Goal: Task Accomplishment & Management: Complete application form

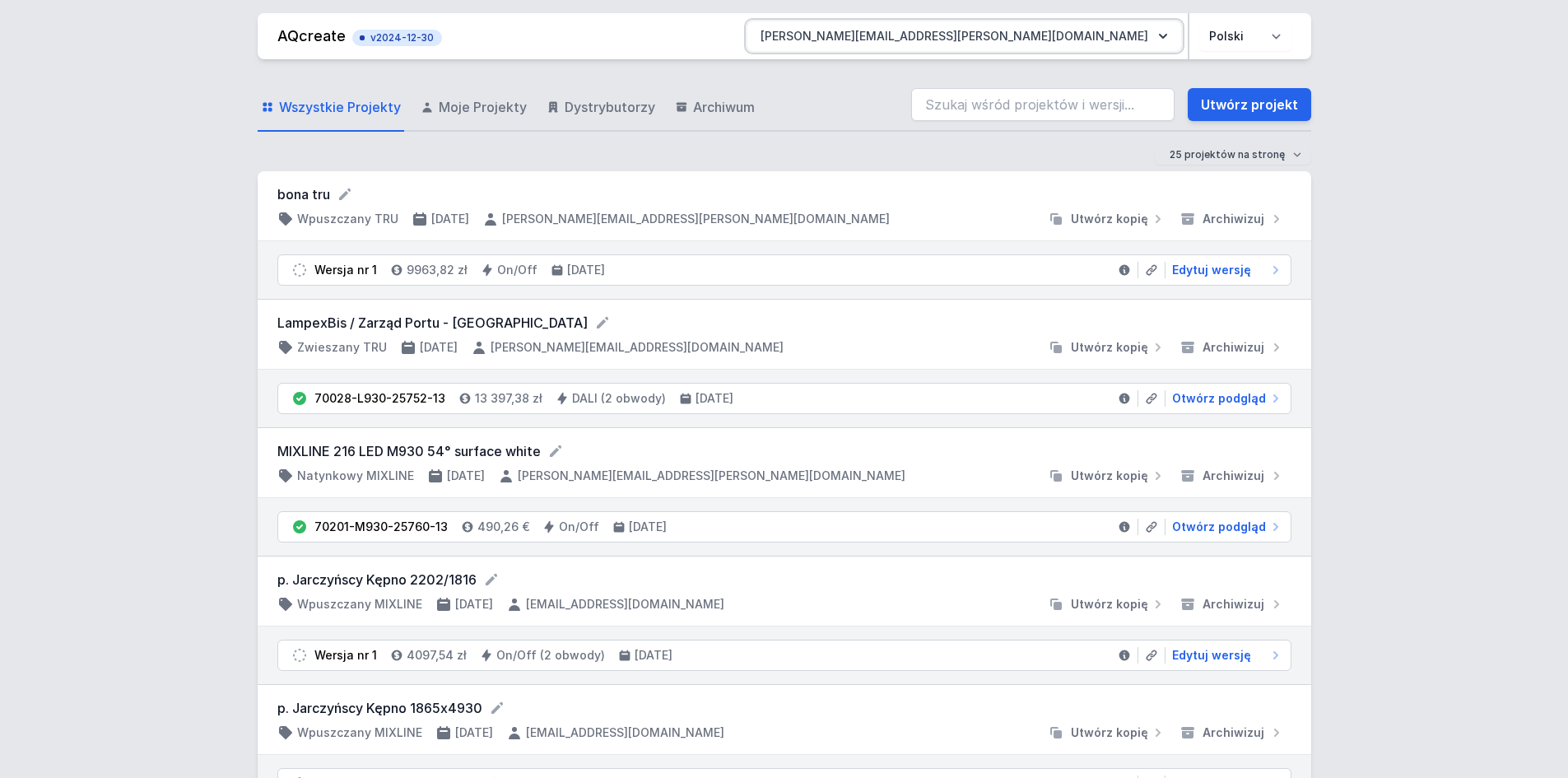
click at [1071, 34] on button "[PERSON_NAME][EMAIL_ADDRESS][PERSON_NAME][DOMAIN_NAME]" at bounding box center [965, 36] width 434 height 29
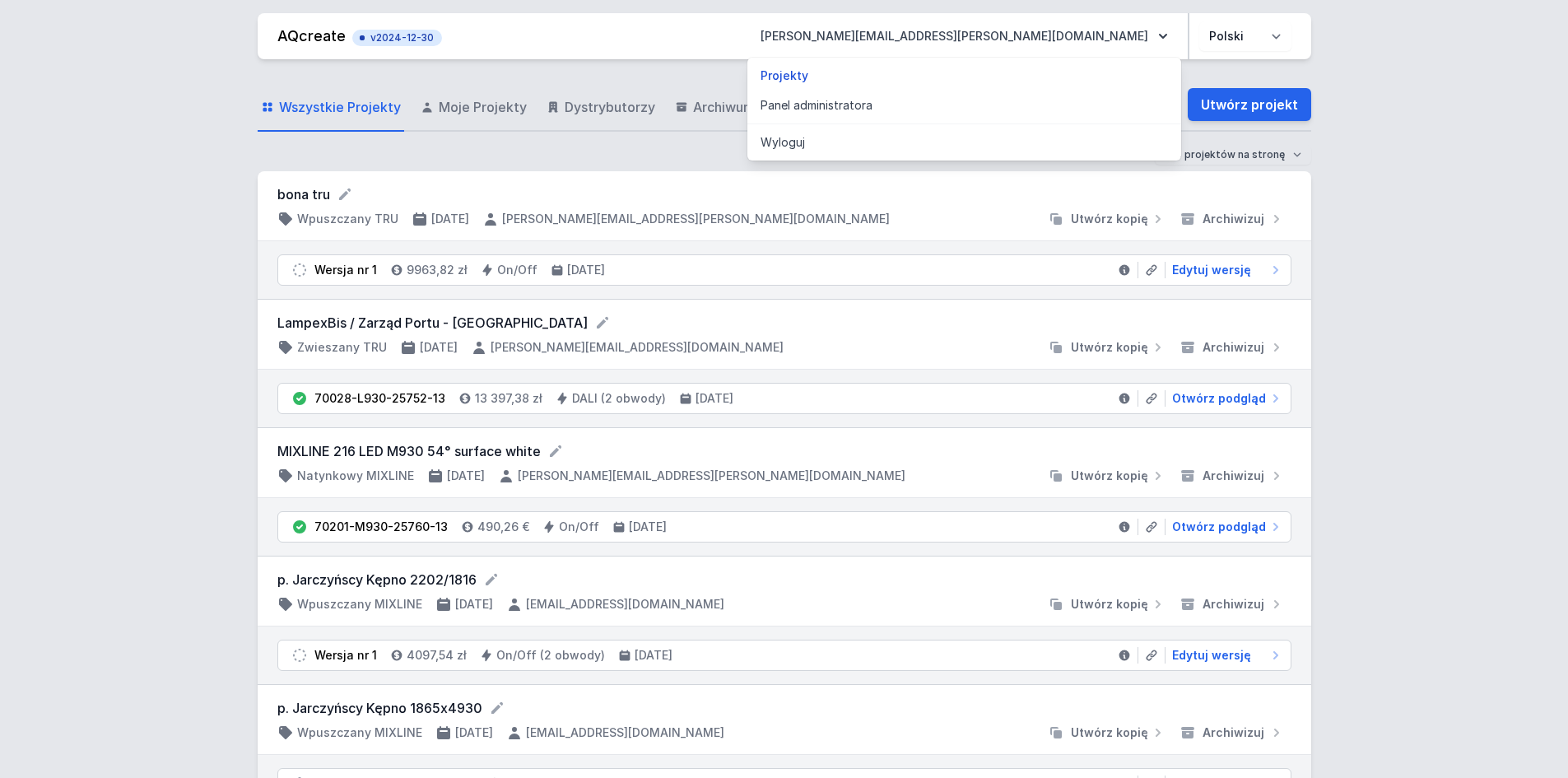
drag, startPoint x: 1014, startPoint y: 112, endPoint x: 4, endPoint y: 187, distance: 1012.8
click at [1015, 112] on link "Panel administratora" at bounding box center [965, 105] width 434 height 29
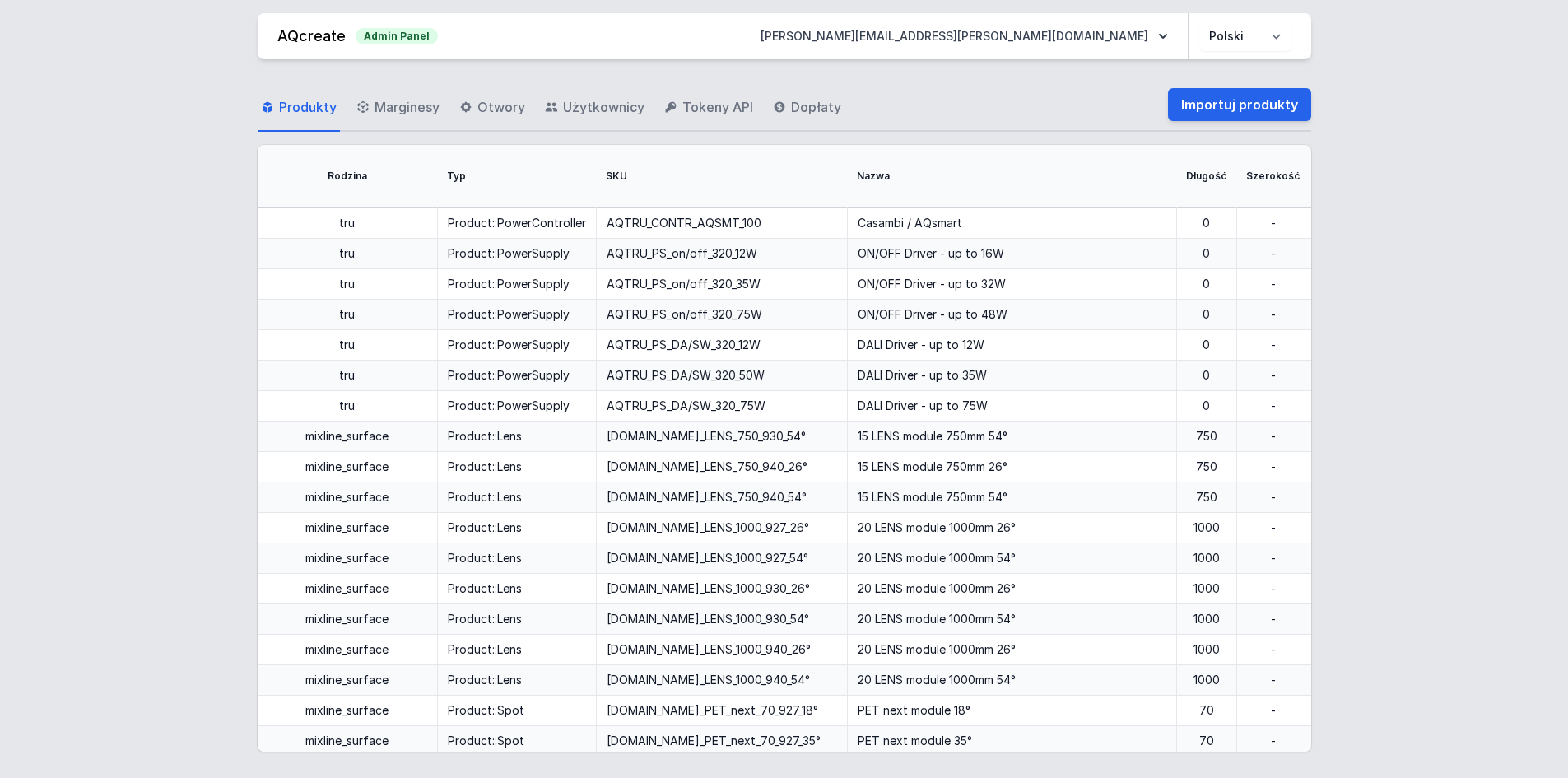
drag, startPoint x: 643, startPoint y: 97, endPoint x: 671, endPoint y: 157, distance: 66.2
click at [642, 98] on span "Użytkownicy" at bounding box center [603, 107] width 82 height 20
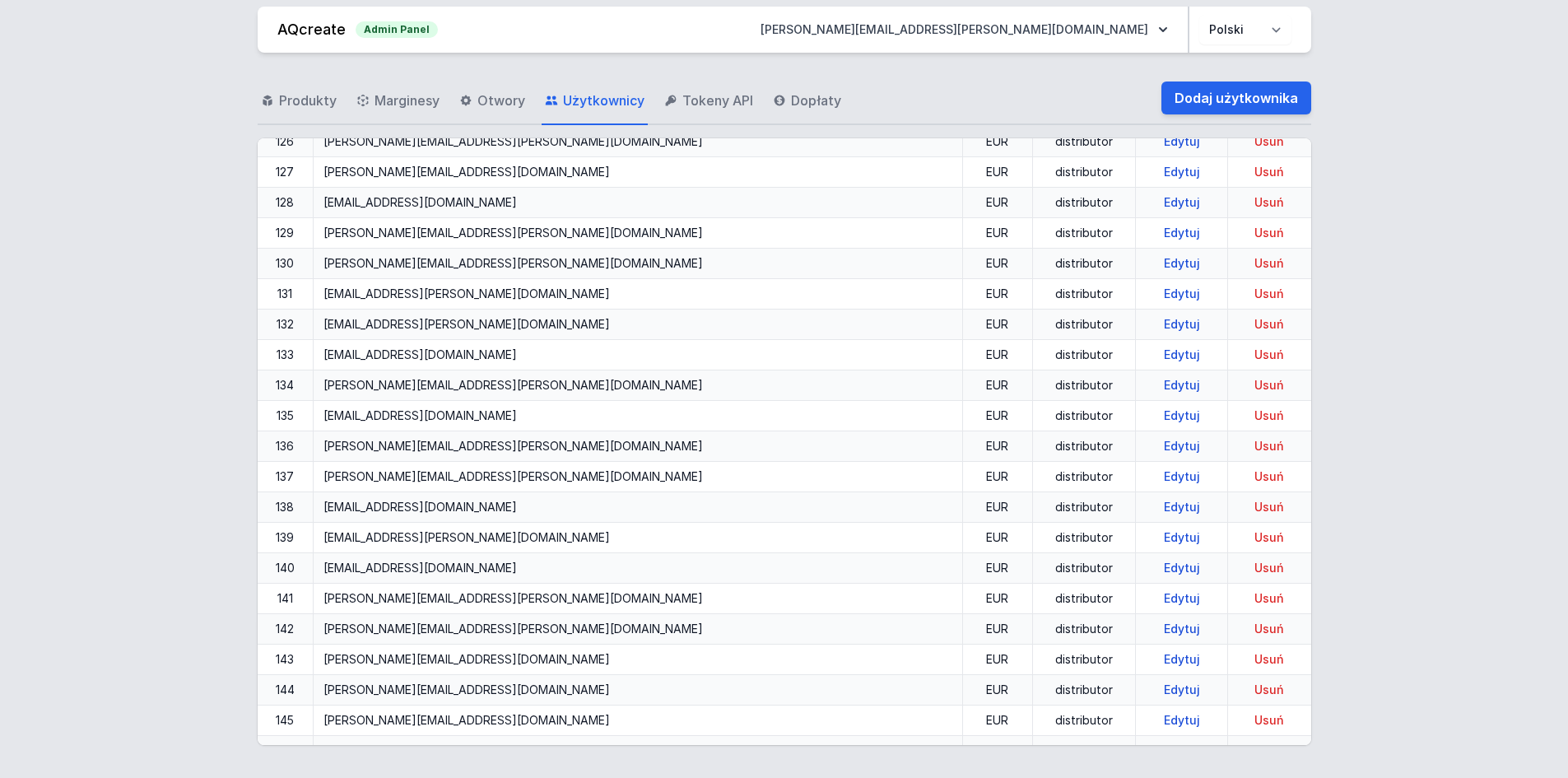
scroll to position [2799, 0]
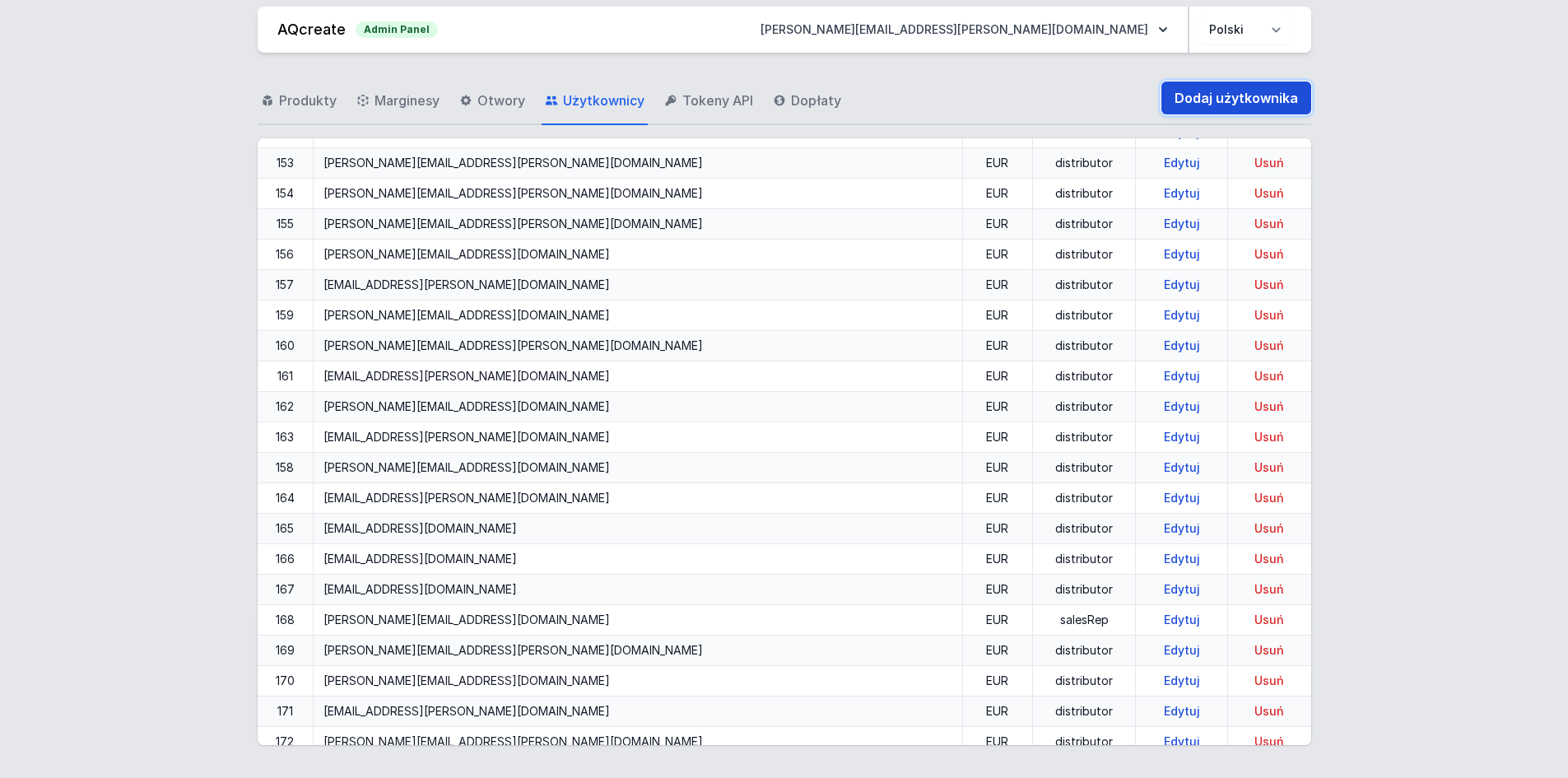
click at [1202, 95] on link "Dodaj użytkownika" at bounding box center [1236, 98] width 149 height 33
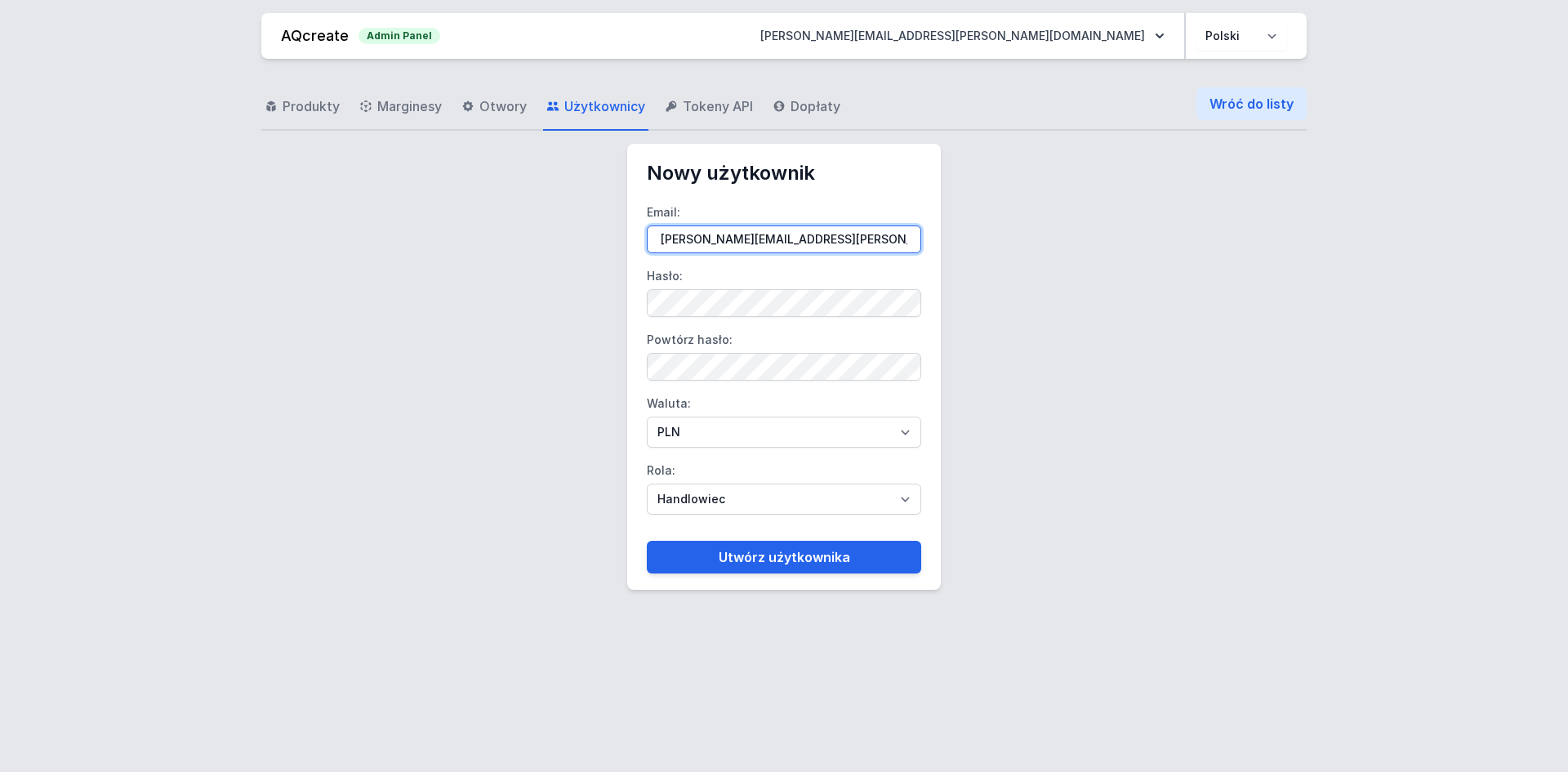
paste input "[PERSON_NAME][EMAIL_ADDRESS][DOMAIN_NAME]"
type input "[PERSON_NAME][EMAIL_ADDRESS][DOMAIN_NAME]"
drag, startPoint x: 866, startPoint y: 287, endPoint x: 822, endPoint y: 238, distance: 65.9
click at [822, 238] on input "[PERSON_NAME][EMAIL_ADDRESS][DOMAIN_NAME]" at bounding box center [784, 239] width 275 height 27
drag, startPoint x: 822, startPoint y: 238, endPoint x: 771, endPoint y: 257, distance: 54.4
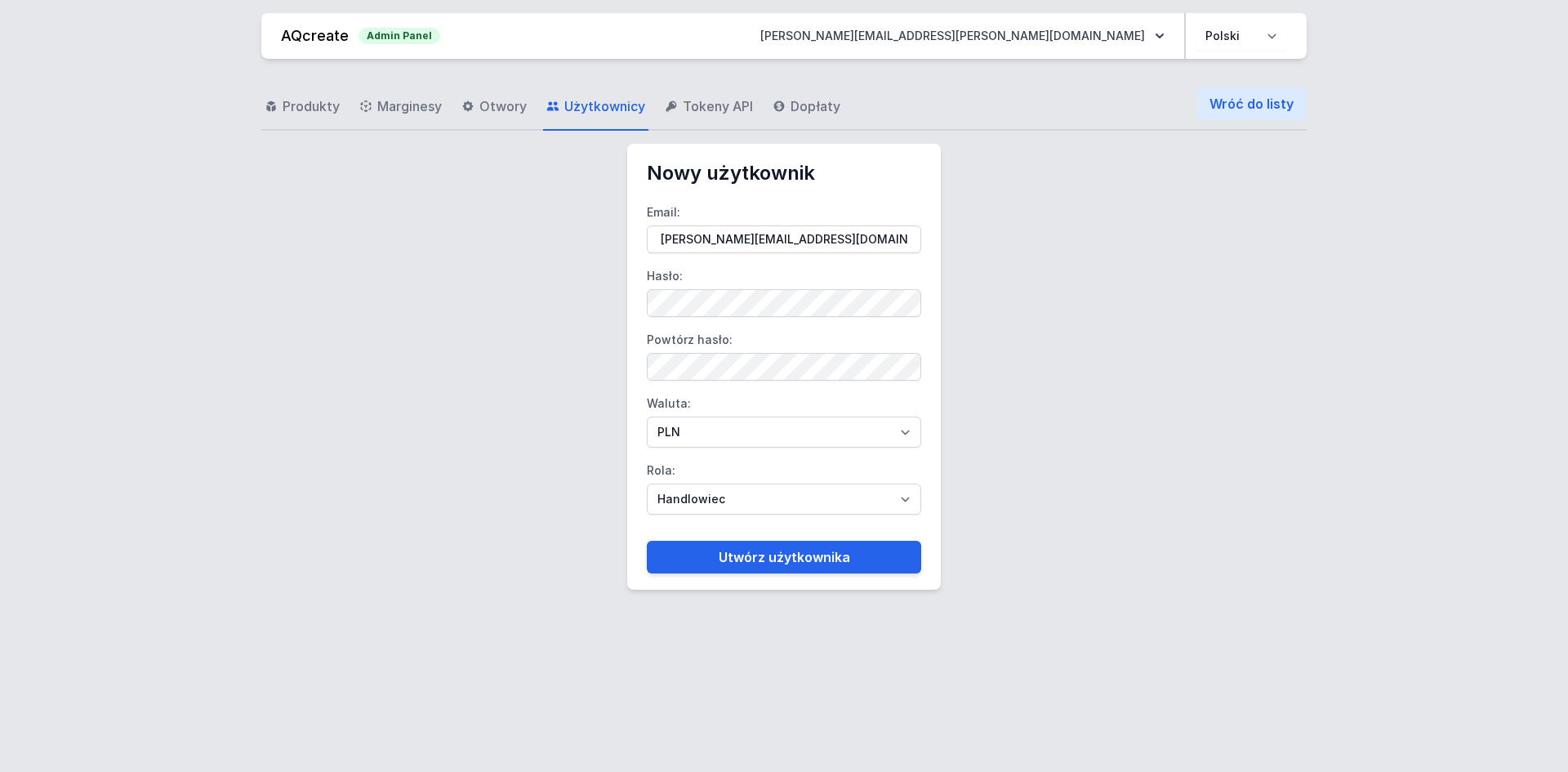
click at [771, 257] on form "Email: [PERSON_NAME][EMAIL_ADDRESS][DOMAIN_NAME] Hasło: [PERSON_NAME] hasło: Wa…" at bounding box center [784, 379] width 275 height 387
click at [687, 442] on select "PLN EUR" at bounding box center [784, 432] width 275 height 31
select select "2"
click at [647, 416] on select "PLN EUR" at bounding box center [784, 432] width 275 height 31
click at [690, 496] on select "Handlowiec Moderator Dystrybutor Administrator" at bounding box center [784, 499] width 275 height 31
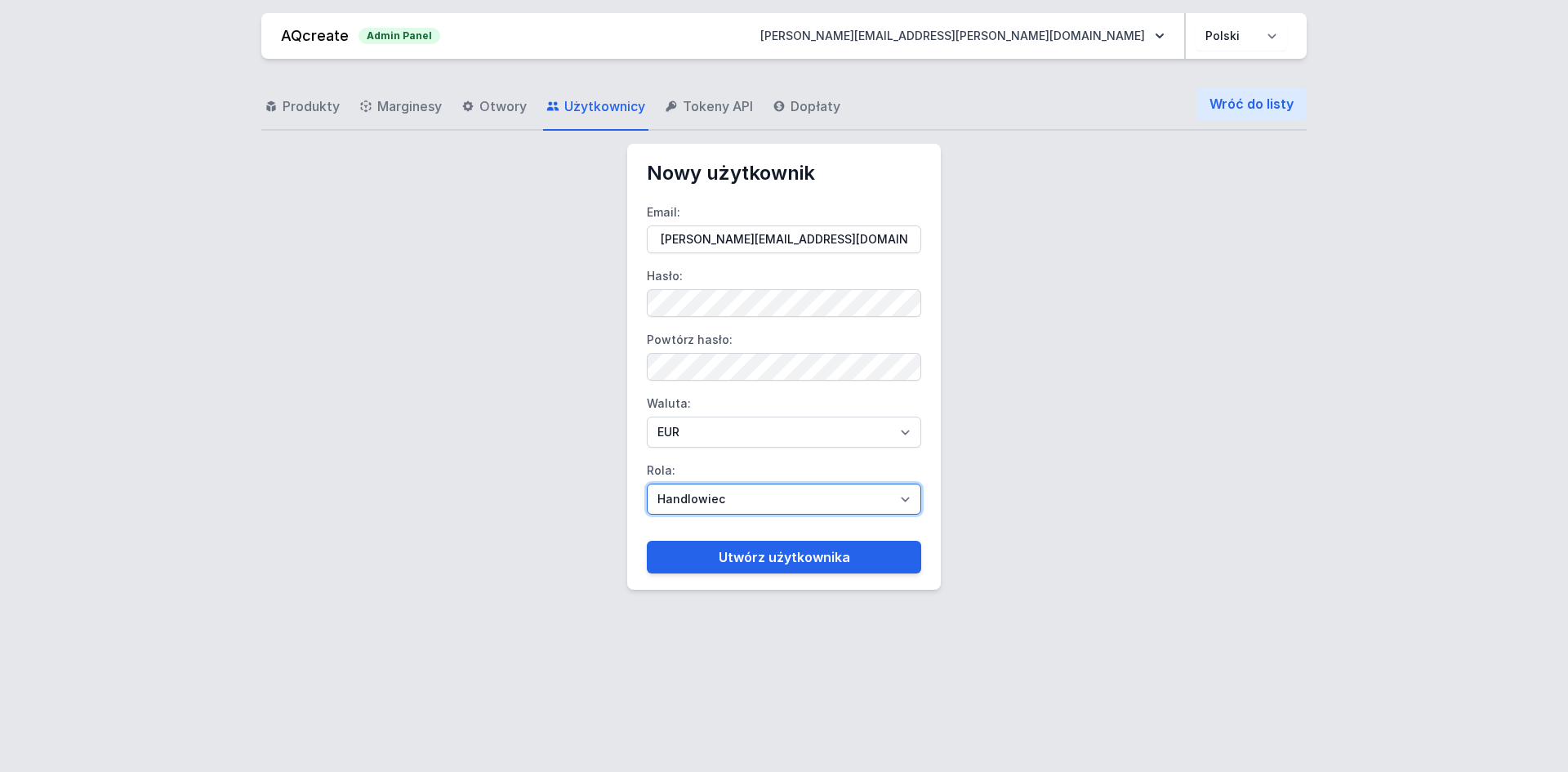
select select "distributor"
click at [647, 483] on select "Handlowiec Moderator Dystrybutor Administrator" at bounding box center [784, 499] width 275 height 31
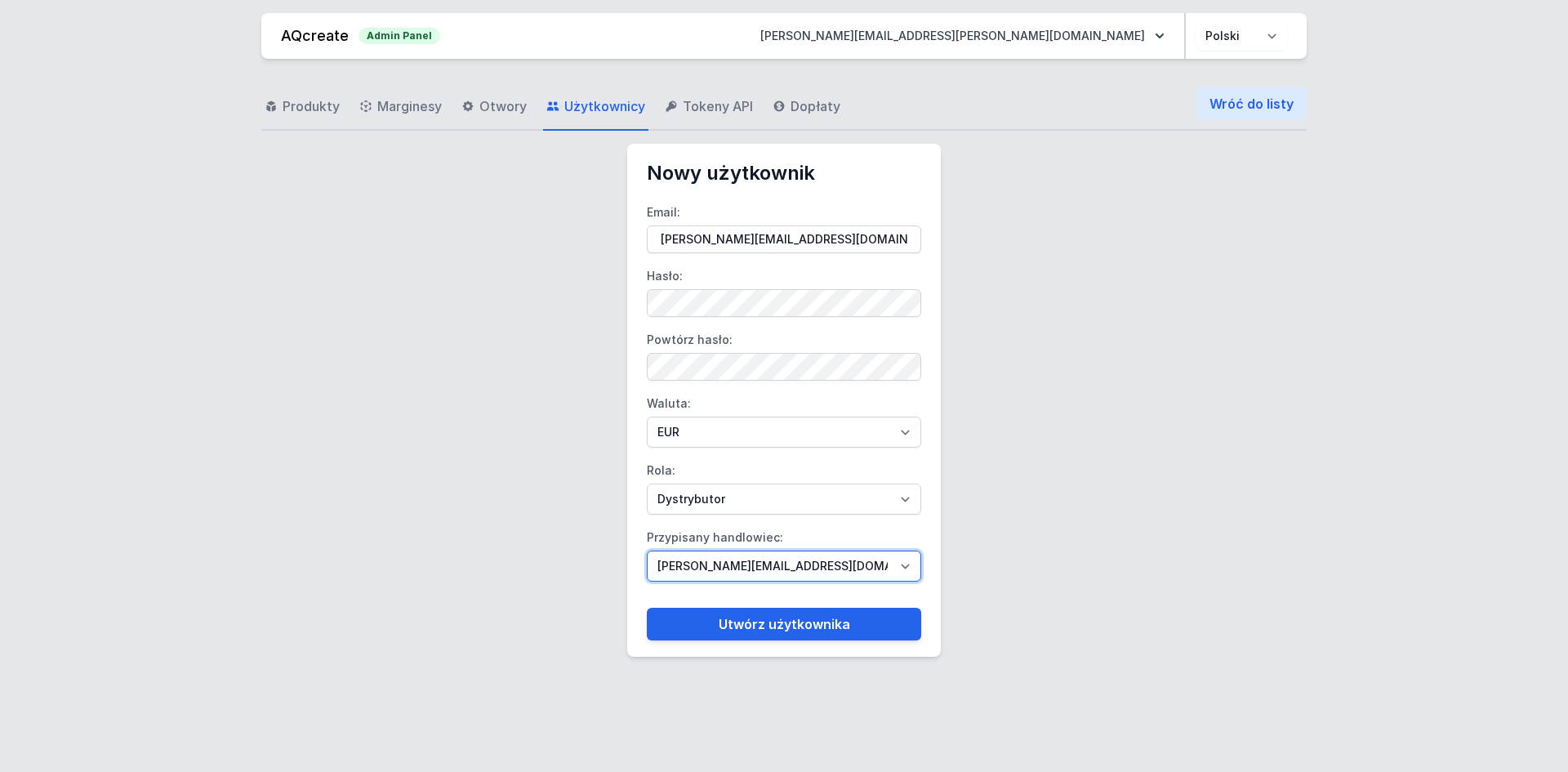
click at [714, 566] on select "[PERSON_NAME][EMAIL_ADDRESS][DOMAIN_NAME] [DOMAIN_NAME][EMAIL_ADDRESS][DOMAIN_N…" at bounding box center [784, 566] width 275 height 31
select select "95"
click at [647, 551] on select "[PERSON_NAME][EMAIL_ADDRESS][DOMAIN_NAME] [DOMAIN_NAME][EMAIL_ADDRESS][DOMAIN_N…" at bounding box center [784, 566] width 275 height 31
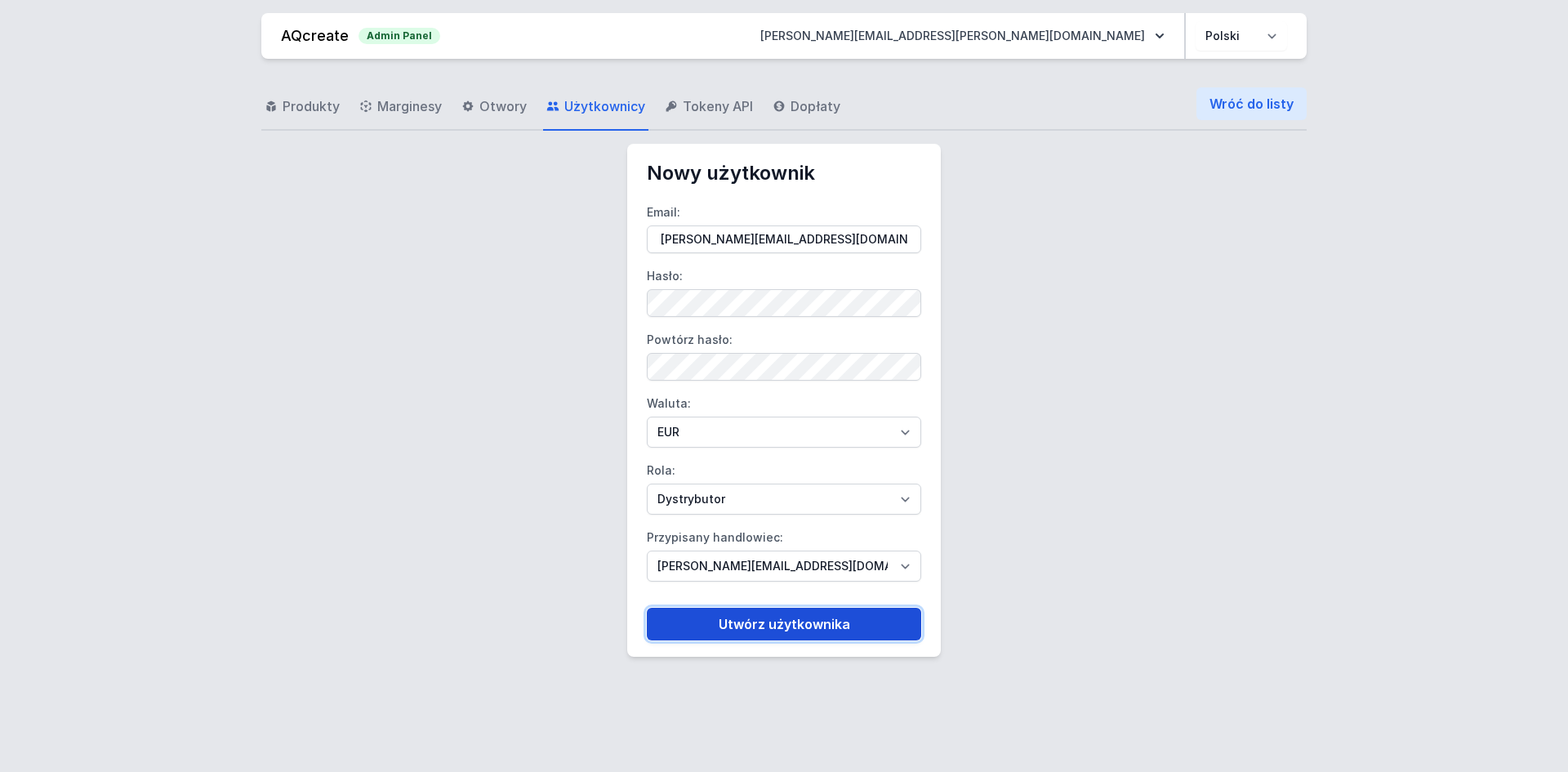
click at [734, 616] on button "Utwórz użytkownika" at bounding box center [784, 624] width 275 height 33
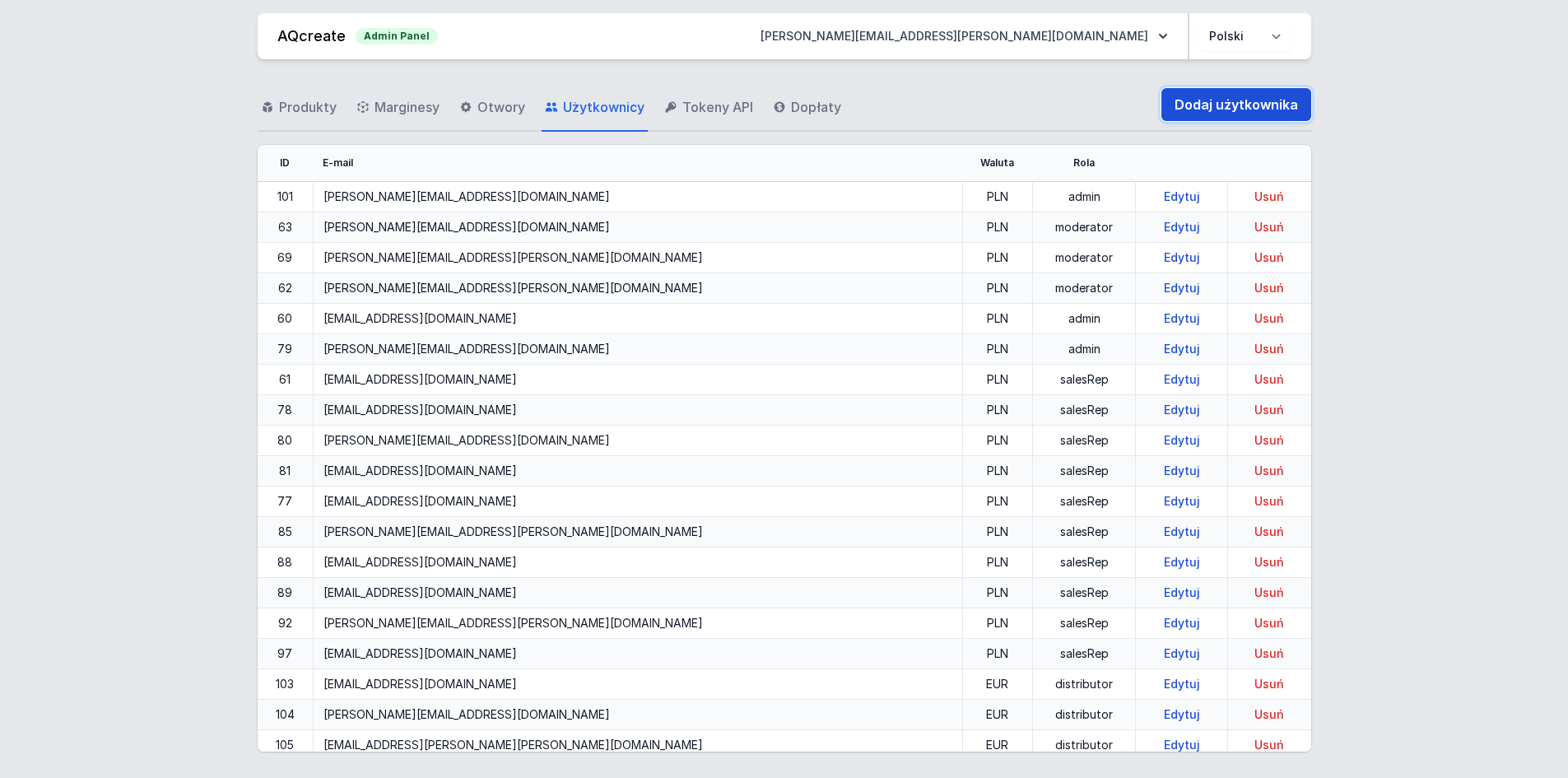
click at [1177, 97] on link "Dodaj użytkownika" at bounding box center [1236, 105] width 149 height 33
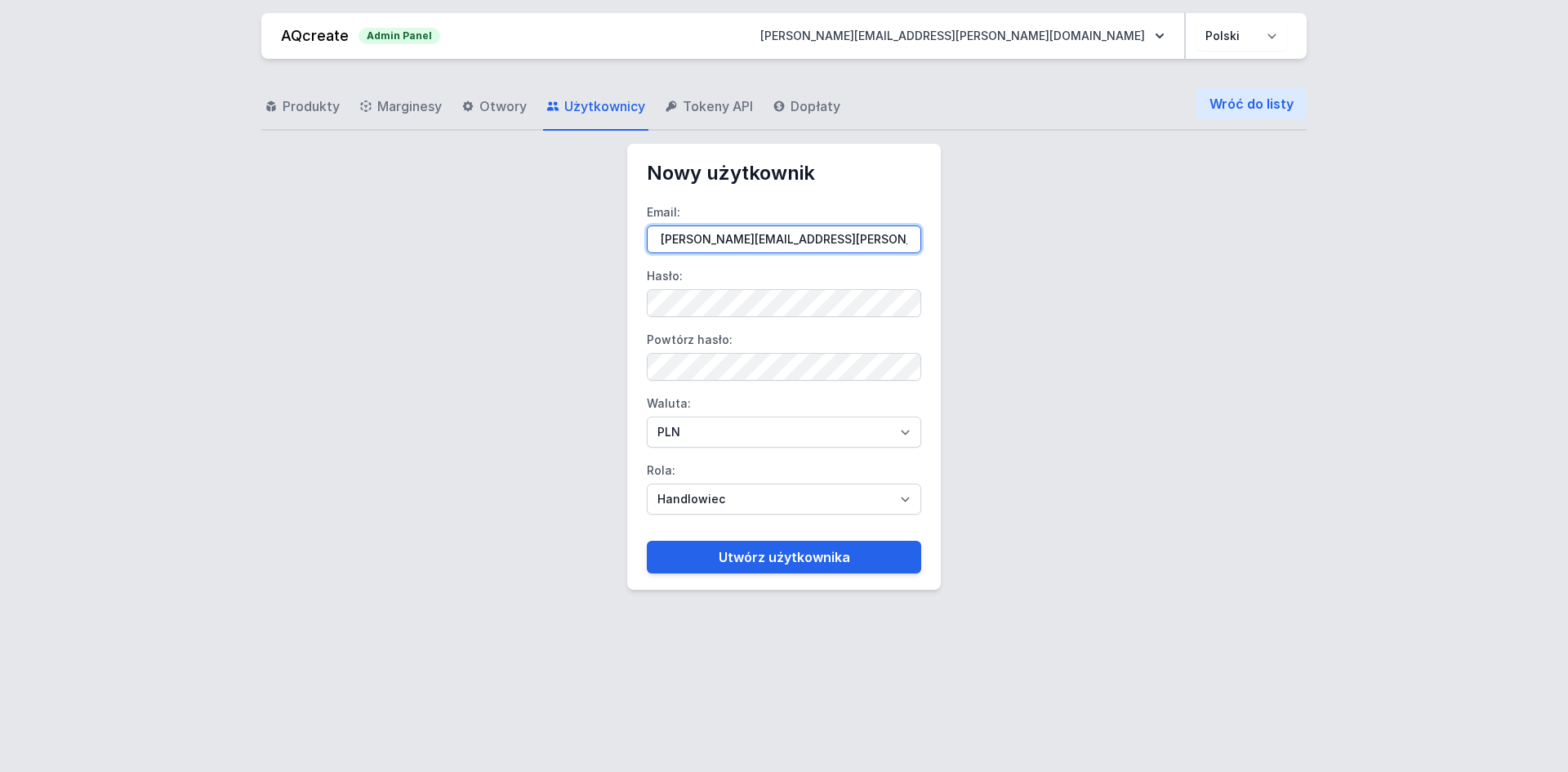
click at [888, 232] on input "[PERSON_NAME][EMAIL_ADDRESS][PERSON_NAME][DOMAIN_NAME]" at bounding box center [784, 239] width 275 height 27
paste input "[EMAIL_ADDRESS][DOMAIN_NAME]"
type input "[EMAIL_ADDRESS][DOMAIN_NAME]"
click at [795, 322] on form "Email: [EMAIL_ADDRESS][DOMAIN_NAME] Hasło: Powtórz hasło: Waluta: PLN EUR Rola:…" at bounding box center [784, 379] width 275 height 387
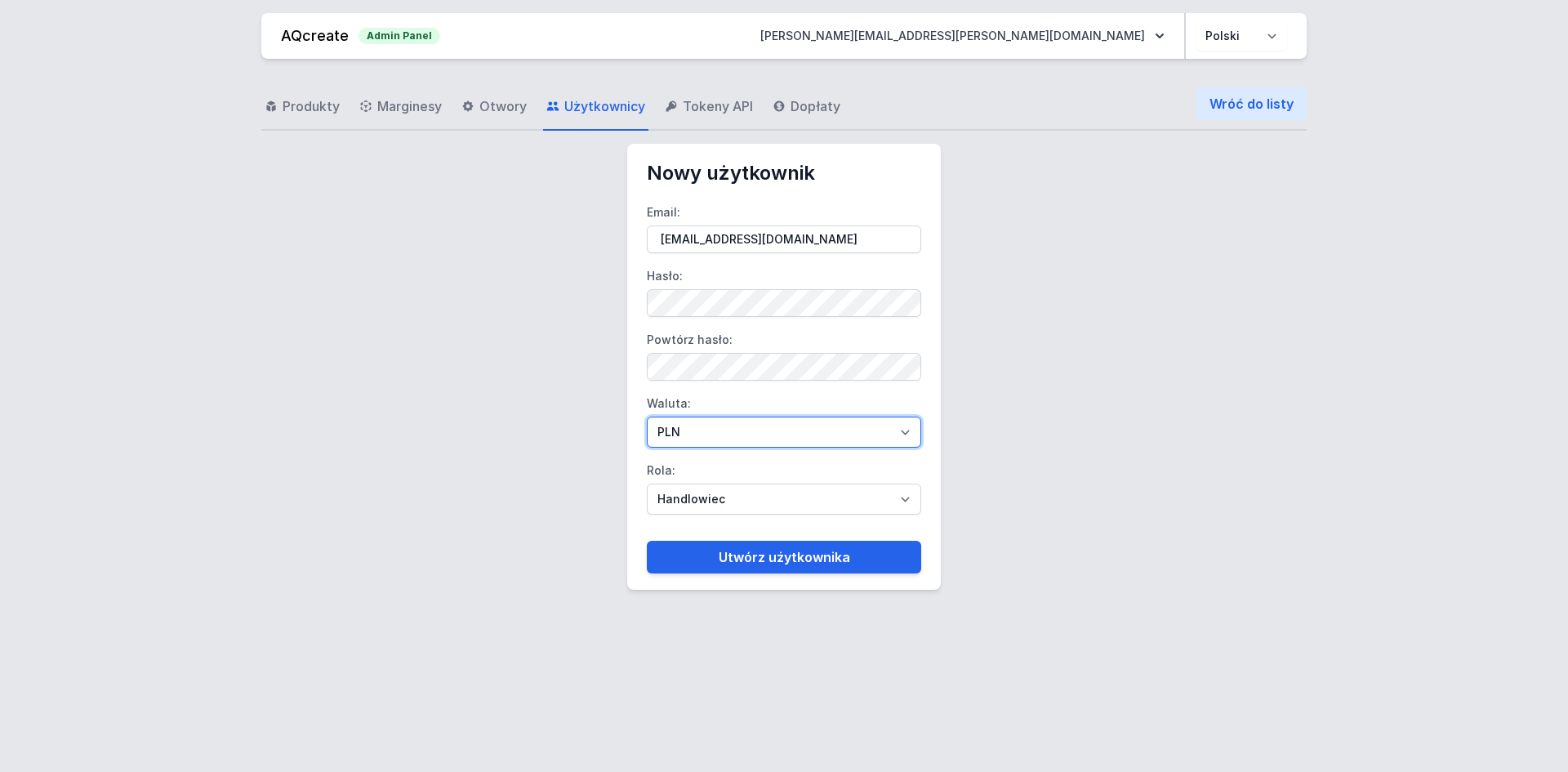
click at [692, 432] on select "PLN EUR" at bounding box center [784, 432] width 275 height 31
select select "2"
click at [647, 416] on select "PLN EUR" at bounding box center [784, 432] width 275 height 31
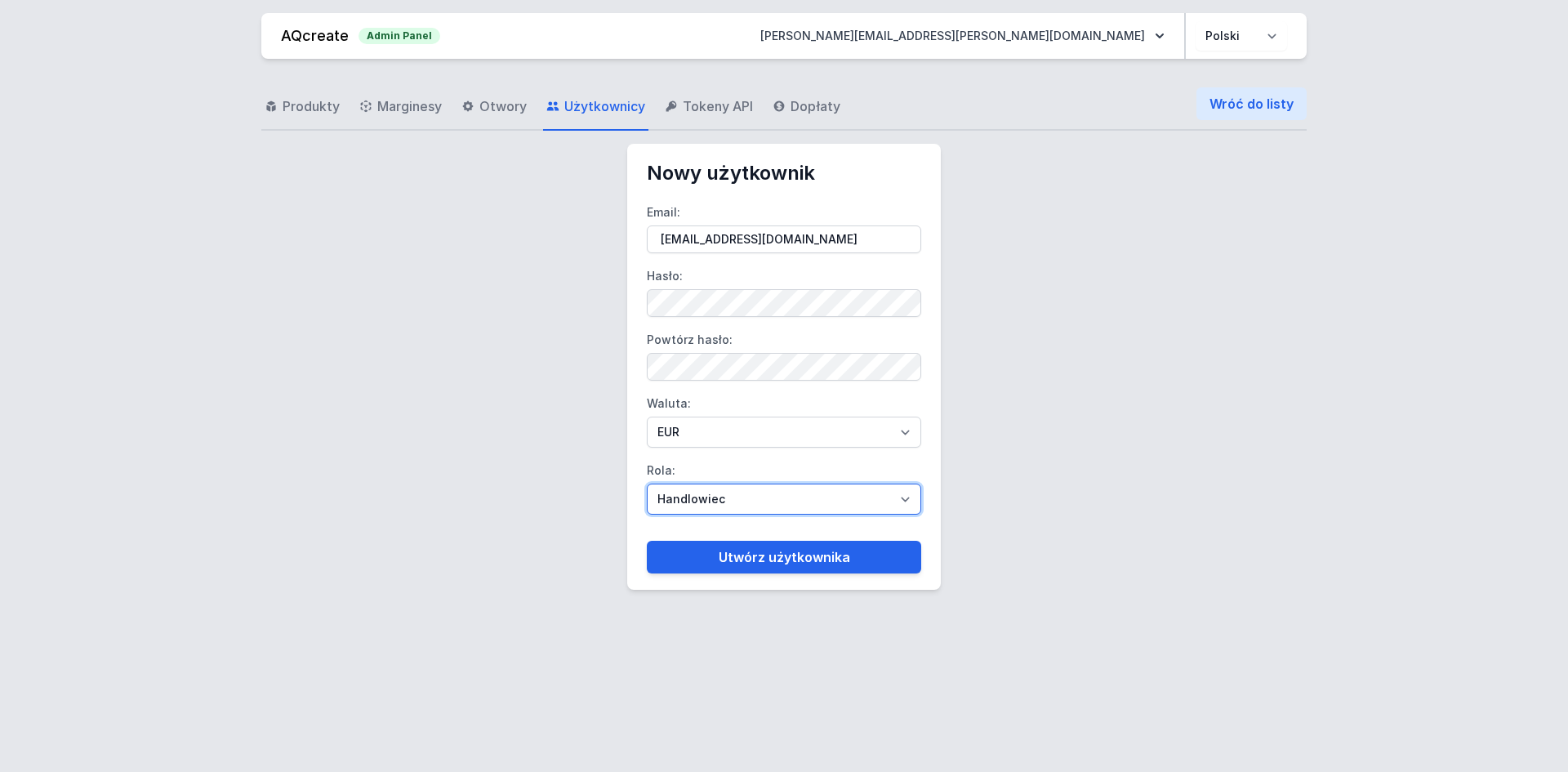
click at [691, 496] on select "Handlowiec Moderator Dystrybutor Administrator" at bounding box center [784, 499] width 275 height 31
select select "distributor"
click at [647, 483] on select "Handlowiec Moderator Dystrybutor Administrator" at bounding box center [784, 499] width 275 height 31
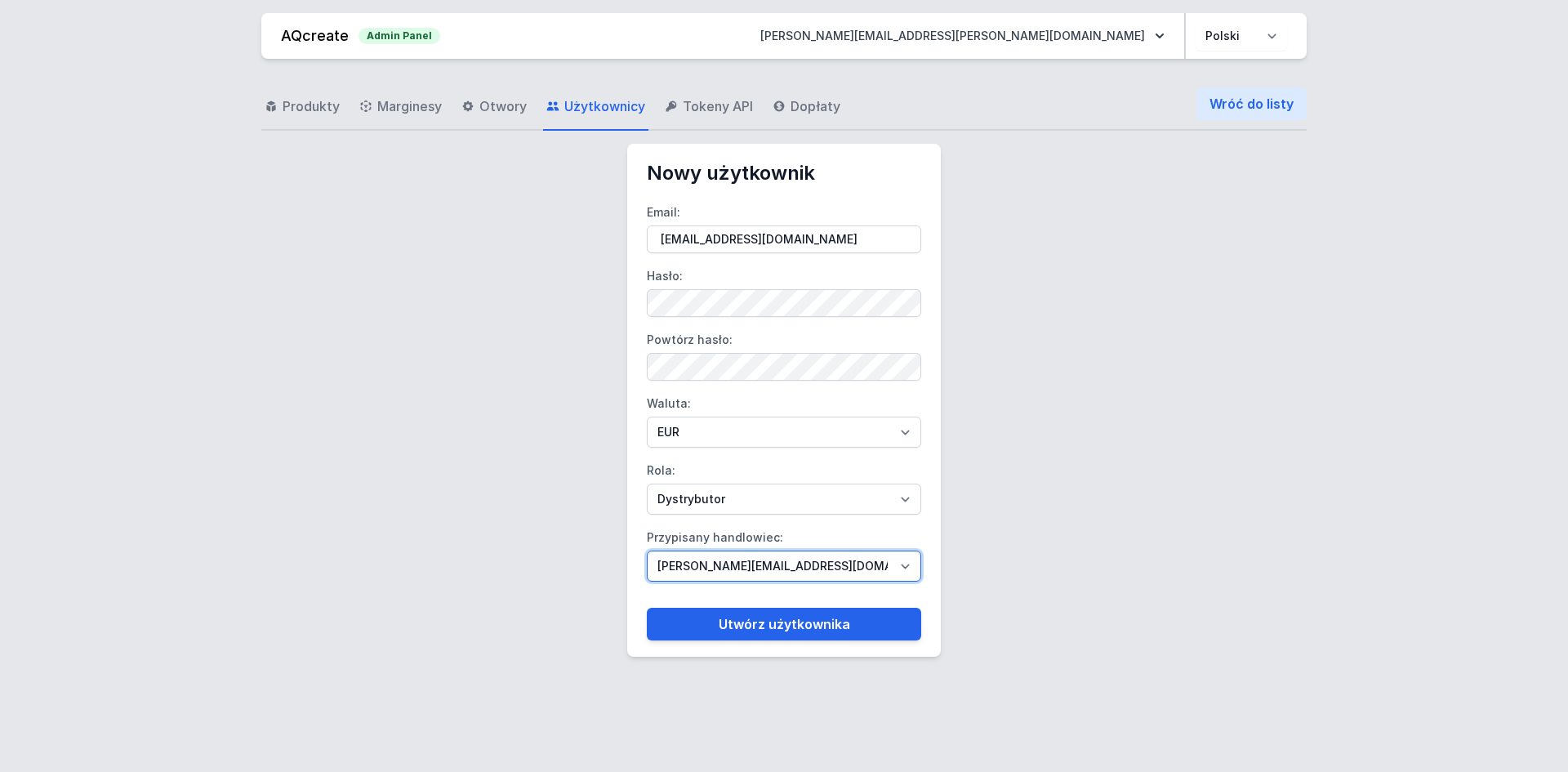
click at [760, 564] on select "[PERSON_NAME][EMAIL_ADDRESS][DOMAIN_NAME] [DOMAIN_NAME][EMAIL_ADDRESS][DOMAIN_N…" at bounding box center [784, 566] width 275 height 31
select select "95"
click at [647, 551] on select "[PERSON_NAME][EMAIL_ADDRESS][DOMAIN_NAME] [DOMAIN_NAME][EMAIL_ADDRESS][DOMAIN_N…" at bounding box center [784, 566] width 275 height 31
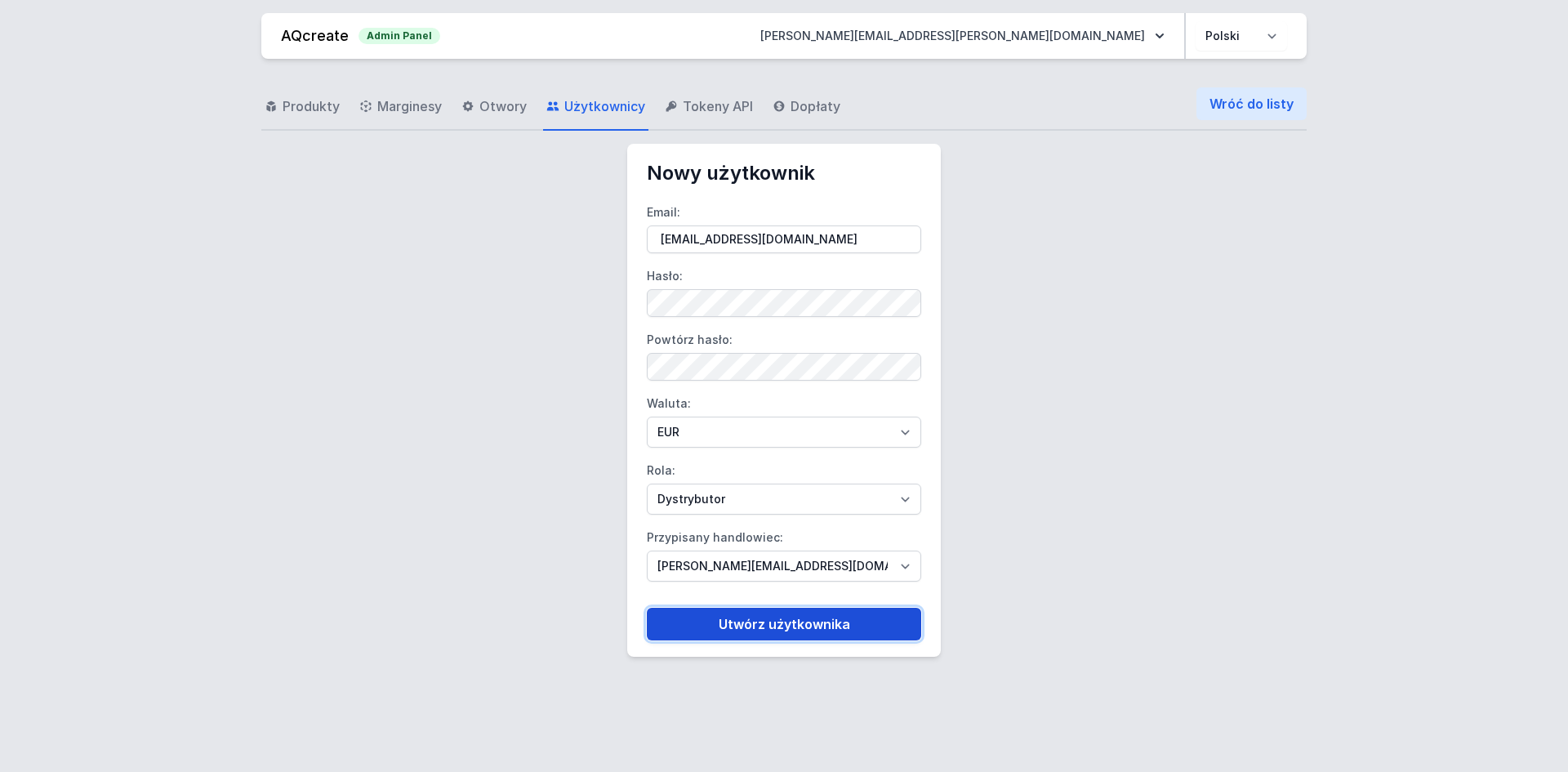
click at [773, 619] on button "Utwórz użytkownika" at bounding box center [784, 624] width 275 height 33
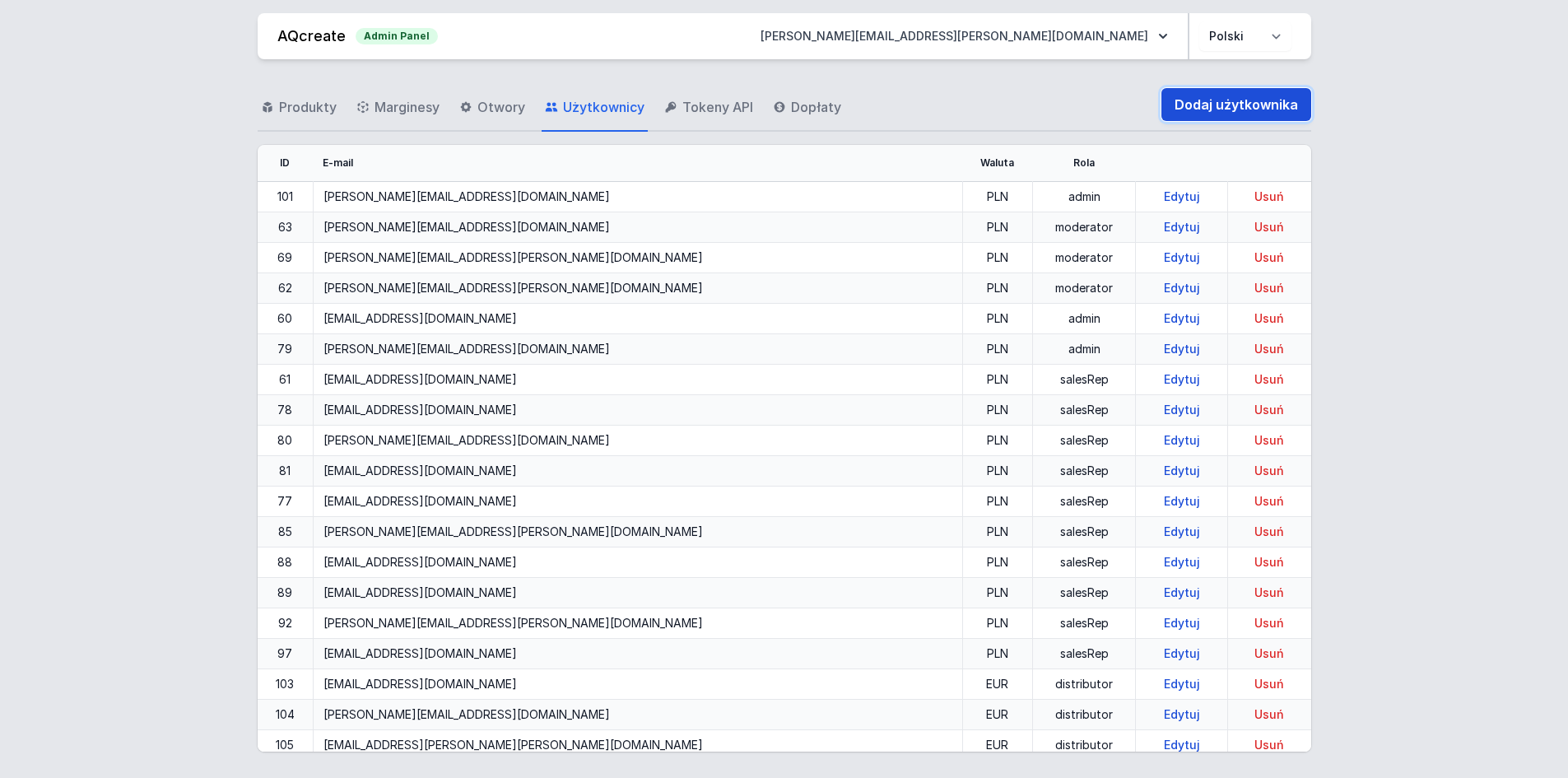
click at [1214, 112] on link "Dodaj użytkownika" at bounding box center [1236, 105] width 149 height 33
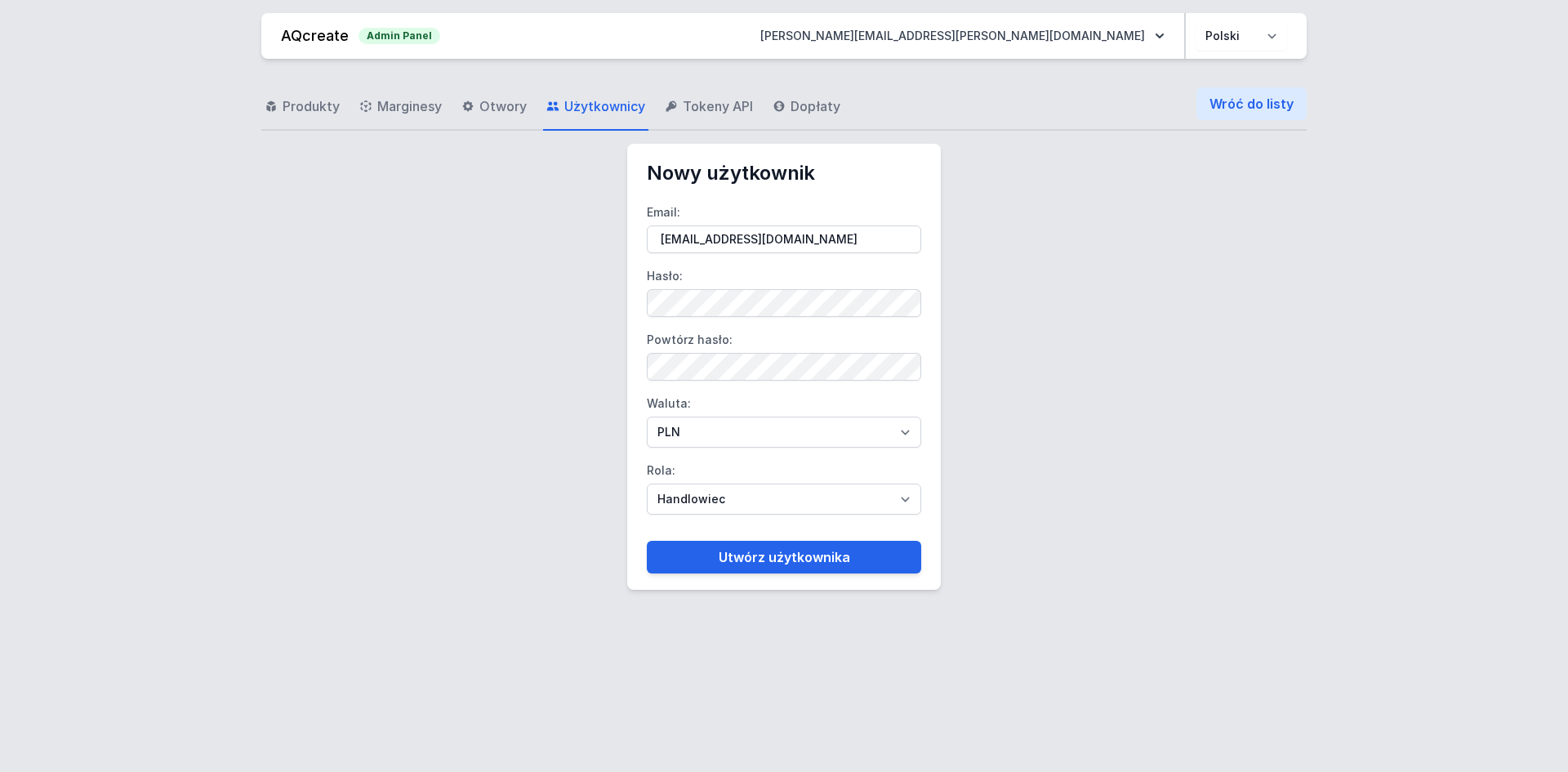
type input "[EMAIL_ADDRESS][DOMAIN_NAME]"
click at [491, 283] on div "Produkty Marginesy Otwory Użytkownicy Tokeny API Dopłaty Wróć do listy Nowy uży…" at bounding box center [784, 408] width 1528 height 700
click at [793, 282] on label "Hasło:" at bounding box center [784, 290] width 275 height 54
click at [657, 431] on select "PLN EUR" at bounding box center [784, 432] width 275 height 31
select select "2"
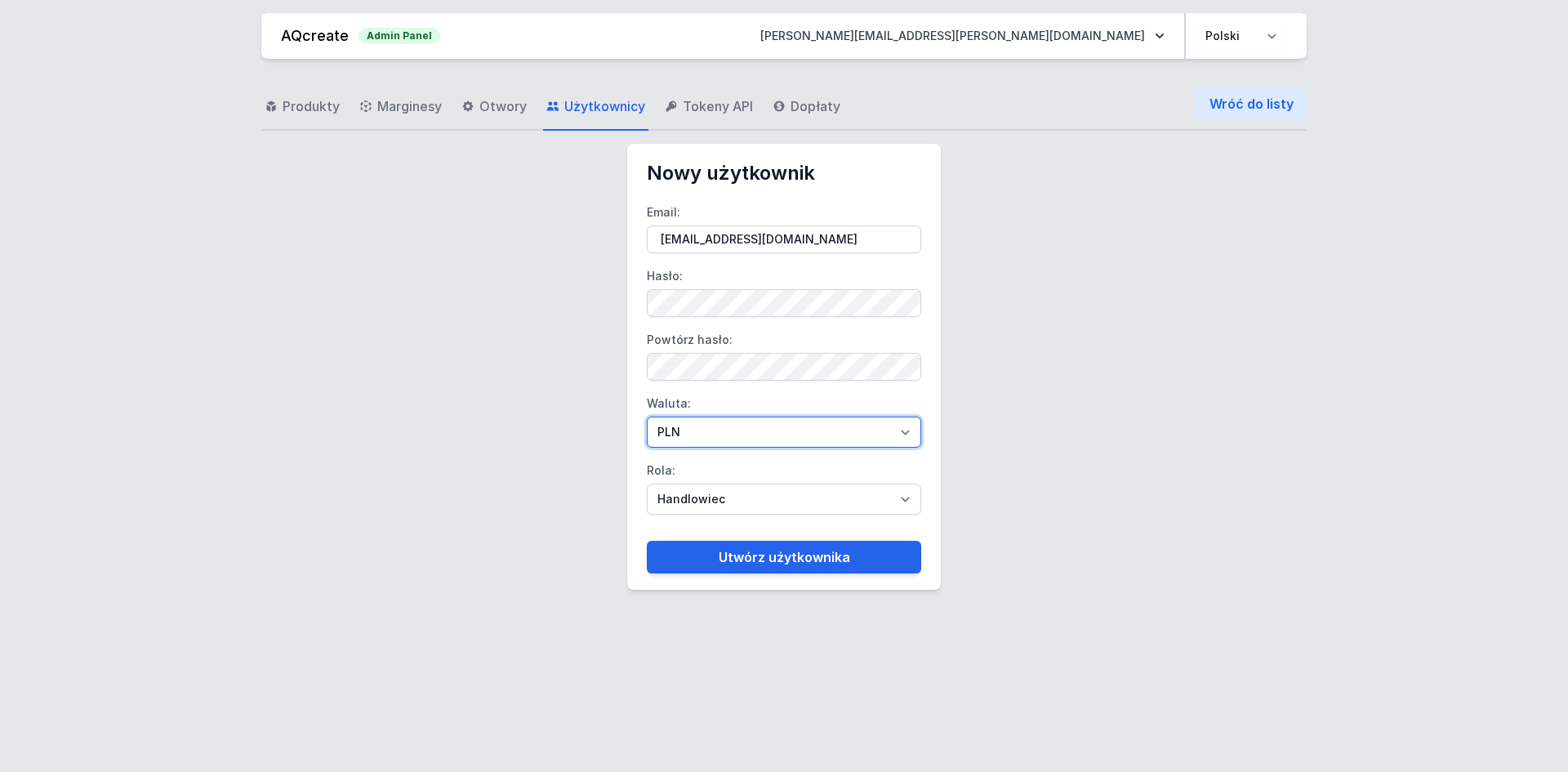
click at [647, 416] on select "PLN EUR" at bounding box center [784, 432] width 275 height 31
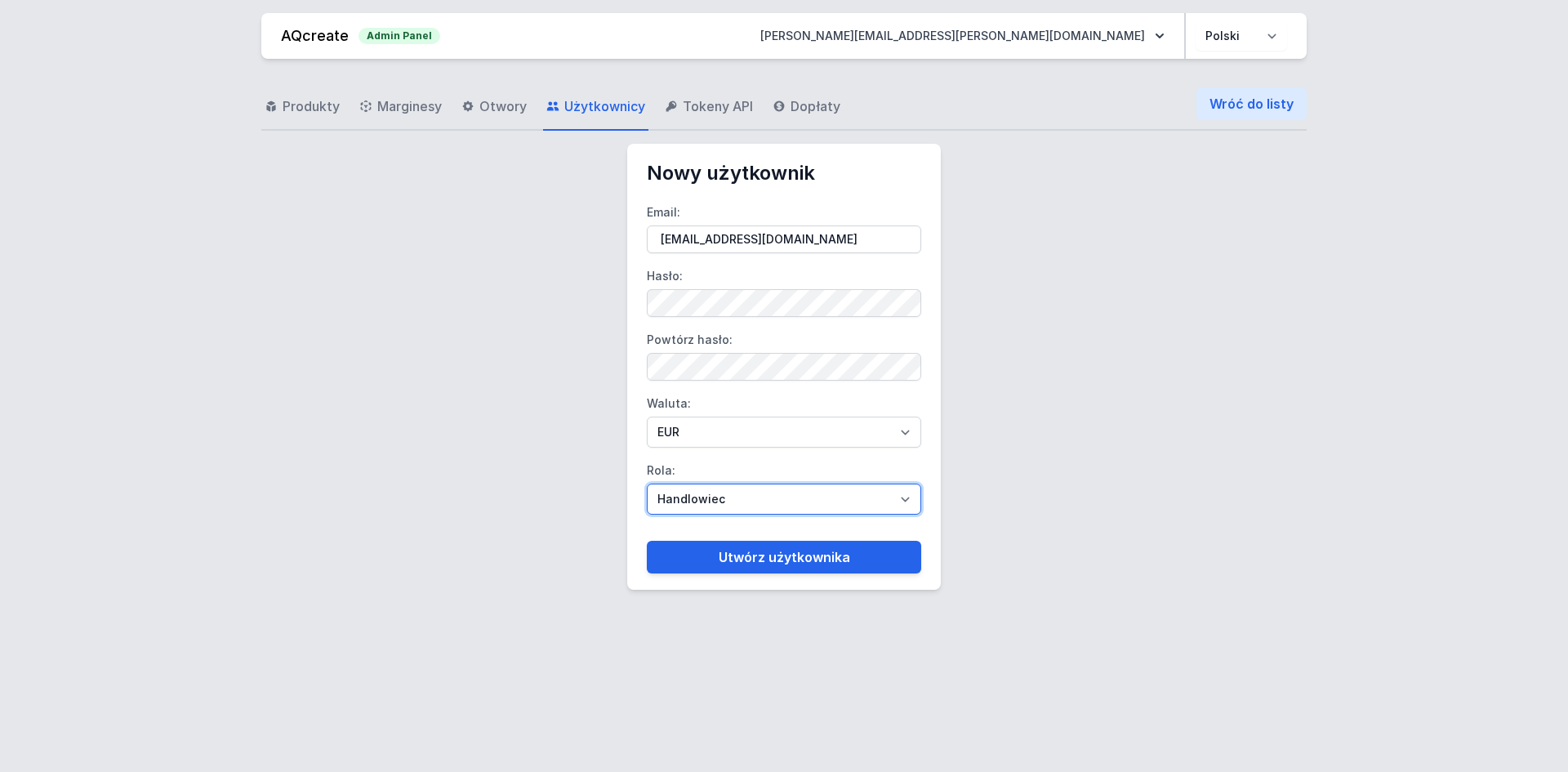
click at [693, 491] on select "Handlowiec Moderator Dystrybutor Administrator" at bounding box center [784, 499] width 275 height 31
select select "distributor"
click at [647, 483] on select "Handlowiec Moderator Dystrybutor Administrator" at bounding box center [784, 499] width 275 height 31
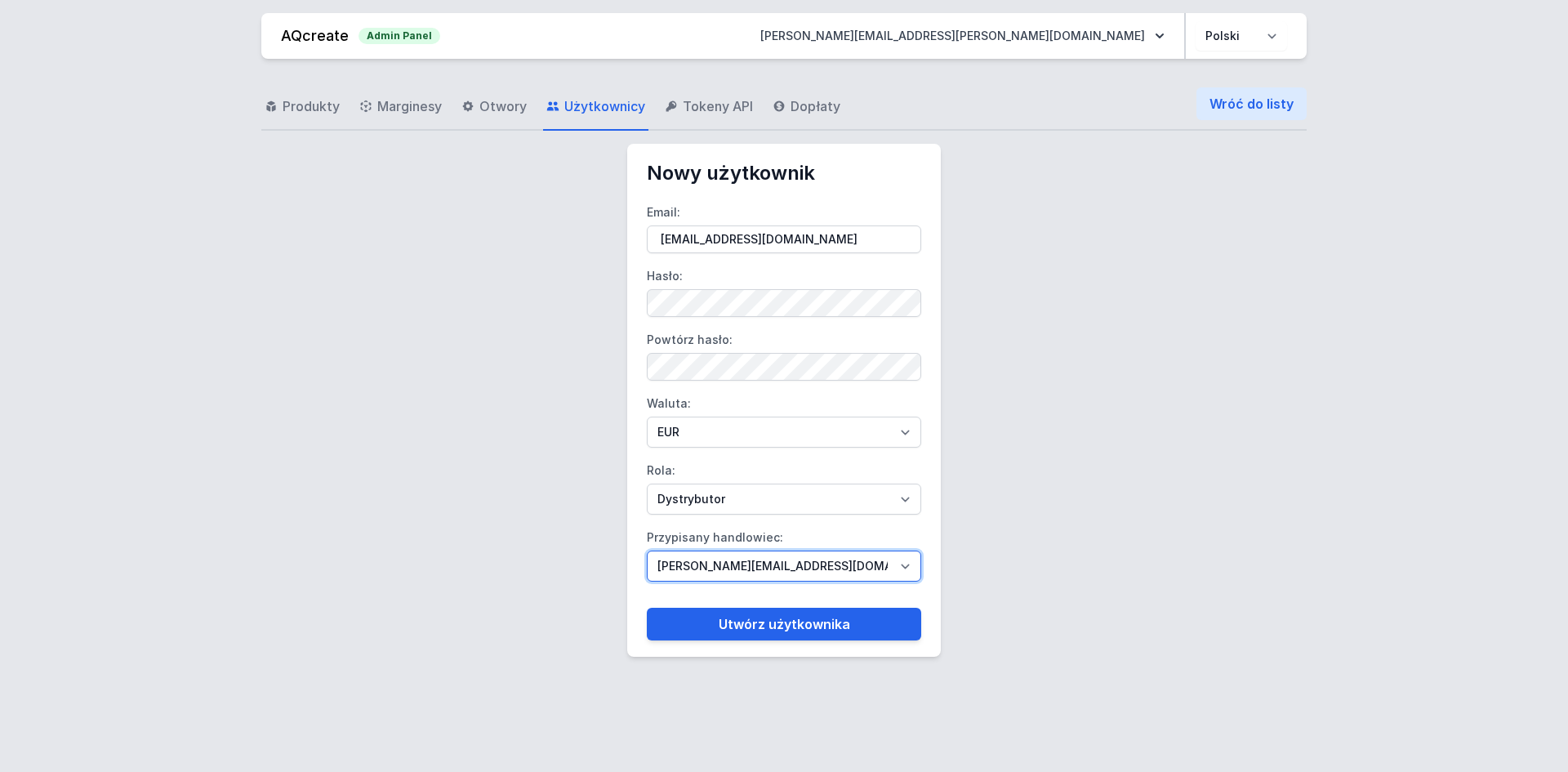
click at [736, 561] on select "[PERSON_NAME][EMAIL_ADDRESS][DOMAIN_NAME] [DOMAIN_NAME][EMAIL_ADDRESS][DOMAIN_N…" at bounding box center [784, 566] width 275 height 31
select select "95"
click at [647, 551] on select "[PERSON_NAME][EMAIL_ADDRESS][DOMAIN_NAME] [DOMAIN_NAME][EMAIL_ADDRESS][DOMAIN_N…" at bounding box center [784, 566] width 275 height 31
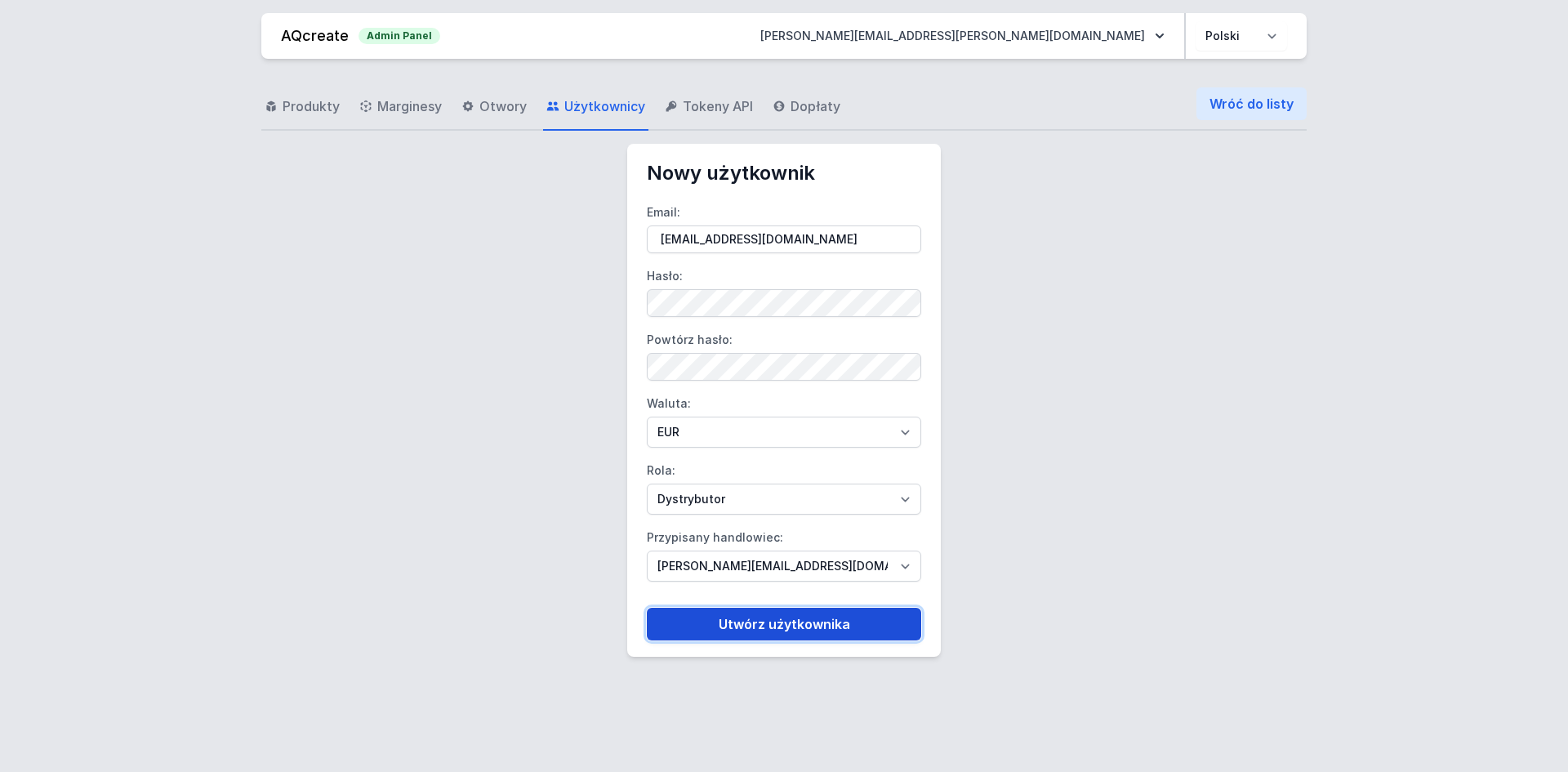
click at [761, 626] on button "Utwórz użytkownika" at bounding box center [784, 624] width 275 height 33
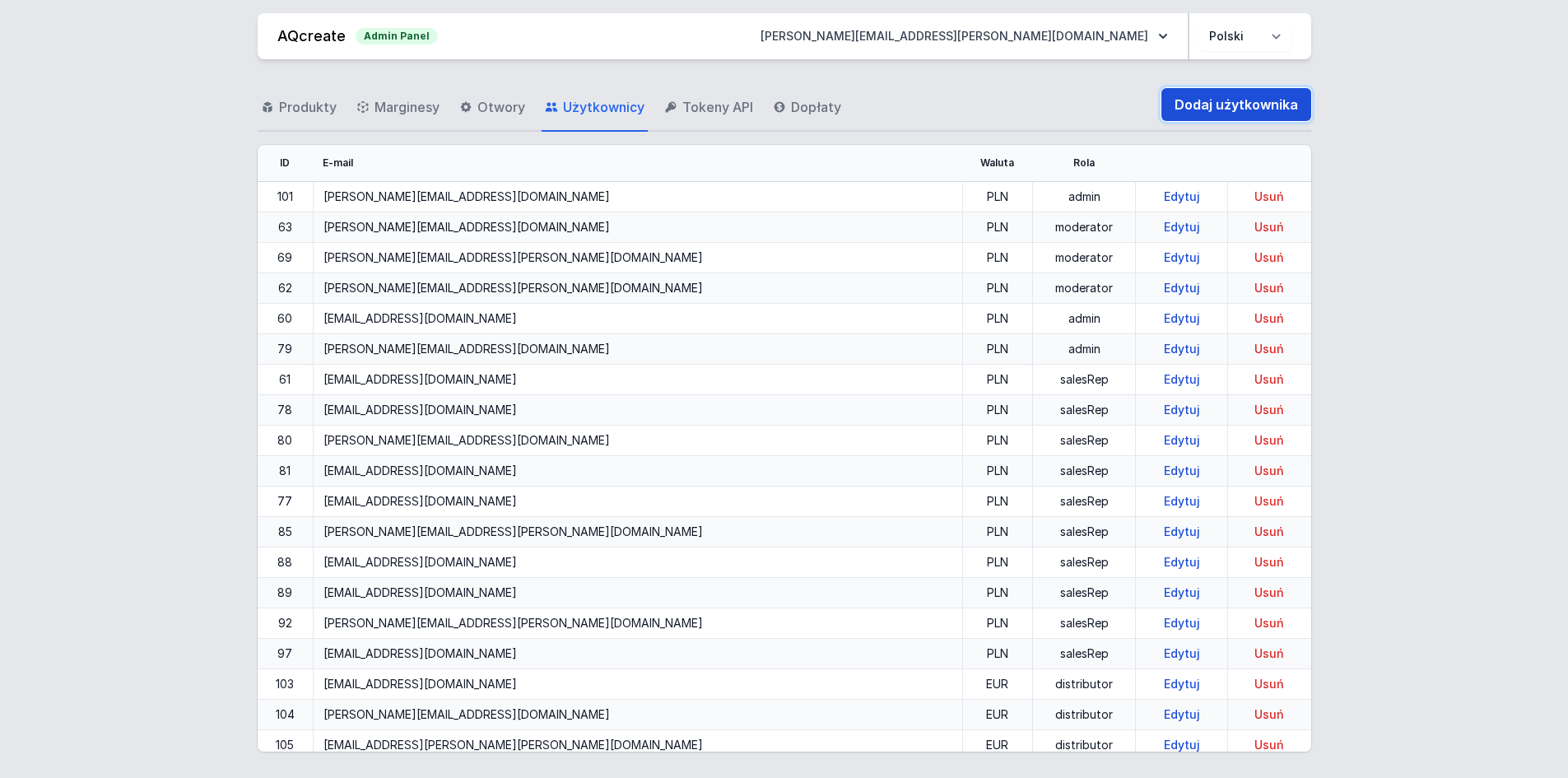
click at [1222, 89] on link "Dodaj użytkownika" at bounding box center [1236, 105] width 149 height 33
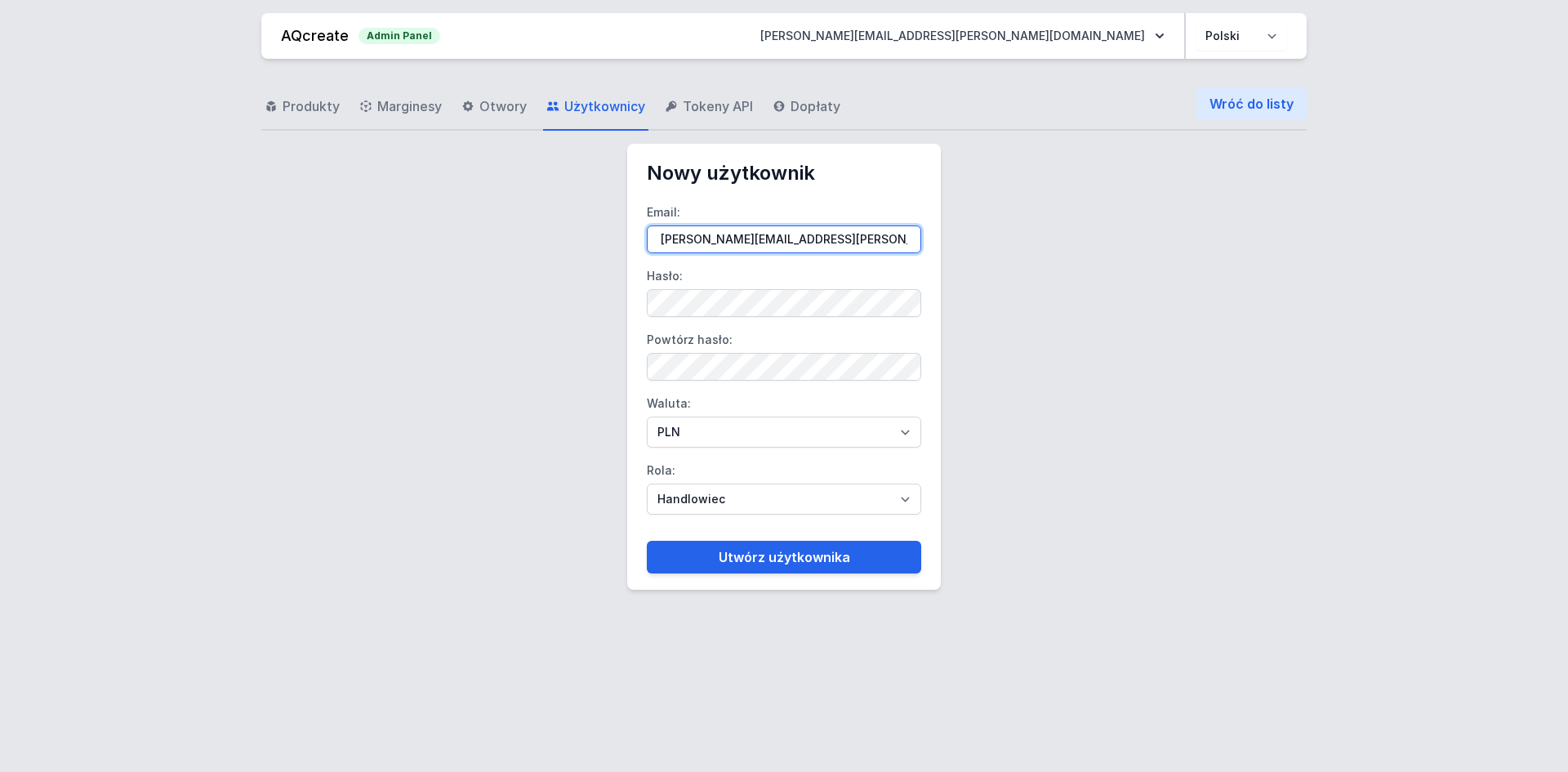
click at [860, 236] on input "[PERSON_NAME][EMAIL_ADDRESS][PERSON_NAME][DOMAIN_NAME]" at bounding box center [784, 239] width 275 height 27
paste input "[PERSON_NAME][EMAIL_ADDRESS][DOMAIN_NAME]"
type input "[PERSON_NAME][EMAIL_ADDRESS][DOMAIN_NAME]"
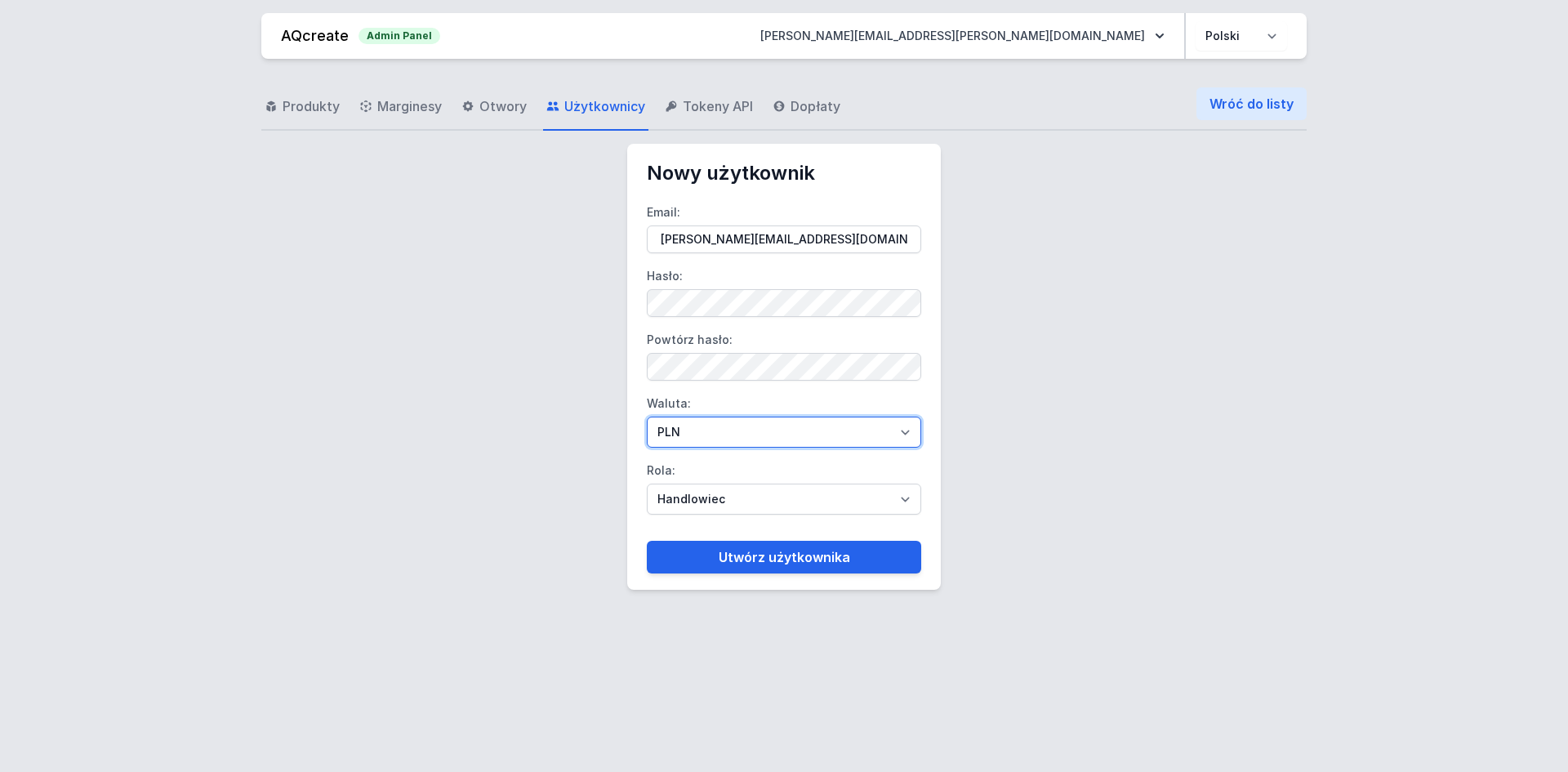
click at [773, 430] on select "PLN EUR" at bounding box center [784, 432] width 275 height 31
select select "2"
click at [647, 416] on select "PLN EUR" at bounding box center [784, 432] width 275 height 31
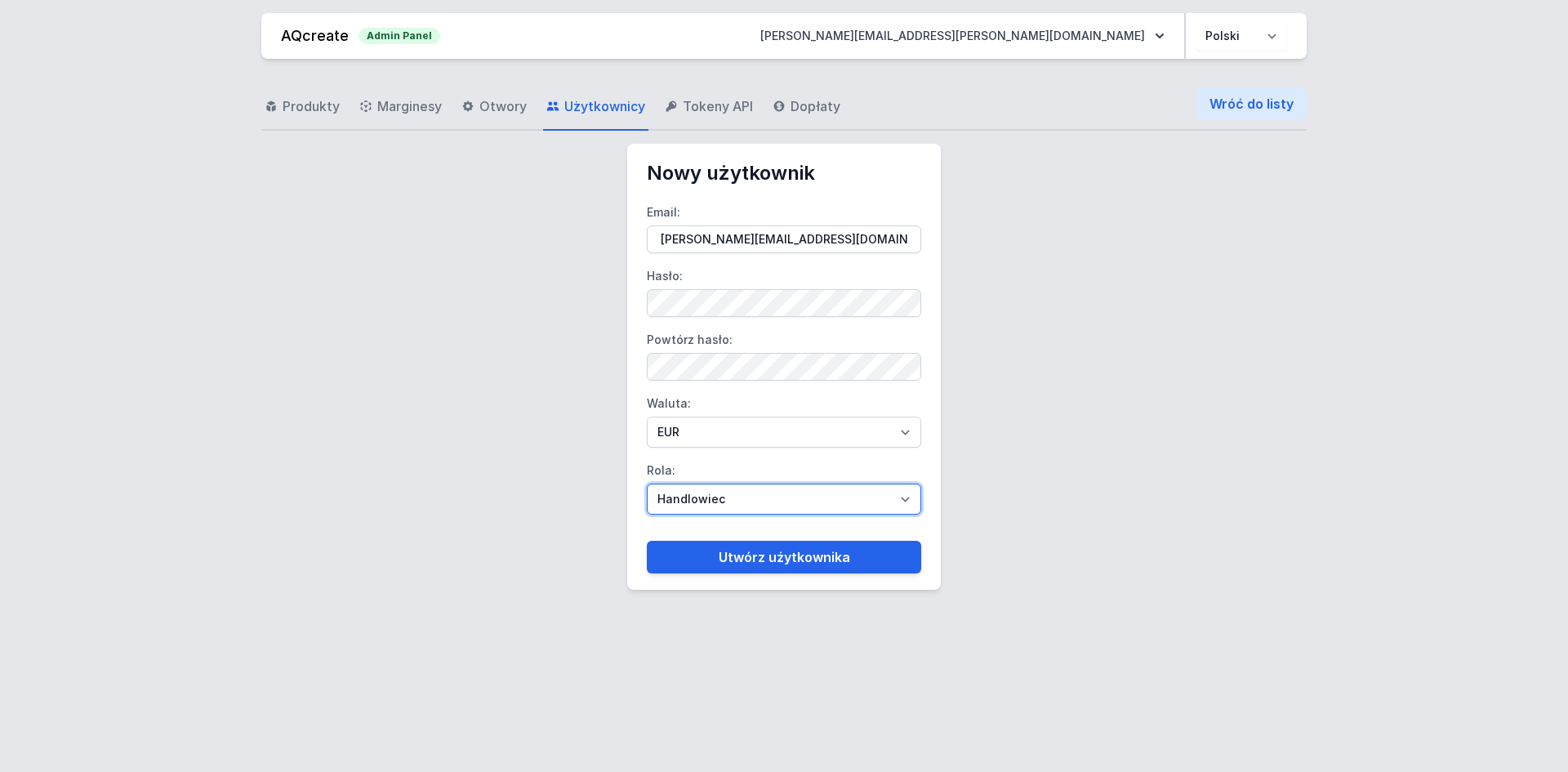
click at [704, 493] on select "Handlowiec Moderator Dystrybutor Administrator" at bounding box center [784, 499] width 275 height 31
select select "distributor"
click at [647, 483] on select "Handlowiec Moderator Dystrybutor Administrator" at bounding box center [784, 499] width 275 height 31
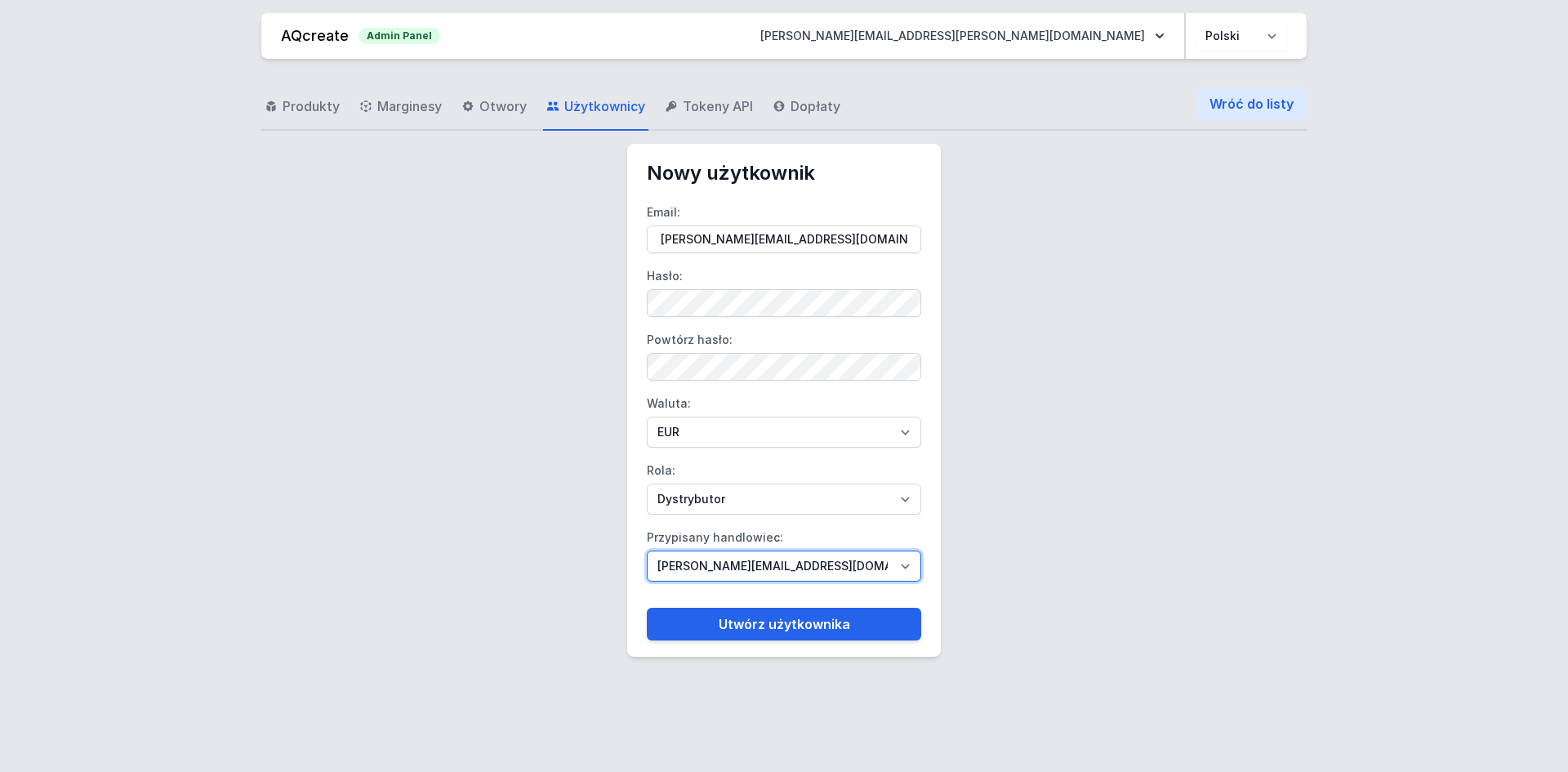
click at [722, 556] on select "[PERSON_NAME][EMAIL_ADDRESS][DOMAIN_NAME] [DOMAIN_NAME][EMAIL_ADDRESS][DOMAIN_N…" at bounding box center [784, 566] width 275 height 31
select select "95"
click at [647, 551] on select "[PERSON_NAME][EMAIL_ADDRESS][DOMAIN_NAME] [DOMAIN_NAME][EMAIL_ADDRESS][DOMAIN_N…" at bounding box center [784, 566] width 275 height 31
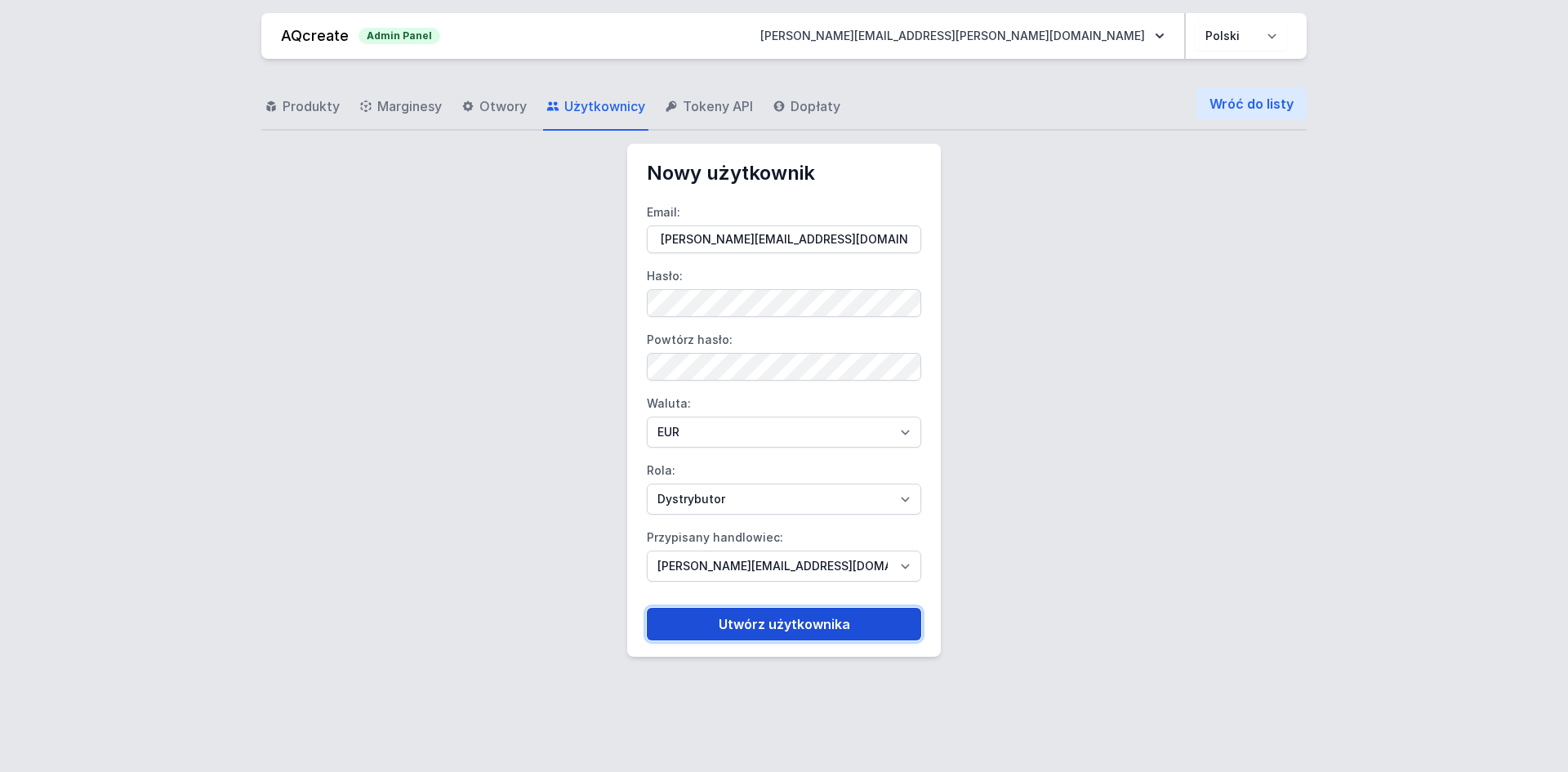
click at [759, 612] on button "Utwórz użytkownika" at bounding box center [784, 624] width 275 height 33
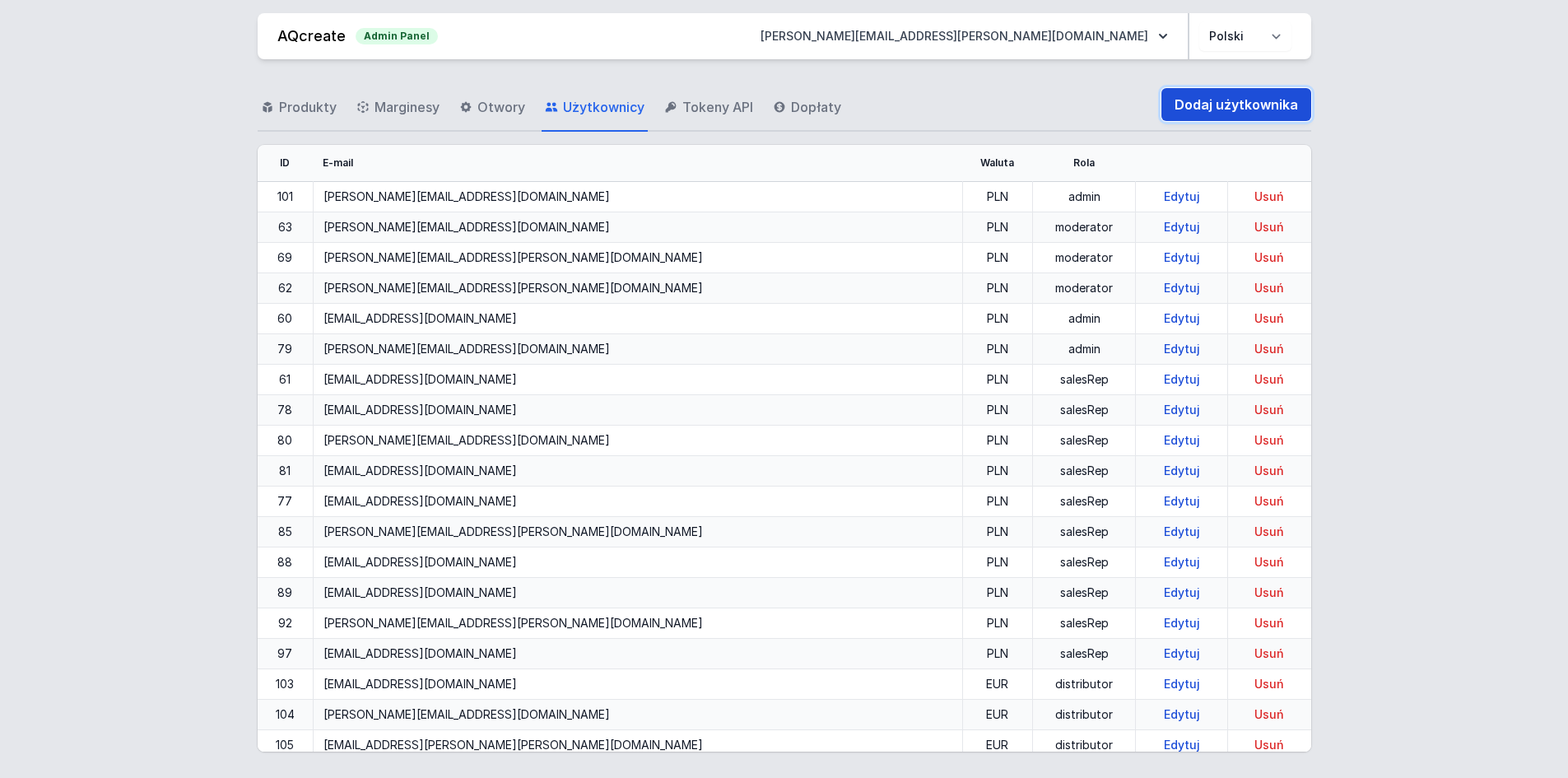
click at [1241, 94] on link "Dodaj użytkownika" at bounding box center [1236, 105] width 149 height 33
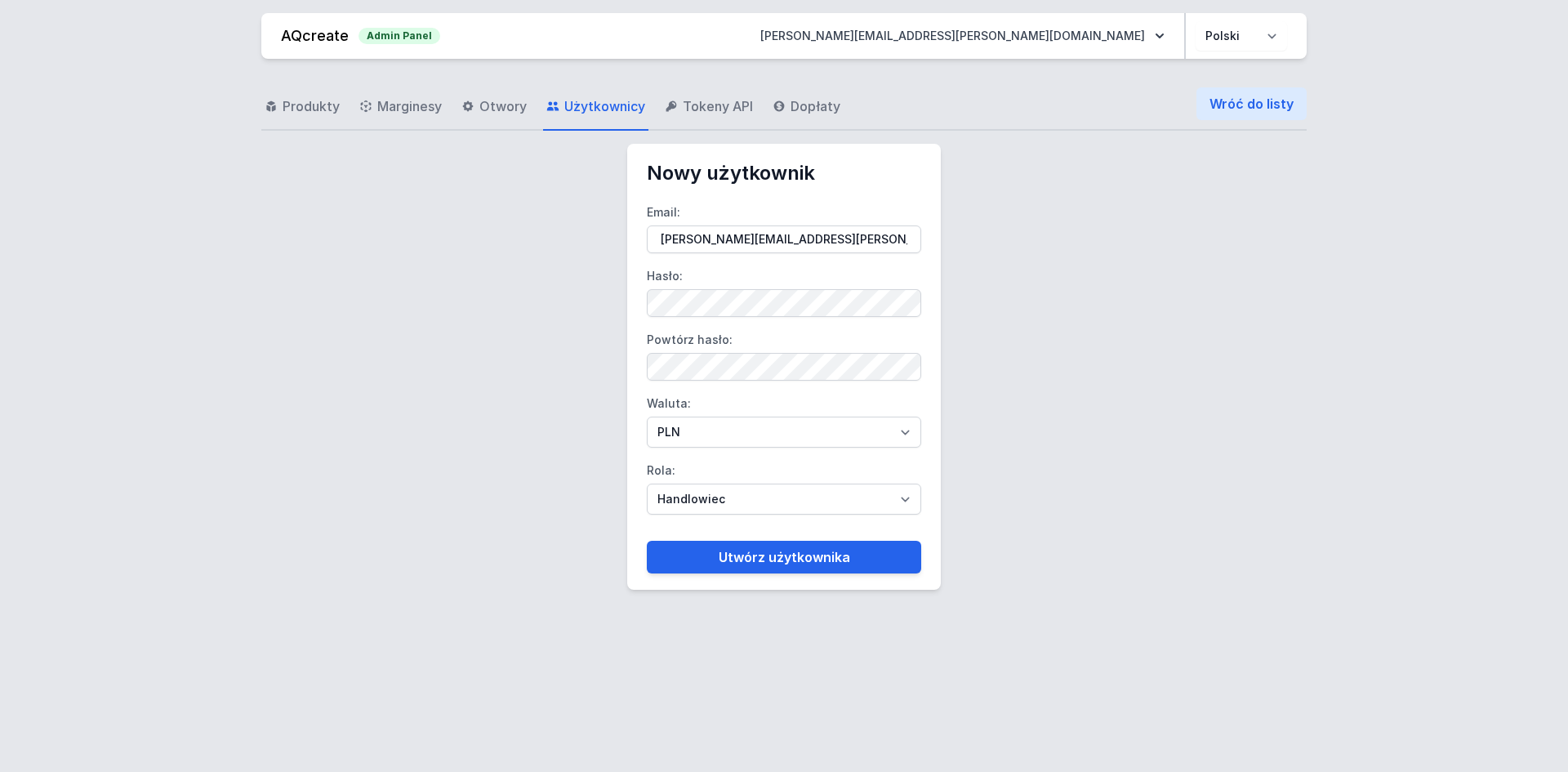
drag, startPoint x: 776, startPoint y: 239, endPoint x: 708, endPoint y: 239, distance: 68.0
click at [708, 239] on input "[PERSON_NAME][EMAIL_ADDRESS][PERSON_NAME][DOMAIN_NAME]" at bounding box center [784, 239] width 275 height 27
type input "[PERSON_NAME][EMAIL_ADDRESS][DOMAIN_NAME]"
click at [713, 352] on label "Powtórz hasło:" at bounding box center [784, 353] width 275 height 54
click at [687, 430] on select "PLN EUR" at bounding box center [784, 432] width 275 height 31
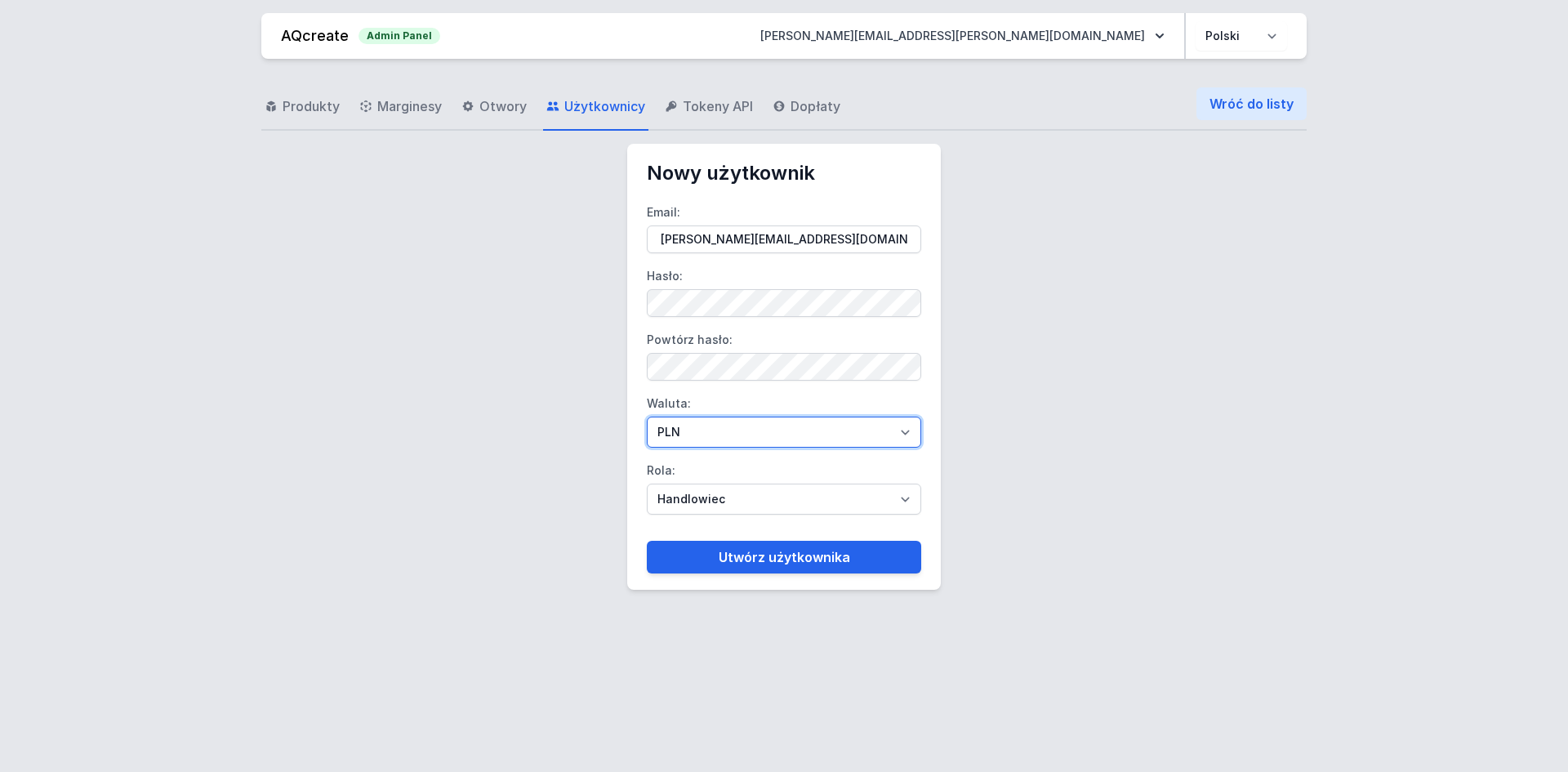
select select "2"
click at [647, 416] on select "PLN EUR" at bounding box center [784, 432] width 275 height 31
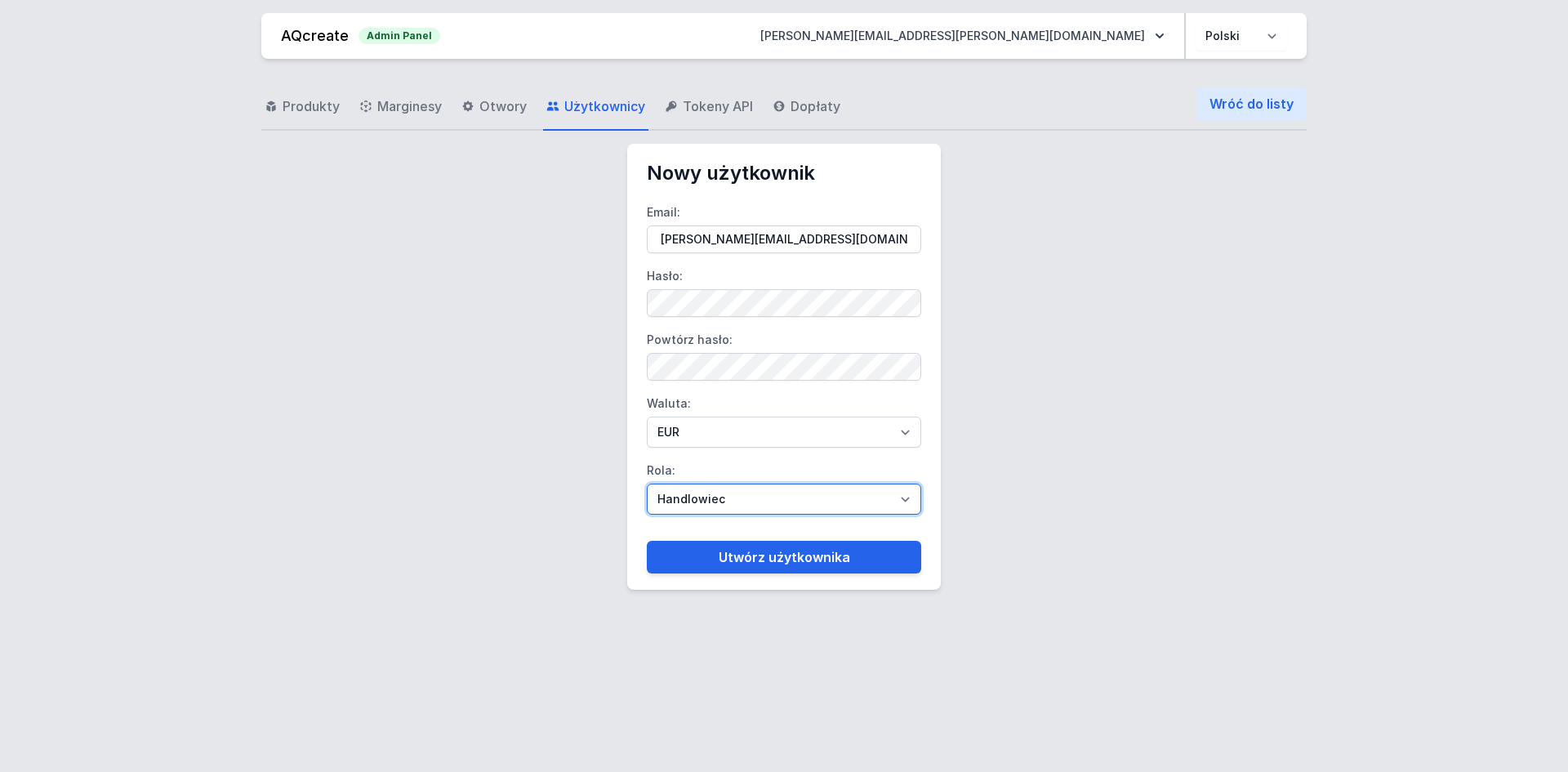
click at [682, 490] on select "Handlowiec Moderator Dystrybutor Administrator" at bounding box center [784, 499] width 275 height 31
select select "distributor"
click at [647, 483] on select "Handlowiec Moderator Dystrybutor Administrator" at bounding box center [784, 499] width 275 height 31
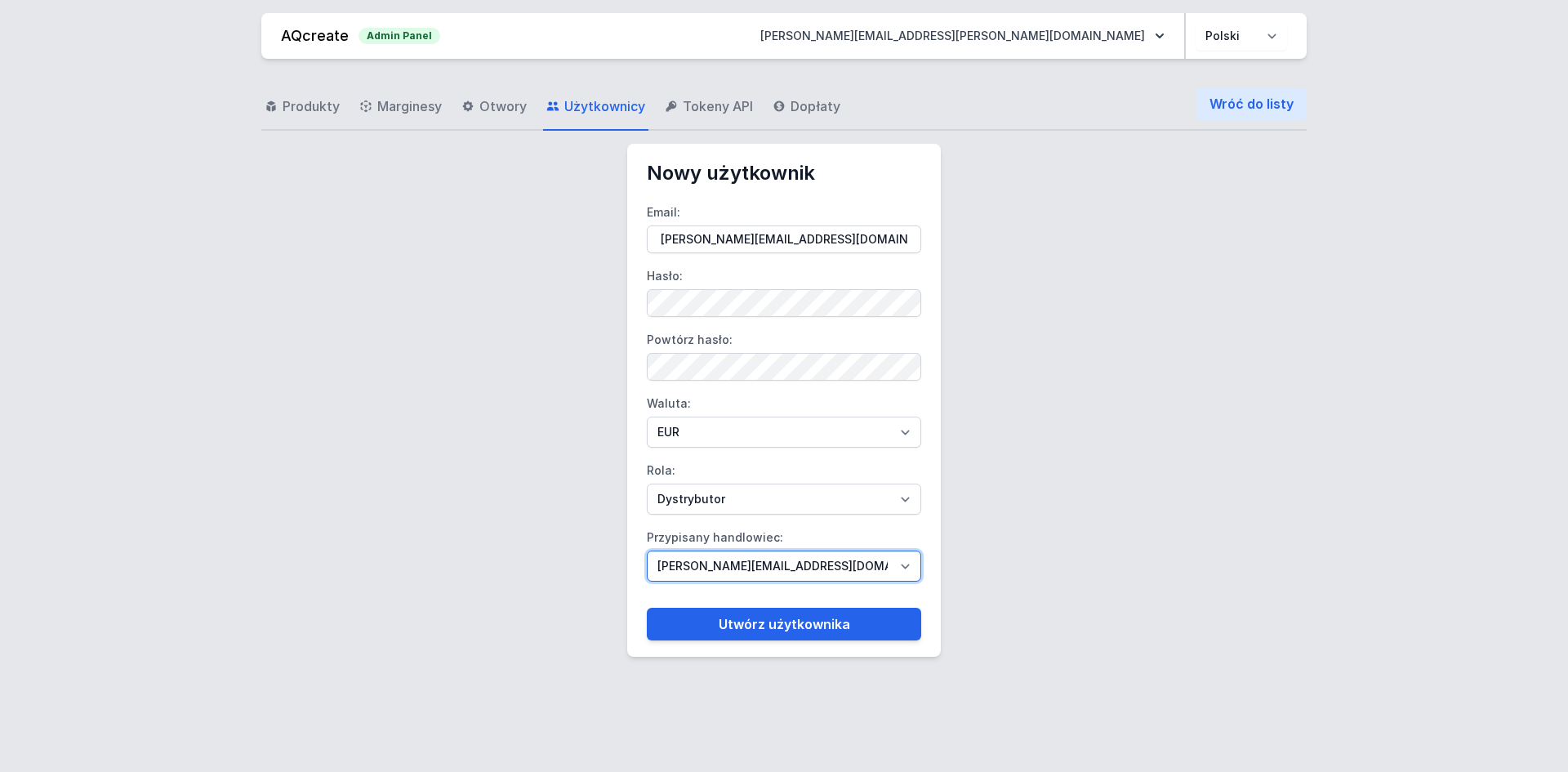
drag, startPoint x: 695, startPoint y: 514, endPoint x: 699, endPoint y: 561, distance: 47.2
click at [698, 560] on select "[PERSON_NAME][EMAIL_ADDRESS][DOMAIN_NAME] [DOMAIN_NAME][EMAIL_ADDRESS][DOMAIN_N…" at bounding box center [784, 566] width 275 height 31
select select "95"
click at [647, 551] on select "[PERSON_NAME][EMAIL_ADDRESS][DOMAIN_NAME] [DOMAIN_NAME][EMAIL_ADDRESS][DOMAIN_N…" at bounding box center [784, 566] width 275 height 31
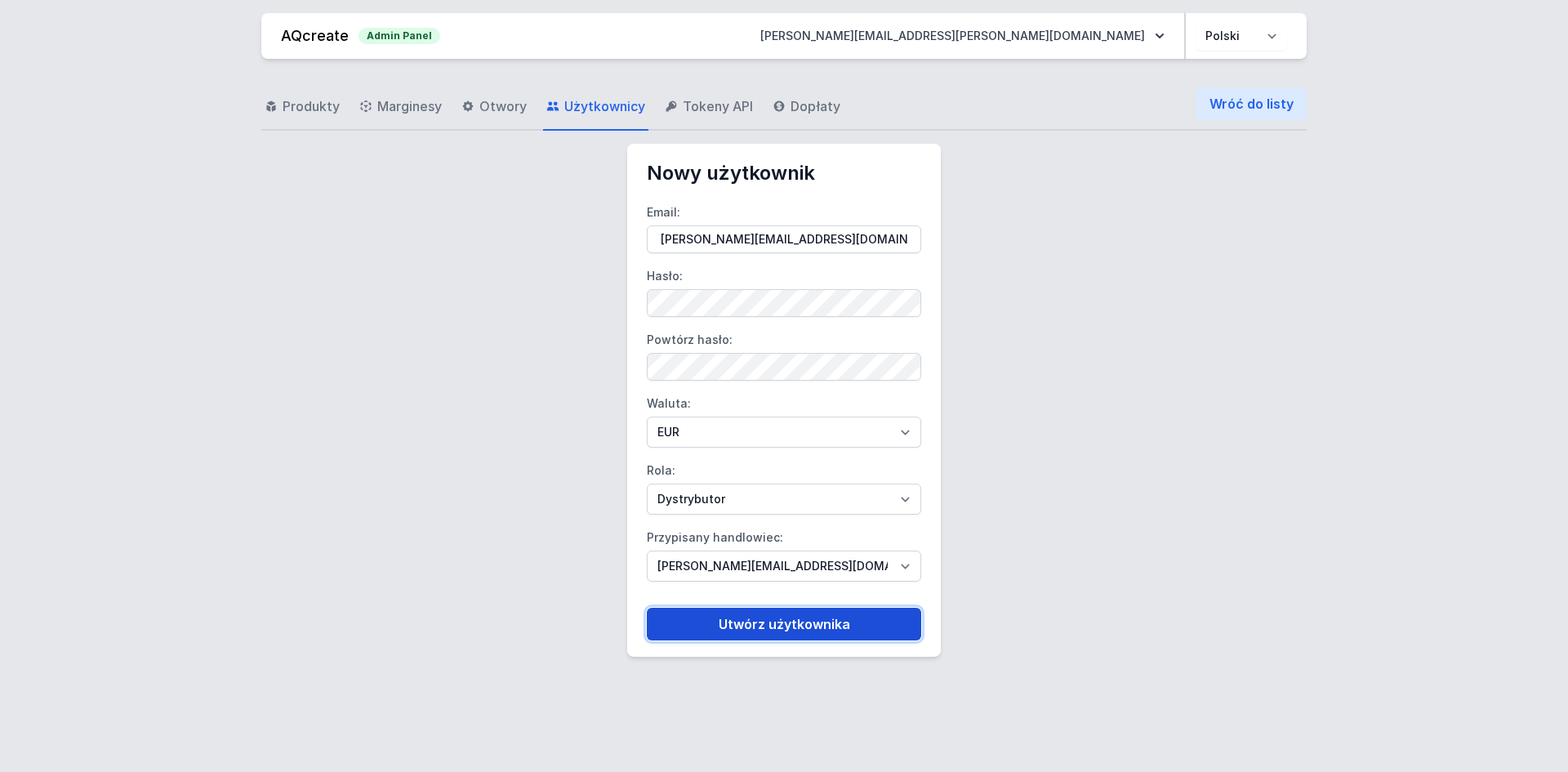
click at [749, 620] on button "Utwórz użytkownika" at bounding box center [784, 624] width 275 height 33
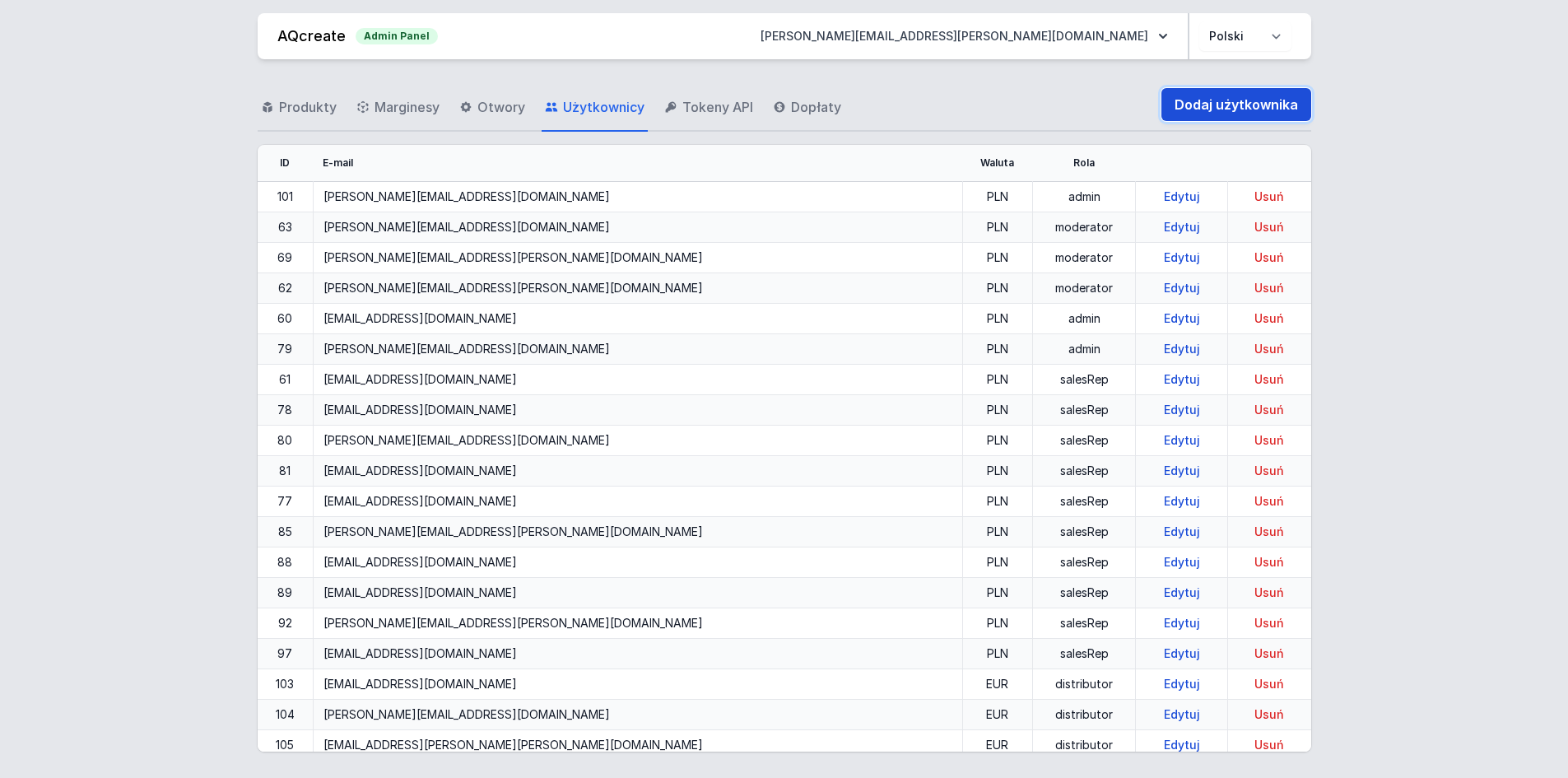
click at [1193, 94] on link "Dodaj użytkownika" at bounding box center [1236, 105] width 149 height 33
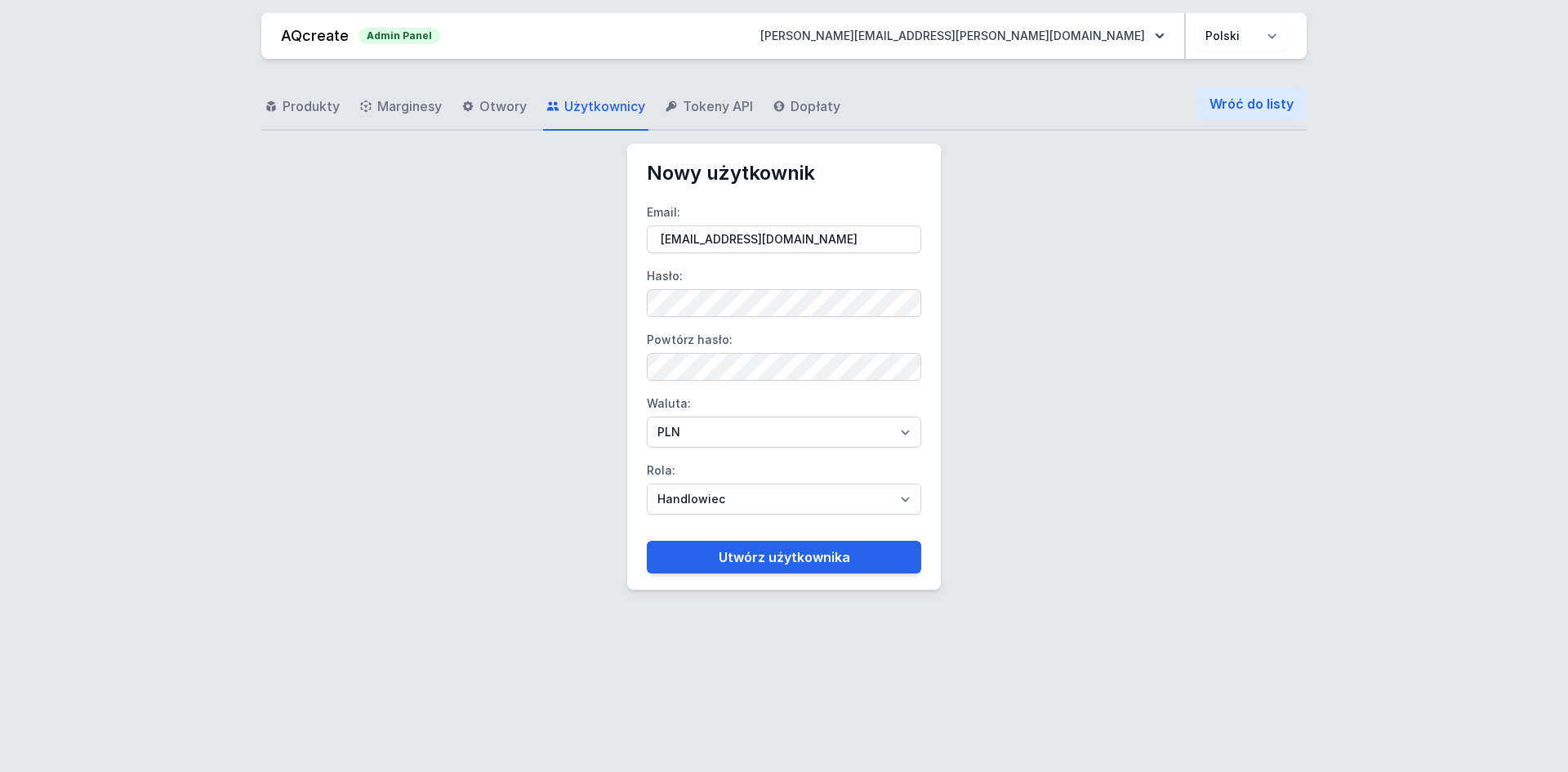
type input "[EMAIL_ADDRESS][DOMAIN_NAME]"
click at [683, 434] on select "PLN EUR" at bounding box center [784, 432] width 275 height 31
select select "2"
click at [647, 416] on select "PLN EUR" at bounding box center [784, 432] width 275 height 31
click at [695, 504] on select "Handlowiec Moderator Dystrybutor Administrator" at bounding box center [784, 499] width 275 height 31
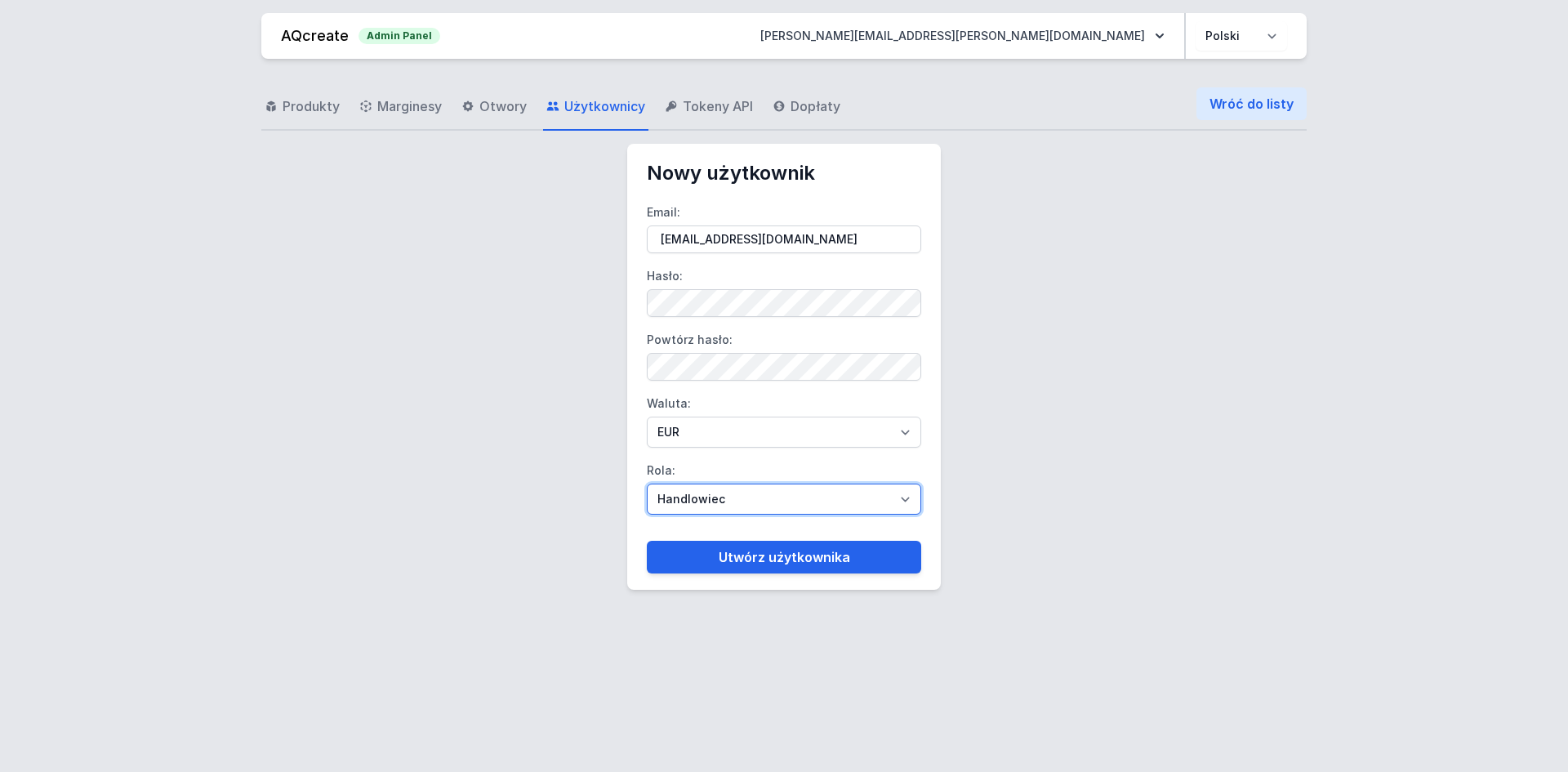
select select "distributor"
click at [647, 483] on select "Handlowiec Moderator Dystrybutor Administrator" at bounding box center [784, 499] width 275 height 31
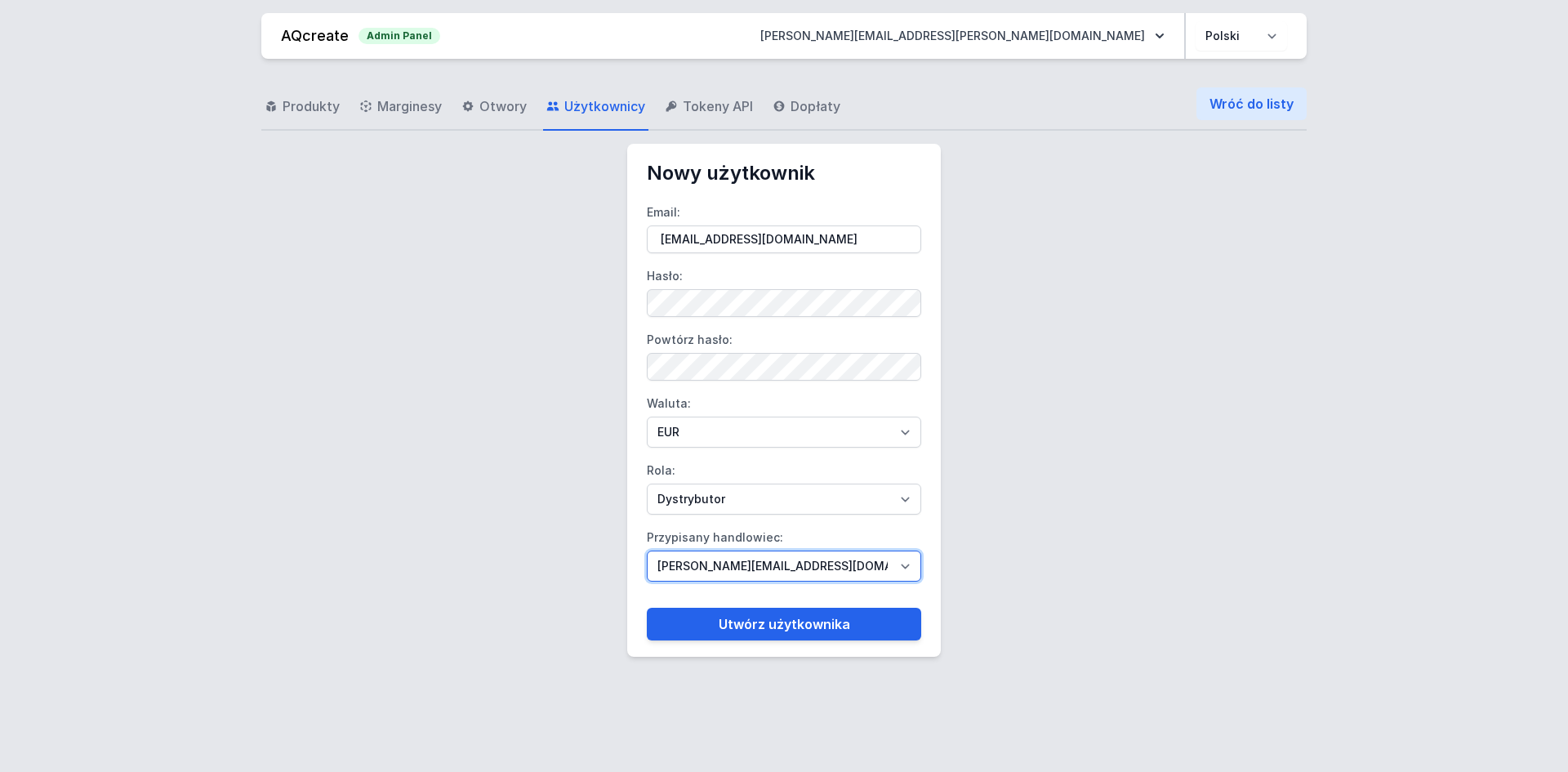
click at [710, 559] on select "[PERSON_NAME][EMAIL_ADDRESS][DOMAIN_NAME] [DOMAIN_NAME][EMAIL_ADDRESS][DOMAIN_N…" at bounding box center [784, 566] width 275 height 31
select select "95"
click at [647, 551] on select "[PERSON_NAME][EMAIL_ADDRESS][DOMAIN_NAME] [DOMAIN_NAME][EMAIL_ADDRESS][DOMAIN_N…" at bounding box center [784, 566] width 275 height 31
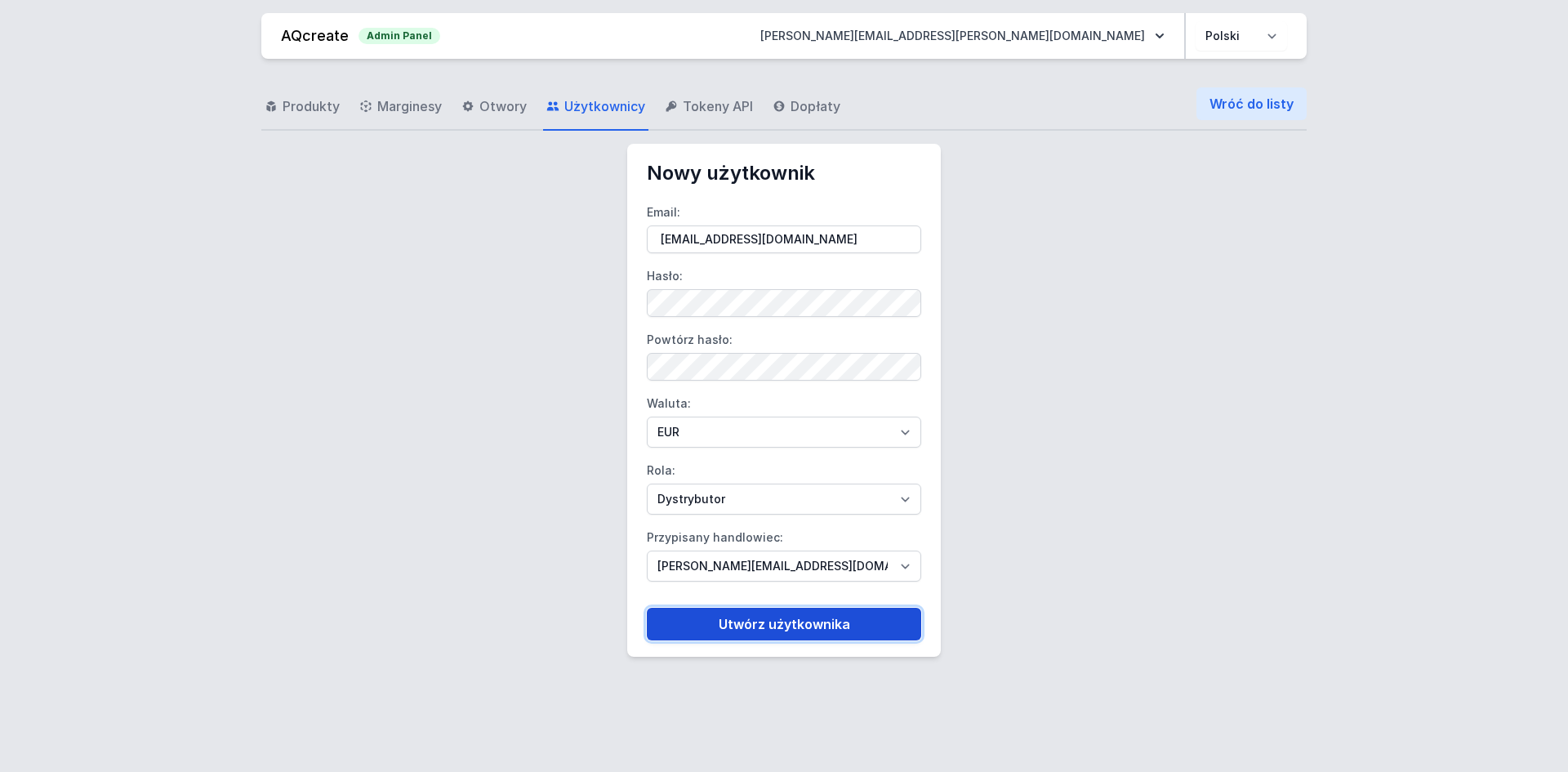
click at [763, 636] on button "Utwórz użytkownika" at bounding box center [784, 624] width 275 height 33
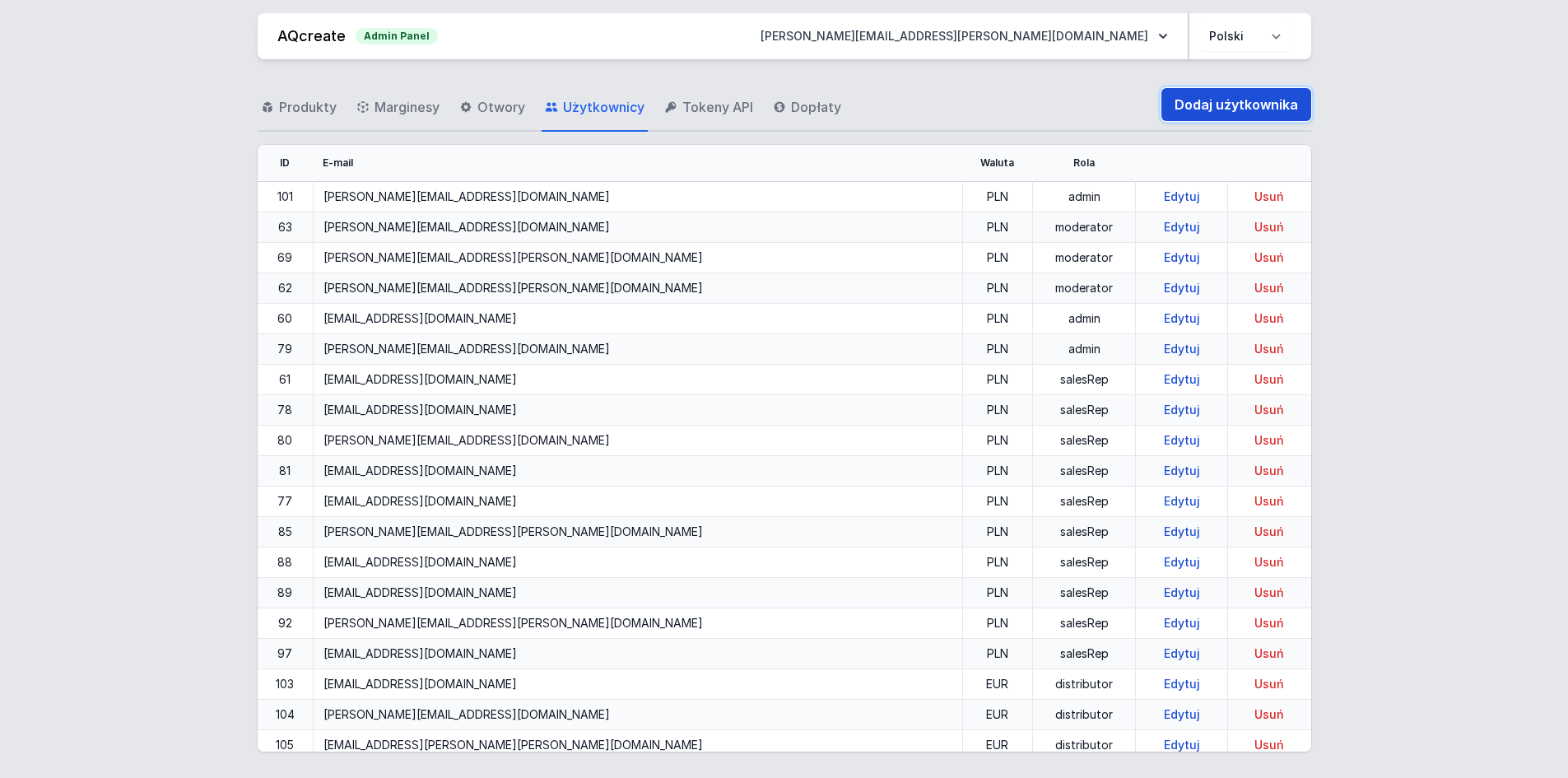
click at [1204, 104] on link "Dodaj użytkownika" at bounding box center [1236, 105] width 149 height 33
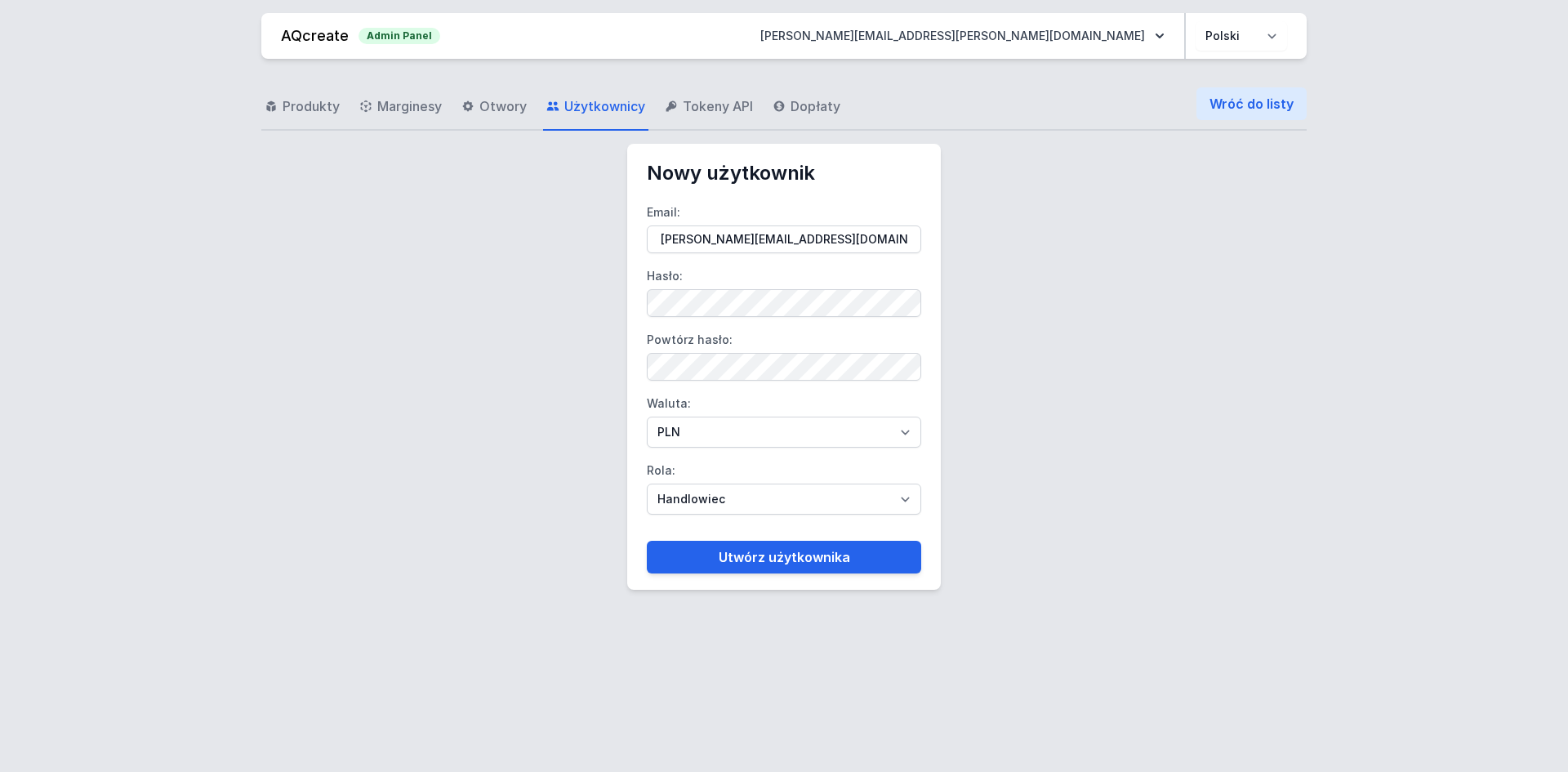
type input "[PERSON_NAME][EMAIL_ADDRESS][DOMAIN_NAME]"
click at [714, 424] on select "PLN EUR" at bounding box center [784, 432] width 275 height 31
select select "2"
click at [647, 416] on select "PLN EUR" at bounding box center [784, 432] width 275 height 31
click at [692, 495] on select "Handlowiec Moderator Dystrybutor Administrator" at bounding box center [784, 499] width 275 height 31
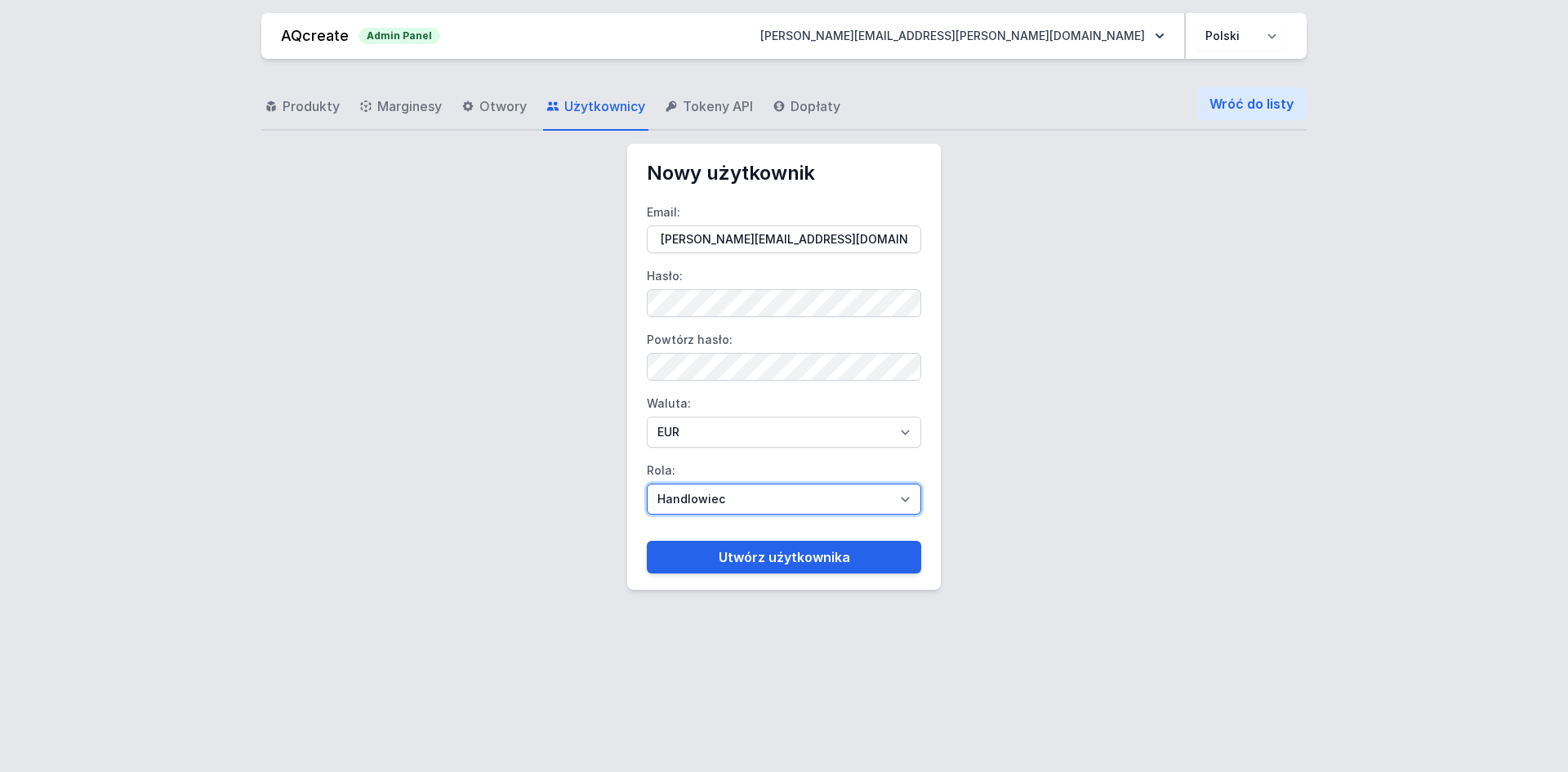
select select "distributor"
click at [647, 483] on select "Handlowiec Moderator Dystrybutor Administrator" at bounding box center [784, 499] width 275 height 31
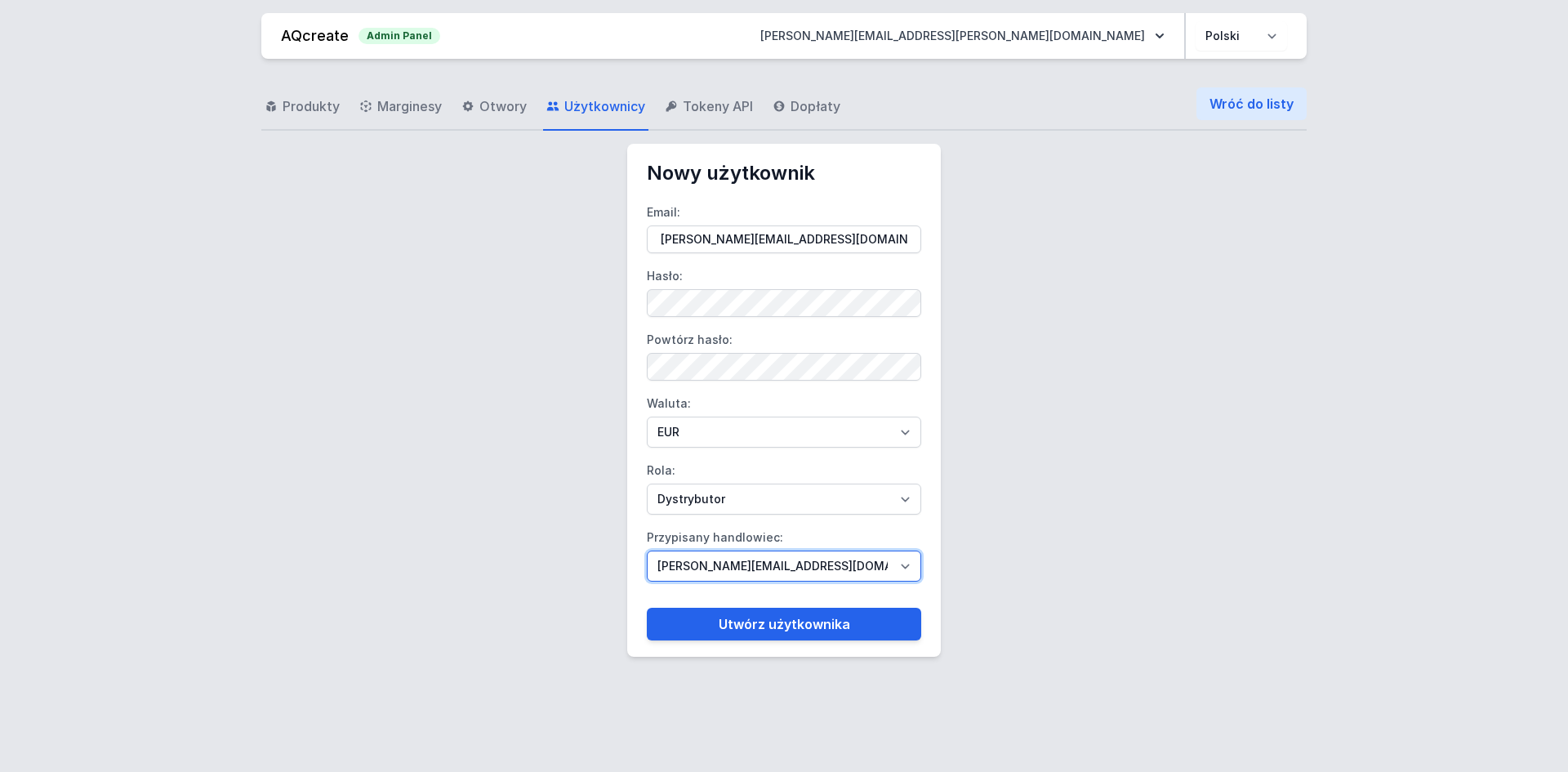
click at [701, 561] on select "[PERSON_NAME][EMAIL_ADDRESS][DOMAIN_NAME] [DOMAIN_NAME][EMAIL_ADDRESS][DOMAIN_N…" at bounding box center [784, 566] width 275 height 31
select select "95"
click at [647, 551] on select "[PERSON_NAME][EMAIL_ADDRESS][DOMAIN_NAME] [DOMAIN_NAME][EMAIL_ADDRESS][DOMAIN_N…" at bounding box center [784, 566] width 275 height 31
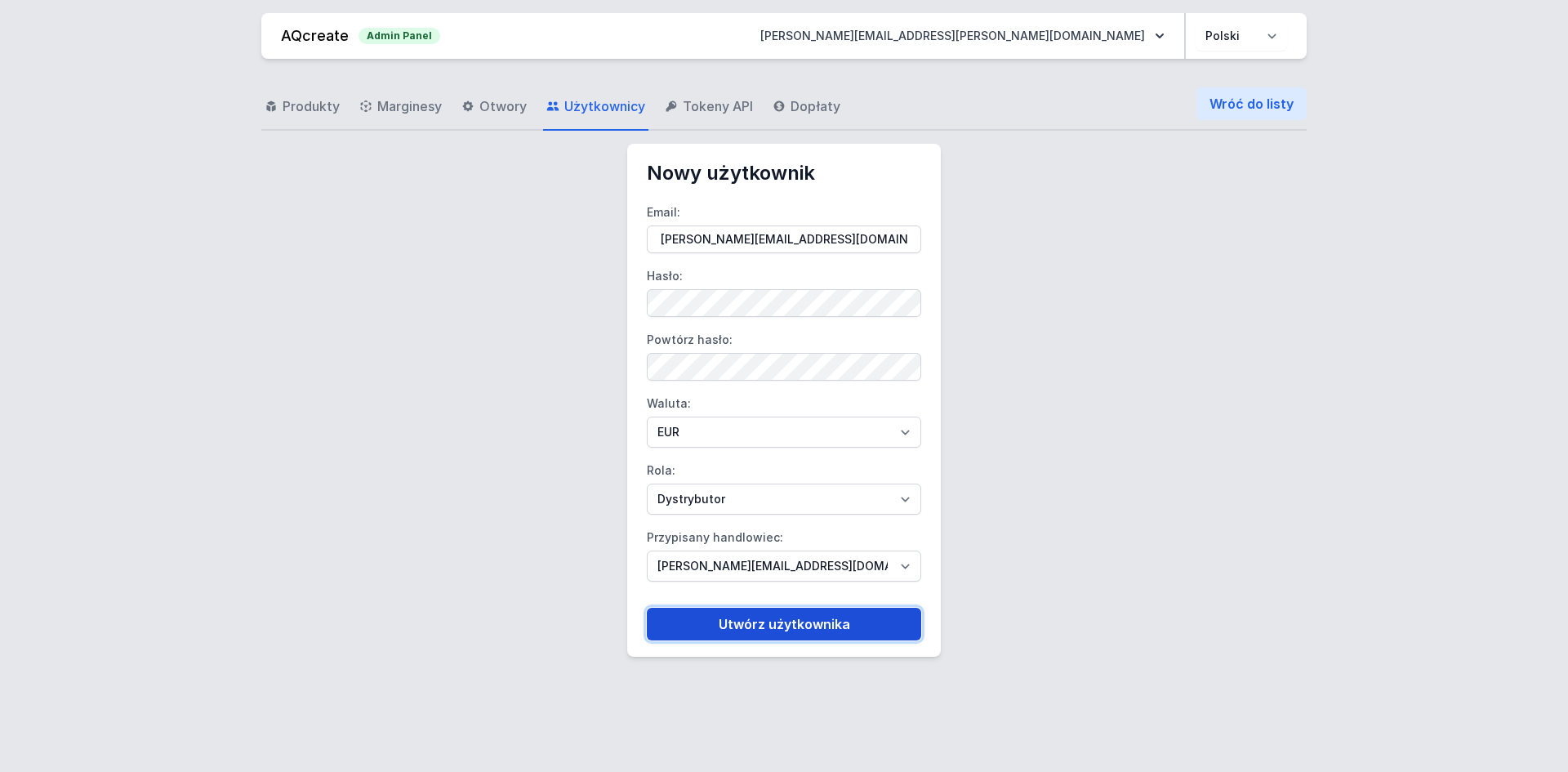
click at [736, 624] on button "Utwórz użytkownika" at bounding box center [784, 624] width 275 height 33
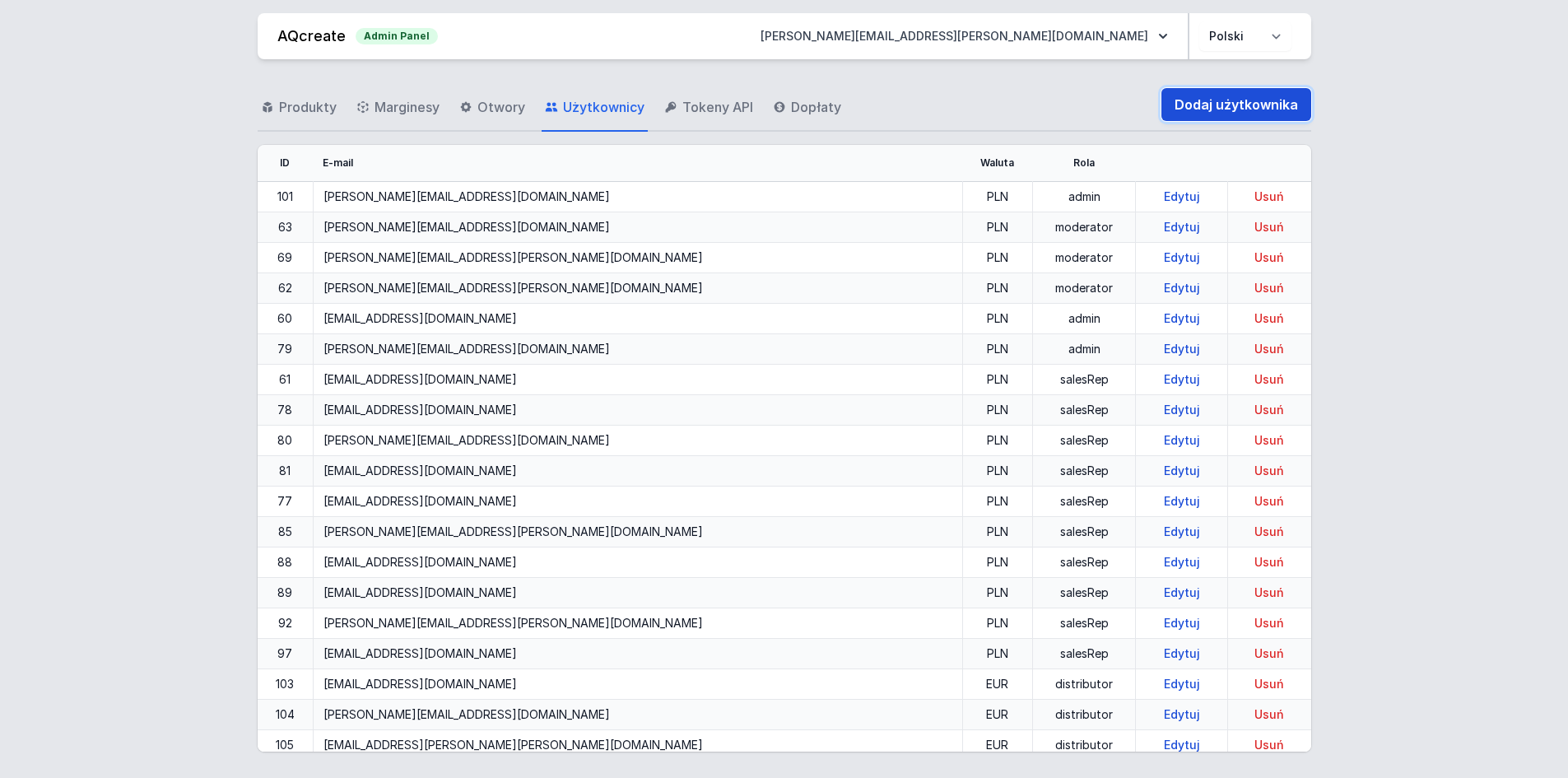
click at [1261, 114] on link "Dodaj użytkownika" at bounding box center [1236, 105] width 149 height 33
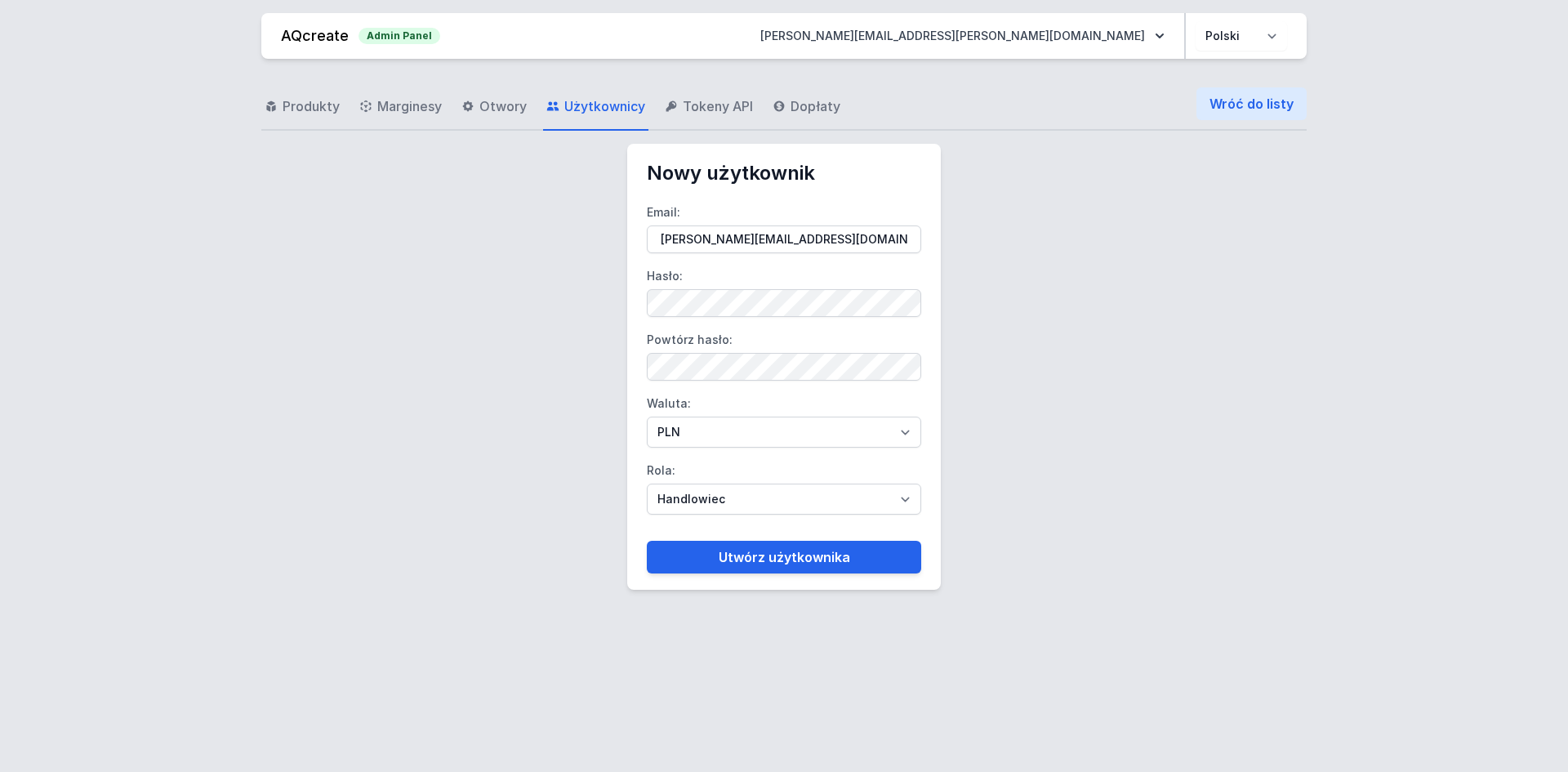
type input "[PERSON_NAME][EMAIL_ADDRESS][DOMAIN_NAME]"
drag, startPoint x: 796, startPoint y: 431, endPoint x: 774, endPoint y: 445, distance: 26.1
click at [795, 431] on select "PLN EUR" at bounding box center [784, 432] width 275 height 31
select select "2"
click at [647, 416] on select "PLN EUR" at bounding box center [784, 432] width 275 height 31
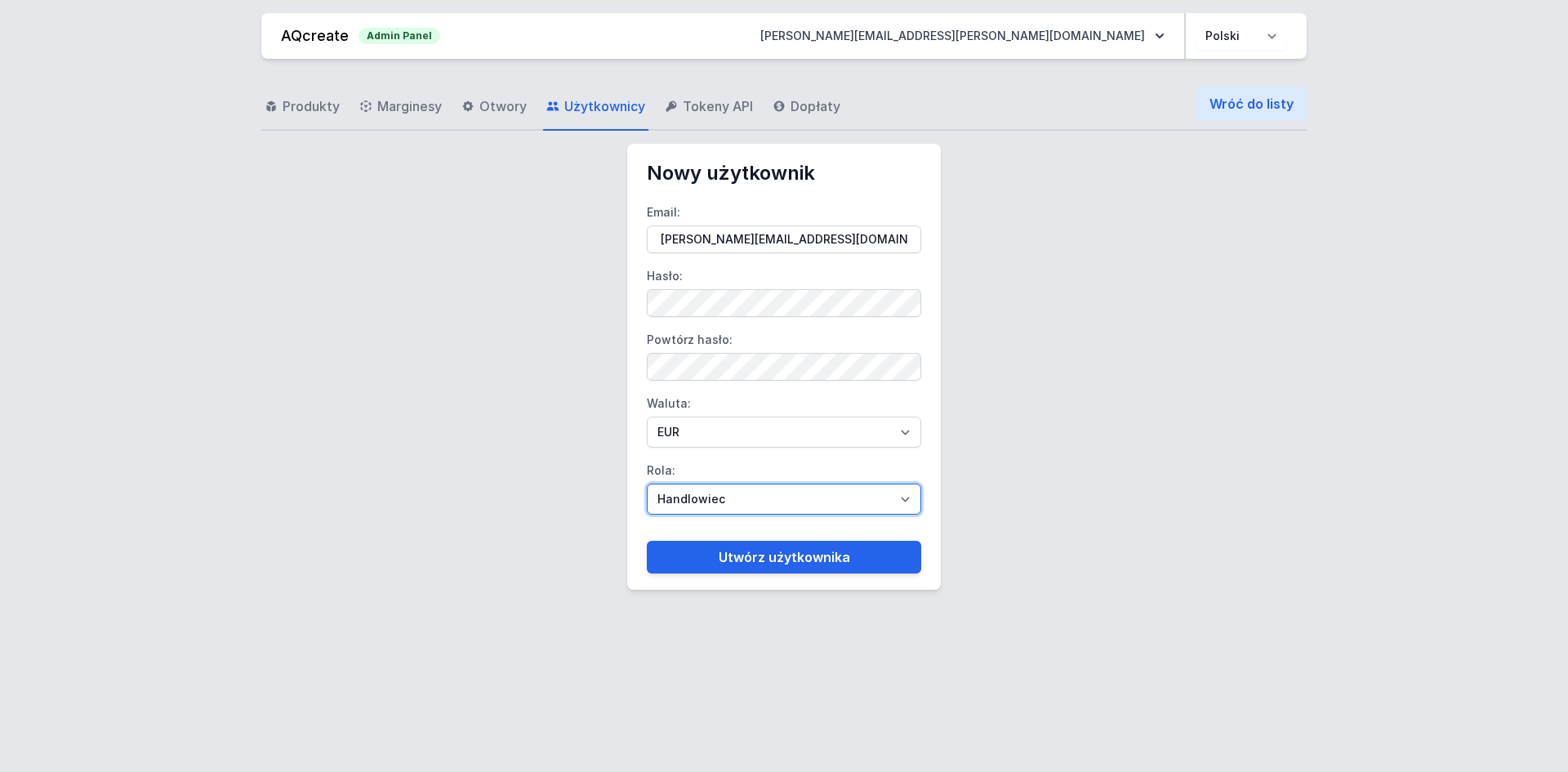
click at [725, 489] on select "Handlowiec Moderator Dystrybutor Administrator" at bounding box center [784, 499] width 275 height 31
select select "distributor"
click at [647, 483] on select "Handlowiec Moderator Dystrybutor Administrator" at bounding box center [784, 499] width 275 height 31
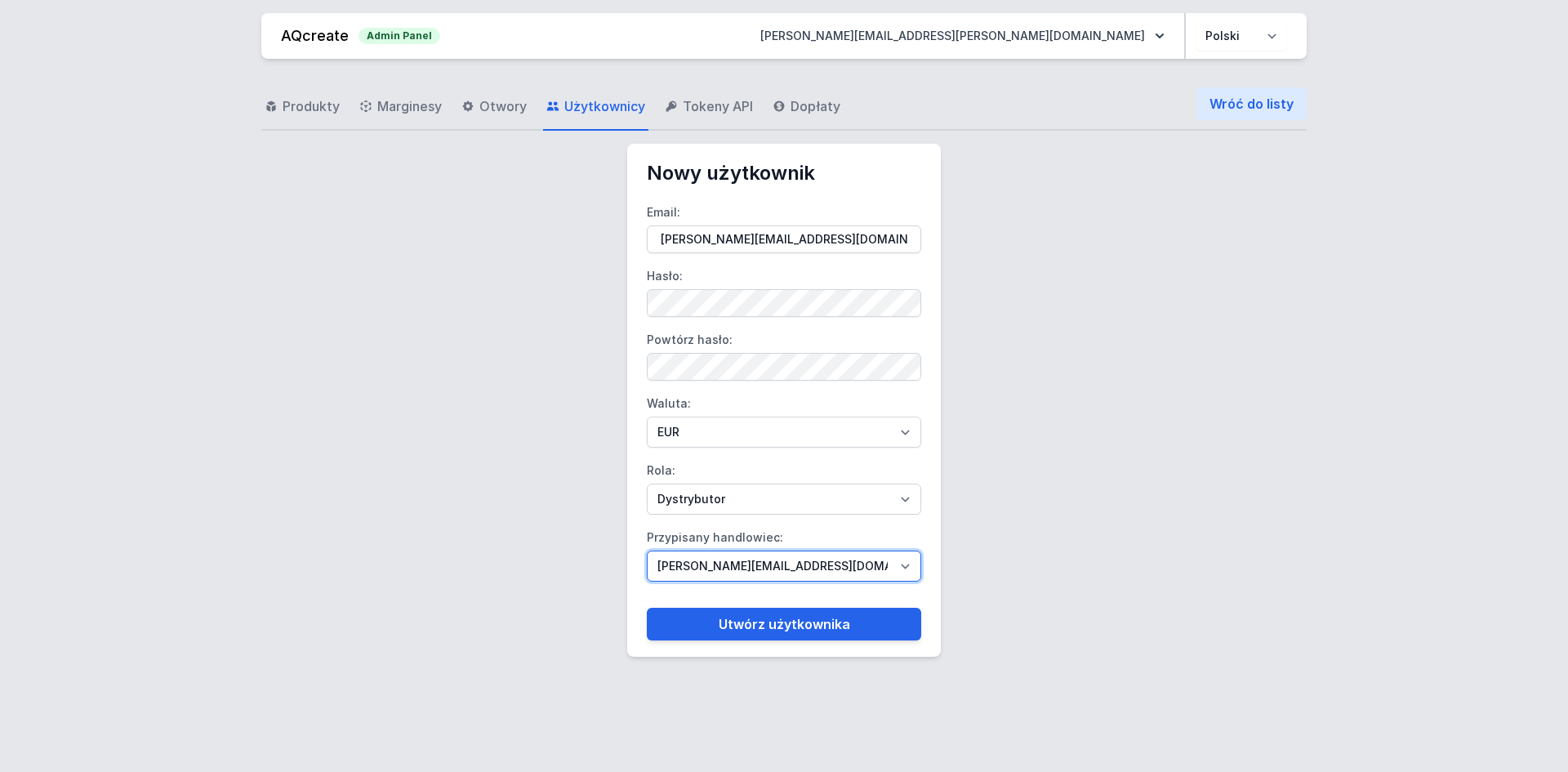
click at [711, 561] on select "[PERSON_NAME][EMAIL_ADDRESS][DOMAIN_NAME] [DOMAIN_NAME][EMAIL_ADDRESS][DOMAIN_N…" at bounding box center [784, 566] width 275 height 31
select select "95"
click at [647, 551] on select "[PERSON_NAME][EMAIL_ADDRESS][DOMAIN_NAME] [DOMAIN_NAME][EMAIL_ADDRESS][DOMAIN_N…" at bounding box center [784, 566] width 275 height 31
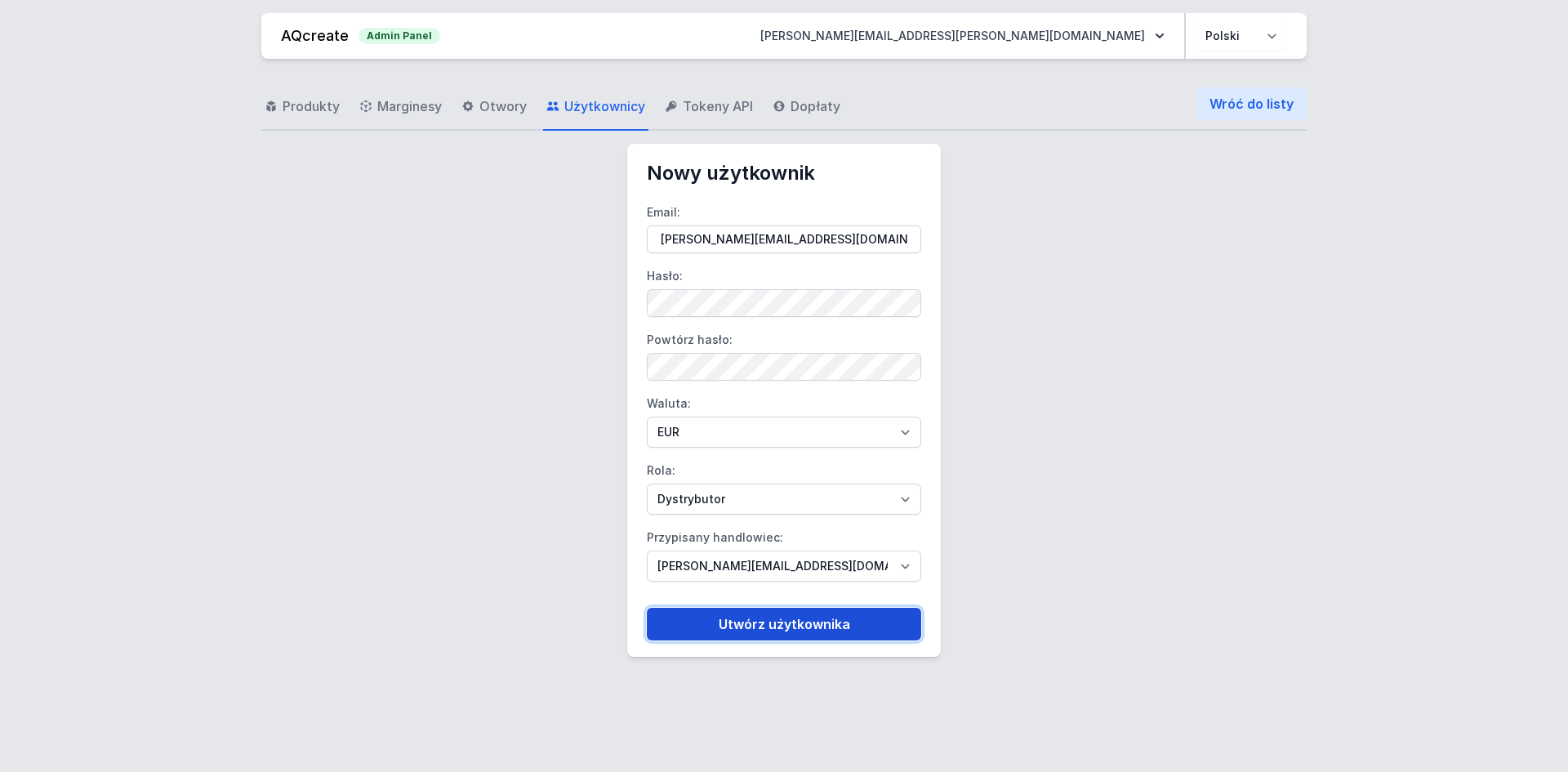
click at [757, 619] on button "Utwórz użytkownika" at bounding box center [784, 624] width 275 height 33
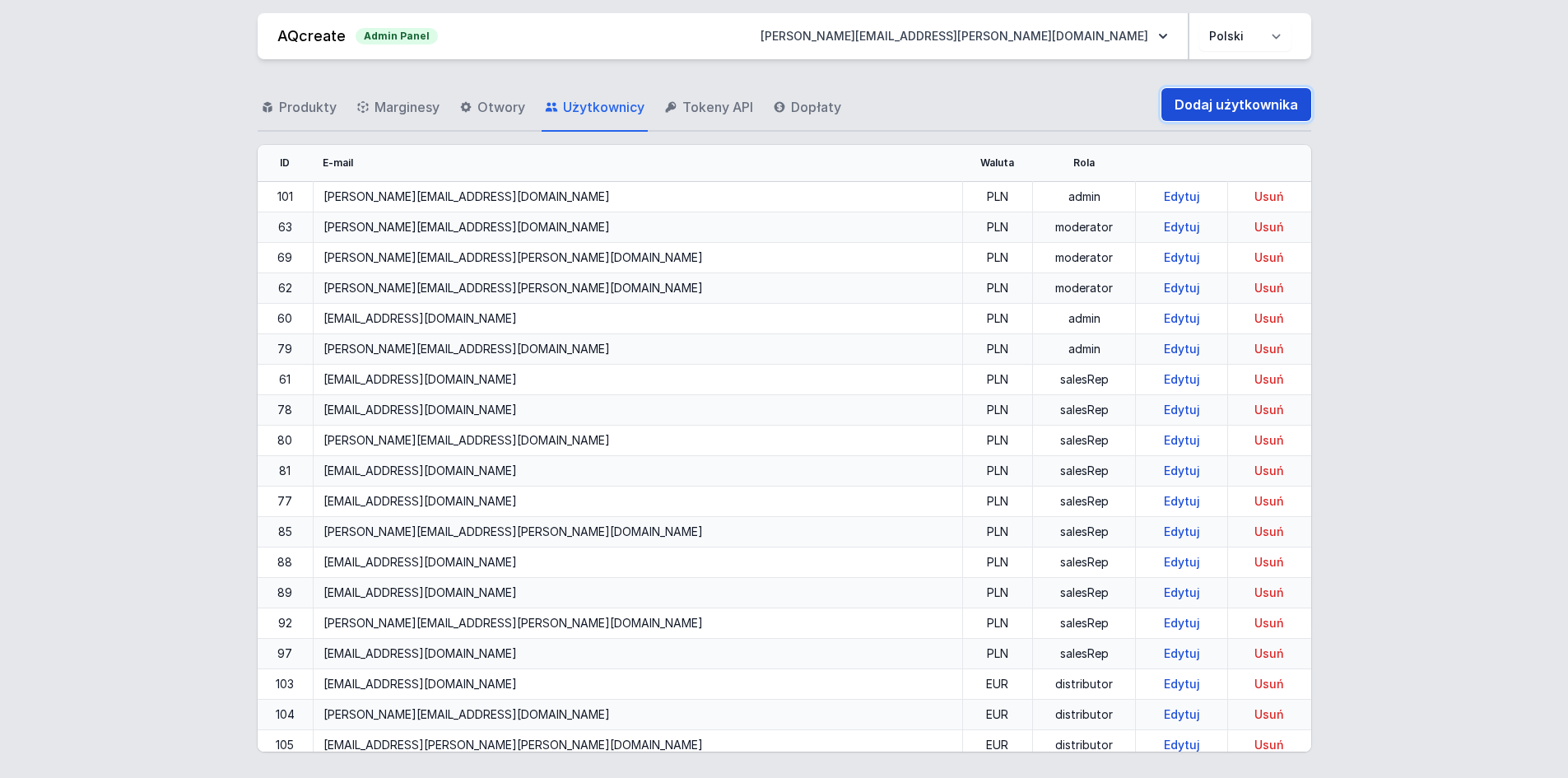
click at [1201, 102] on link "Dodaj użytkownika" at bounding box center [1236, 105] width 149 height 33
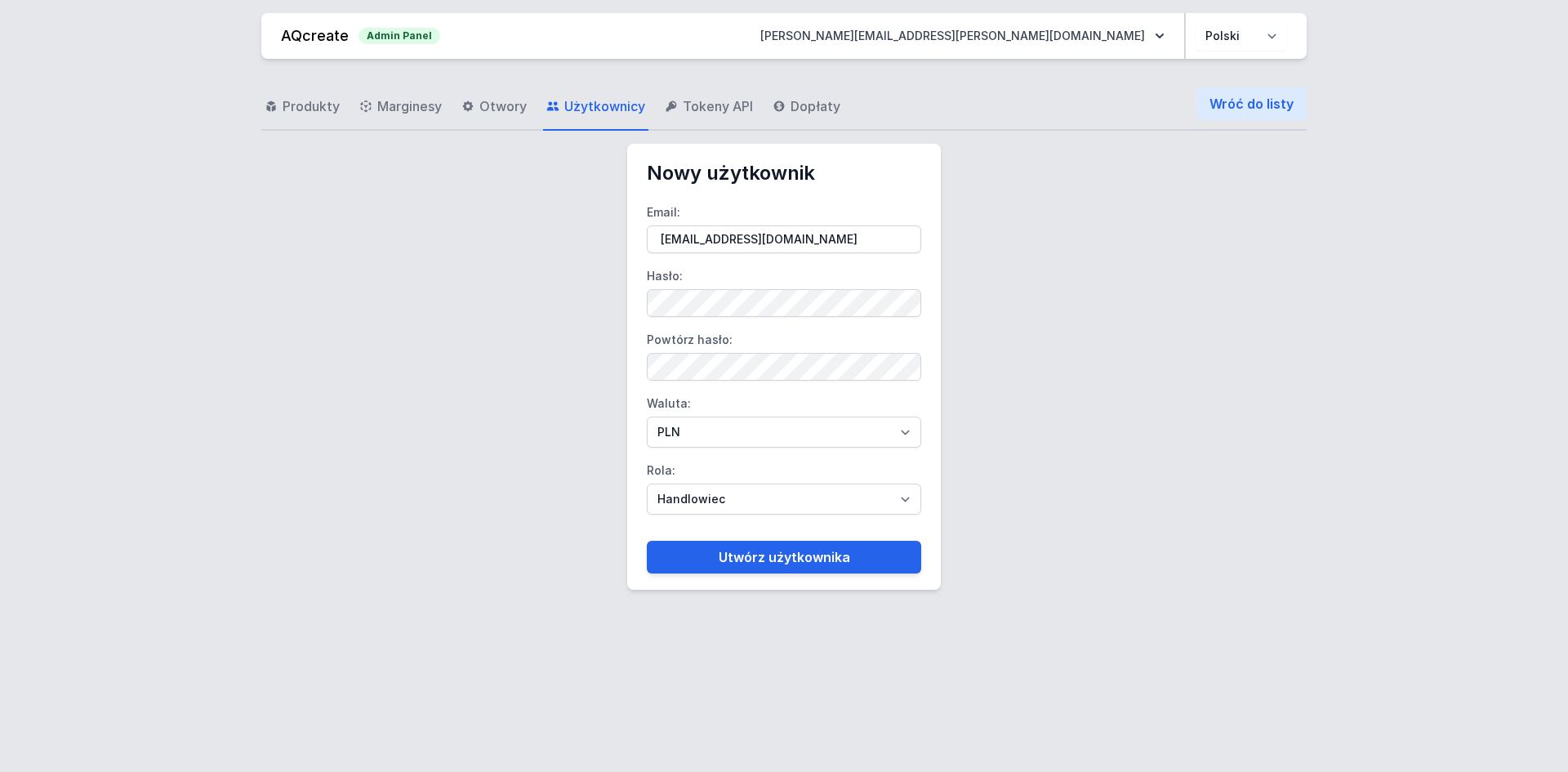
type input "[EMAIL_ADDRESS][DOMAIN_NAME]"
click at [673, 428] on select "PLN EUR" at bounding box center [784, 432] width 275 height 31
select select "2"
click at [647, 416] on select "PLN EUR" at bounding box center [784, 432] width 275 height 31
click at [679, 496] on select "Handlowiec Moderator Dystrybutor Administrator" at bounding box center [784, 499] width 275 height 31
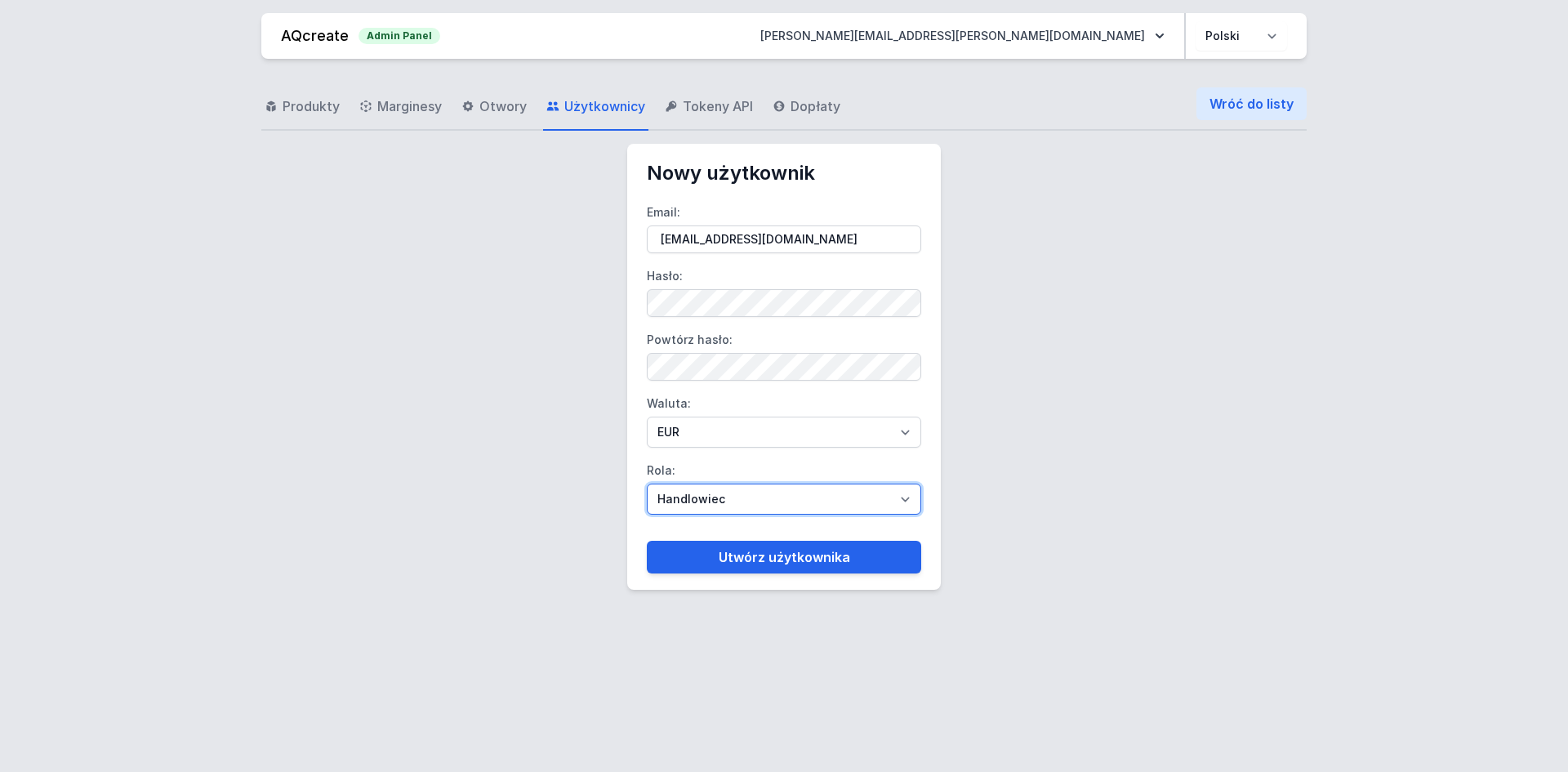
select select "distributor"
click at [647, 483] on select "Handlowiec Moderator Dystrybutor Administrator" at bounding box center [784, 499] width 275 height 31
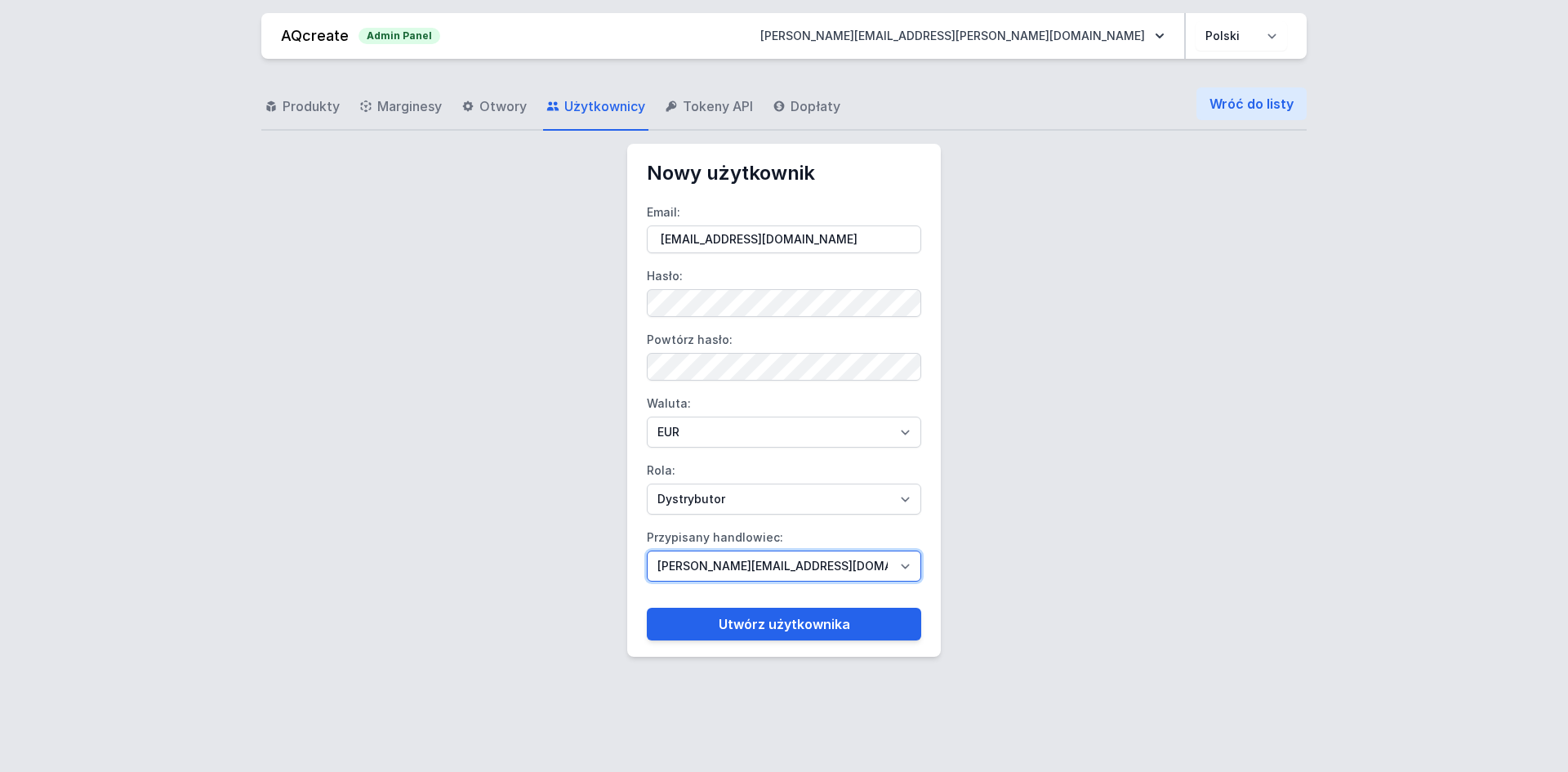
click at [699, 559] on select "[PERSON_NAME][EMAIL_ADDRESS][DOMAIN_NAME] [DOMAIN_NAME][EMAIL_ADDRESS][DOMAIN_N…" at bounding box center [784, 566] width 275 height 31
select select "95"
click at [647, 551] on select "[PERSON_NAME][EMAIL_ADDRESS][DOMAIN_NAME] [DOMAIN_NAME][EMAIL_ADDRESS][DOMAIN_N…" at bounding box center [784, 566] width 275 height 31
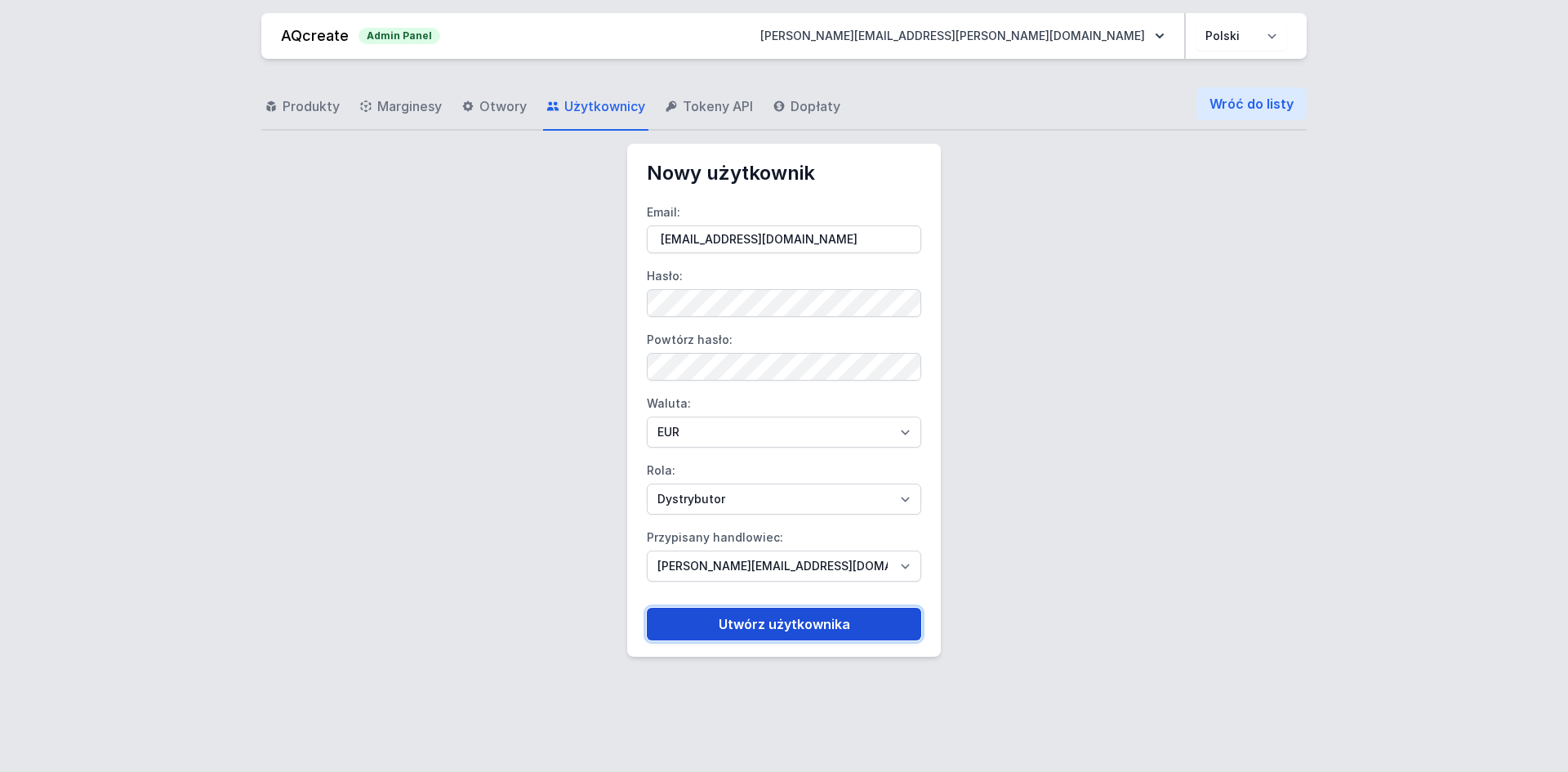
click at [746, 619] on button "Utwórz użytkownika" at bounding box center [784, 624] width 275 height 33
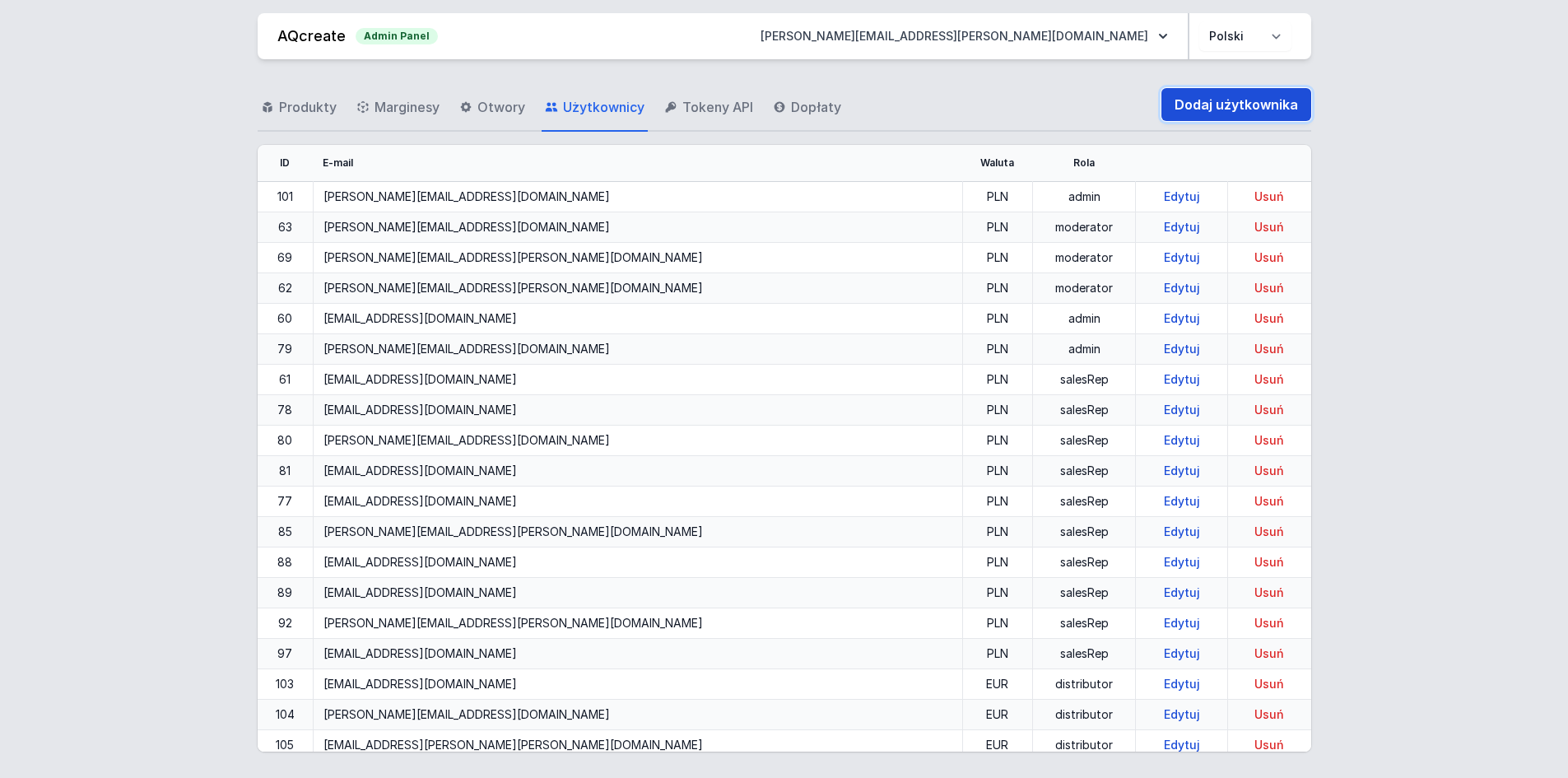
click at [1211, 98] on link "Dodaj użytkownika" at bounding box center [1236, 105] width 149 height 33
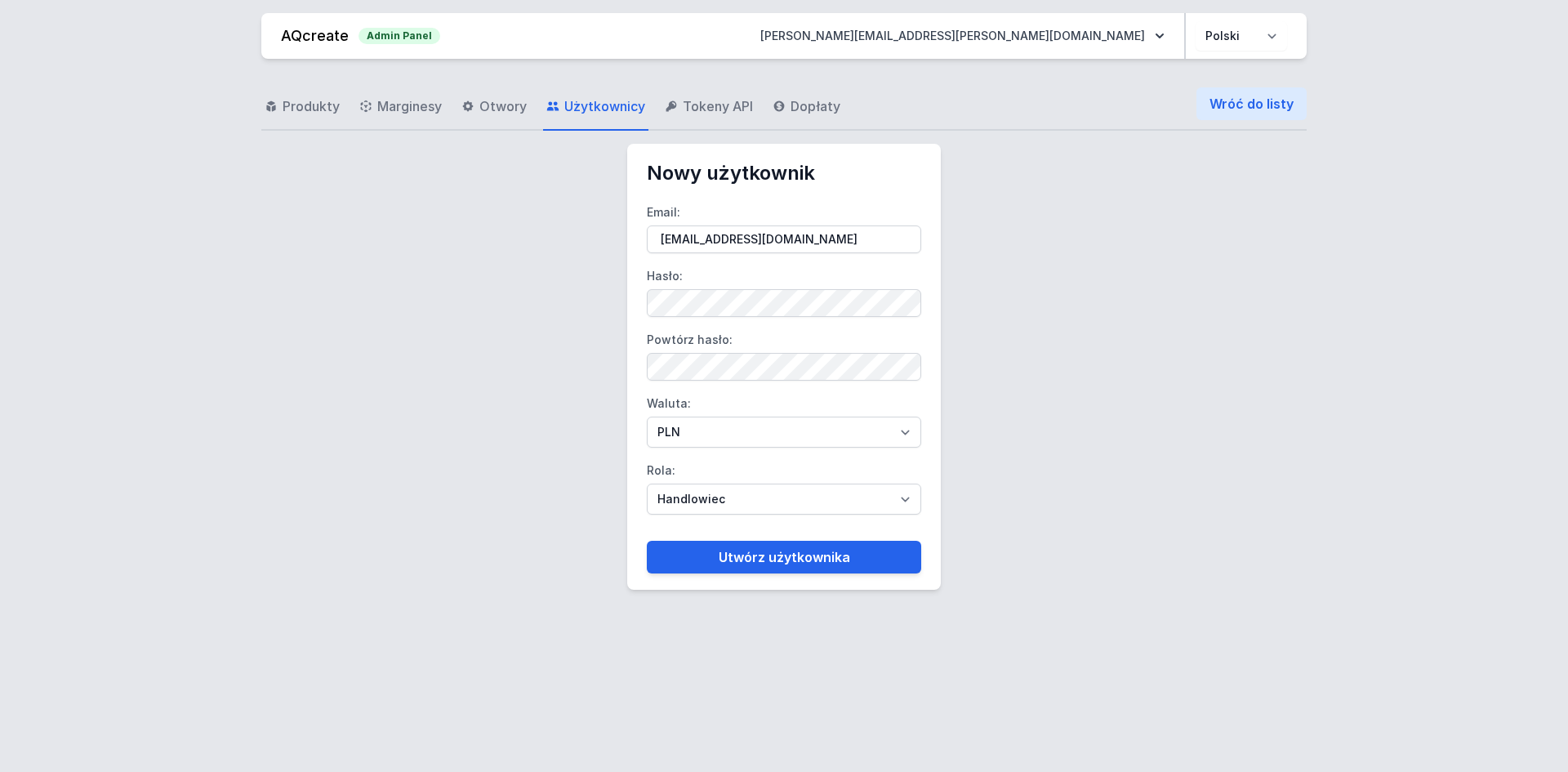
type input "[EMAIL_ADDRESS][DOMAIN_NAME]"
click at [673, 430] on select "PLN EUR" at bounding box center [784, 432] width 275 height 31
select select "2"
click at [647, 416] on select "PLN EUR" at bounding box center [784, 432] width 275 height 31
click at [691, 488] on select "Handlowiec Moderator Dystrybutor Administrator" at bounding box center [784, 499] width 275 height 31
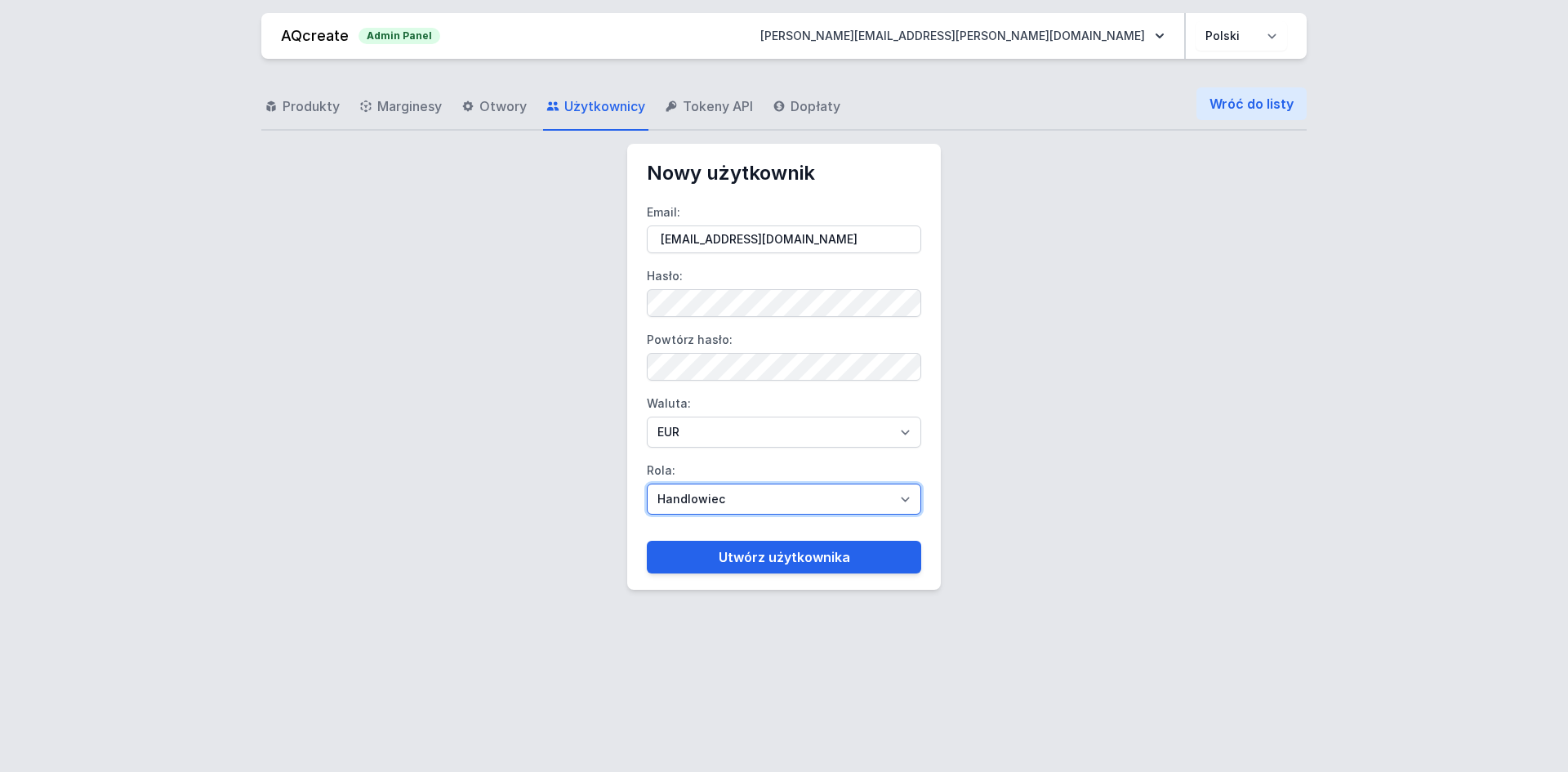
select select "distributor"
click at [647, 483] on select "Handlowiec Moderator Dystrybutor Administrator" at bounding box center [784, 499] width 275 height 31
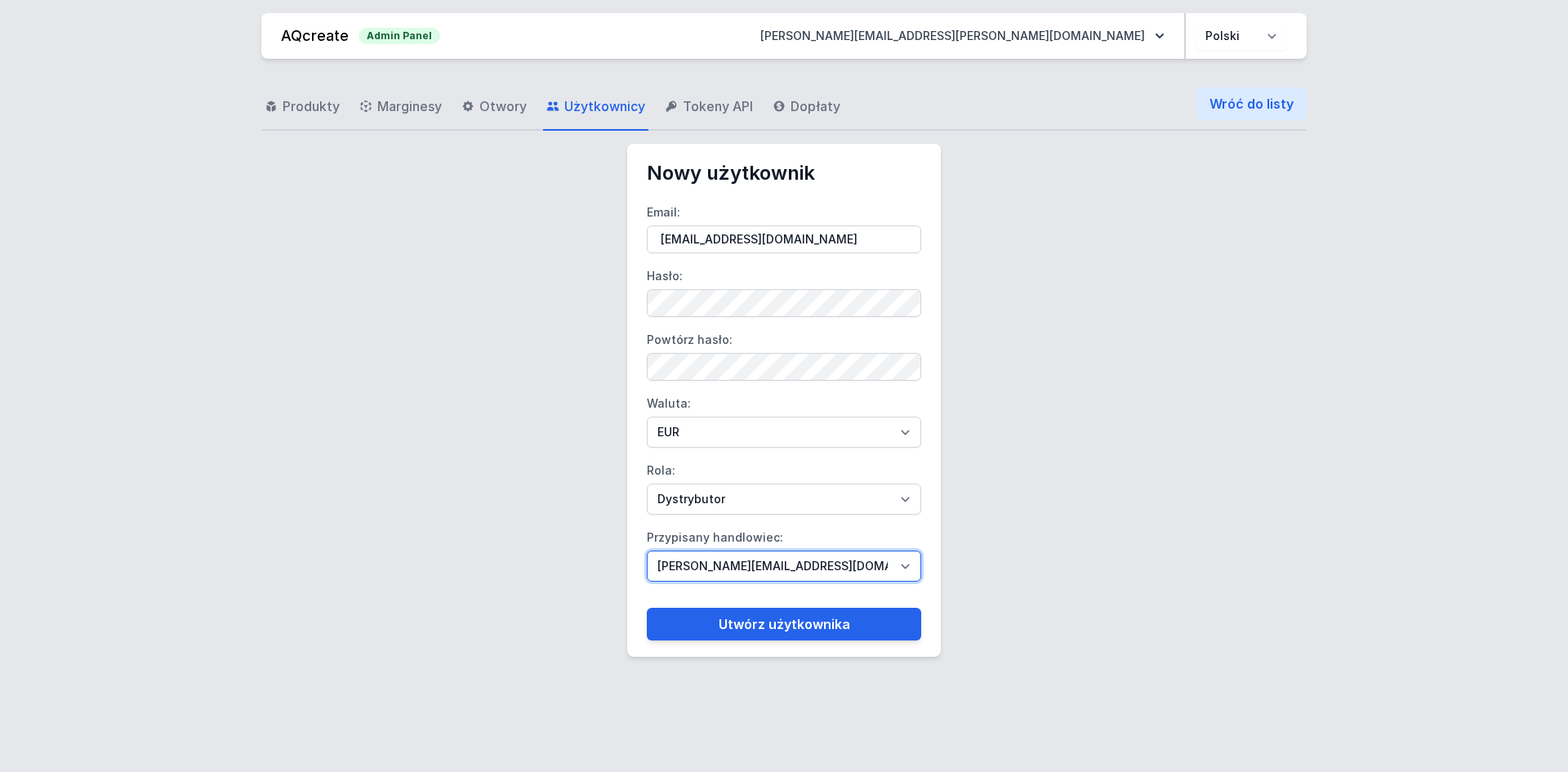
click at [715, 554] on select "[PERSON_NAME][EMAIL_ADDRESS][DOMAIN_NAME] [DOMAIN_NAME][EMAIL_ADDRESS][DOMAIN_N…" at bounding box center [784, 566] width 275 height 31
select select "95"
click at [647, 551] on select "[PERSON_NAME][EMAIL_ADDRESS][DOMAIN_NAME] [DOMAIN_NAME][EMAIL_ADDRESS][DOMAIN_N…" at bounding box center [784, 566] width 275 height 31
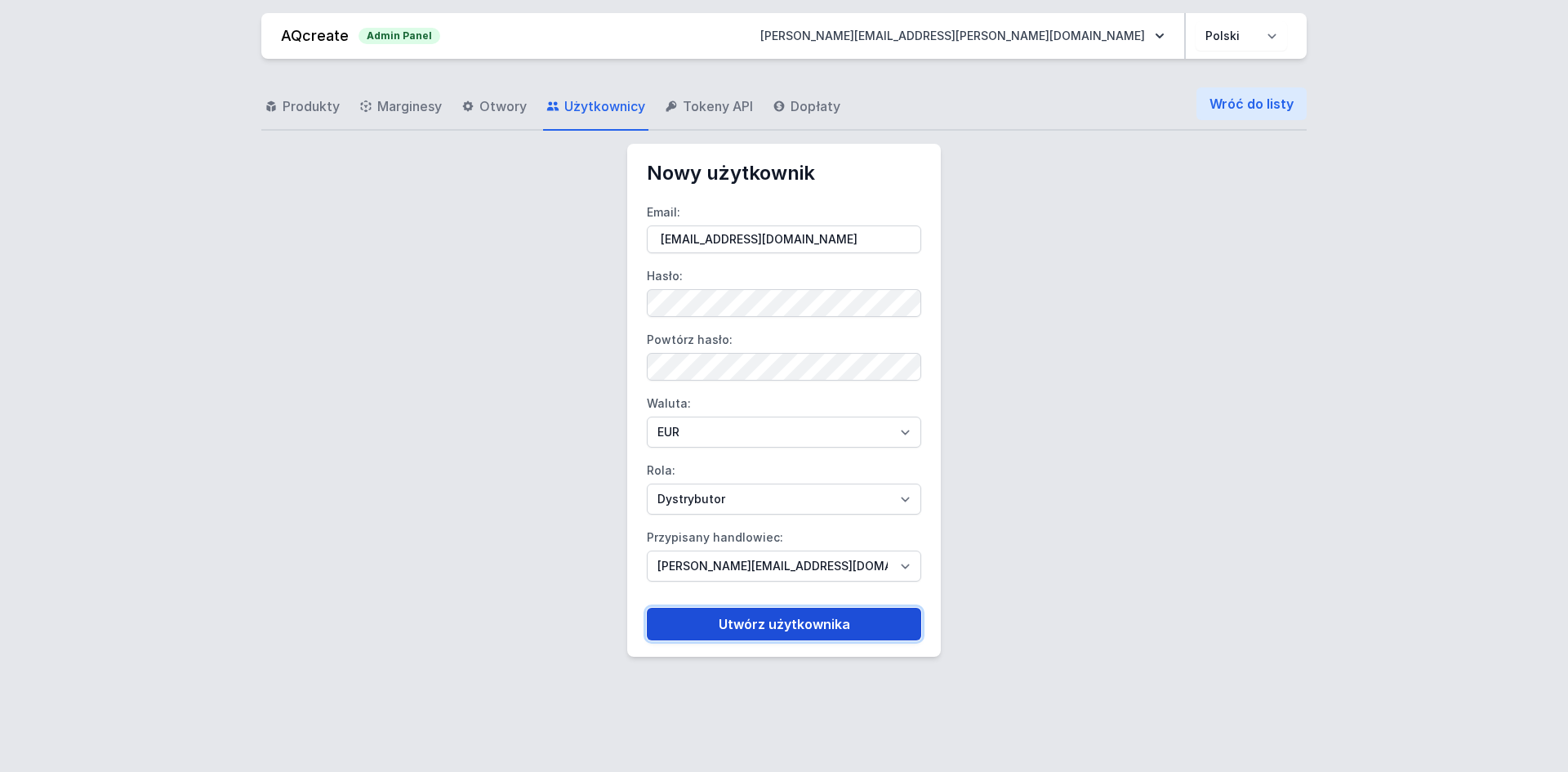
click at [773, 619] on button "Utwórz użytkownika" at bounding box center [784, 624] width 275 height 33
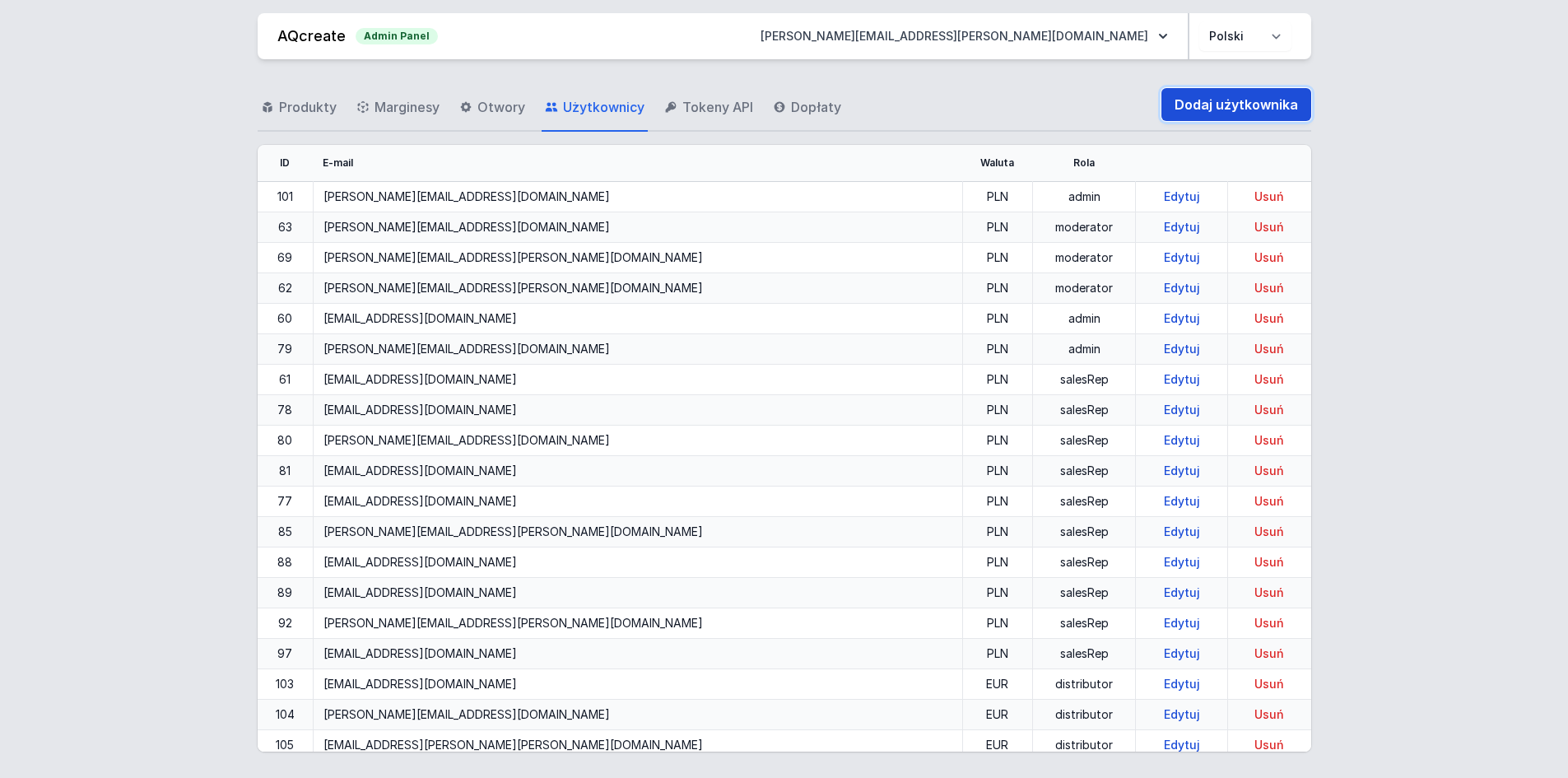
click at [1237, 107] on link "Dodaj użytkownika" at bounding box center [1236, 105] width 149 height 33
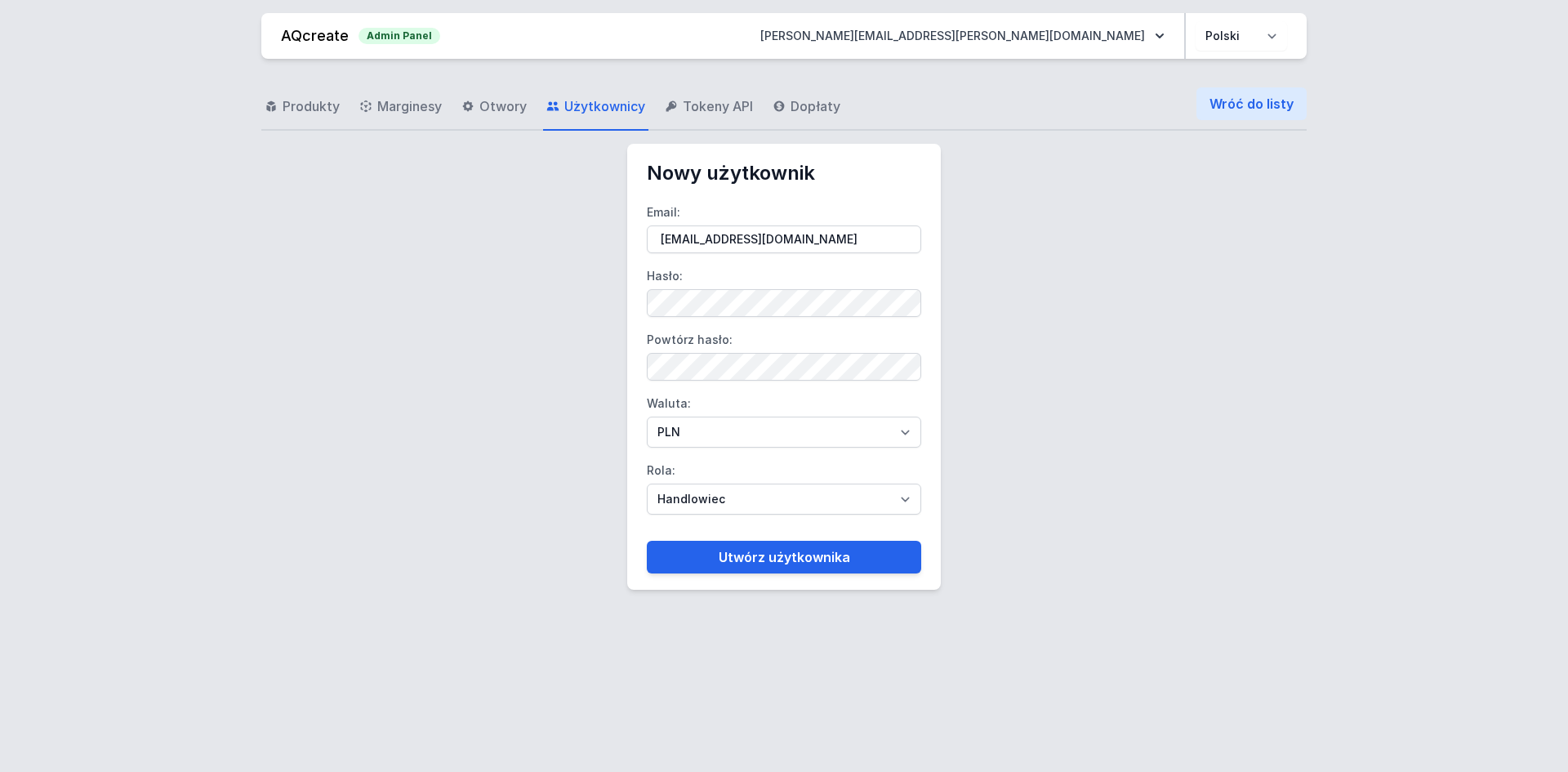
type input "[EMAIL_ADDRESS][DOMAIN_NAME]"
click at [692, 352] on label "Powtórz hasło:" at bounding box center [784, 353] width 275 height 54
click at [662, 436] on select "PLN EUR" at bounding box center [784, 432] width 275 height 31
select select "2"
click at [647, 416] on select "PLN EUR" at bounding box center [784, 432] width 275 height 31
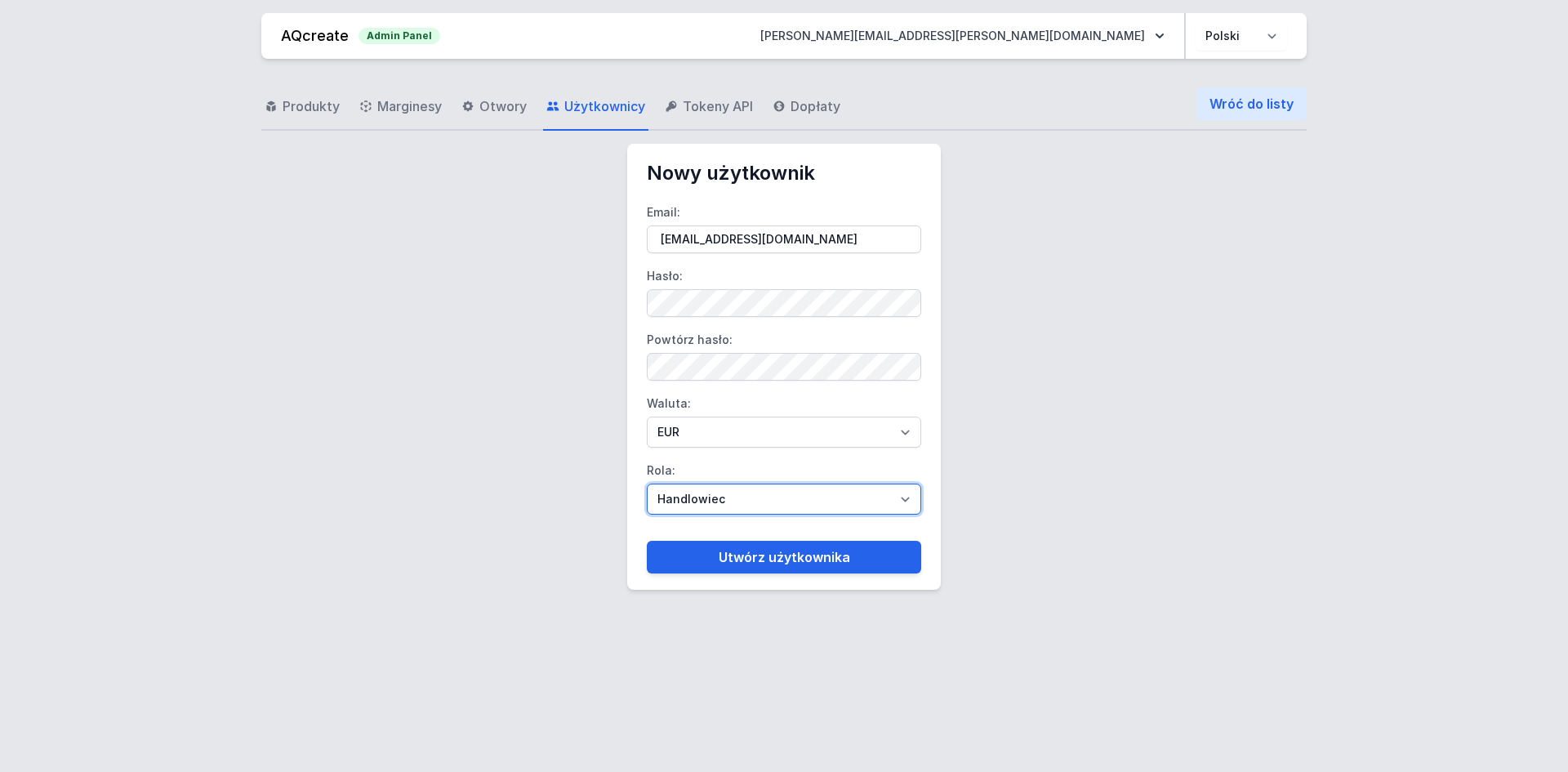
click at [692, 497] on select "Handlowiec Moderator Dystrybutor Administrator" at bounding box center [784, 499] width 275 height 31
select select "distributor"
click at [647, 483] on select "Handlowiec Moderator Dystrybutor Administrator" at bounding box center [784, 499] width 275 height 31
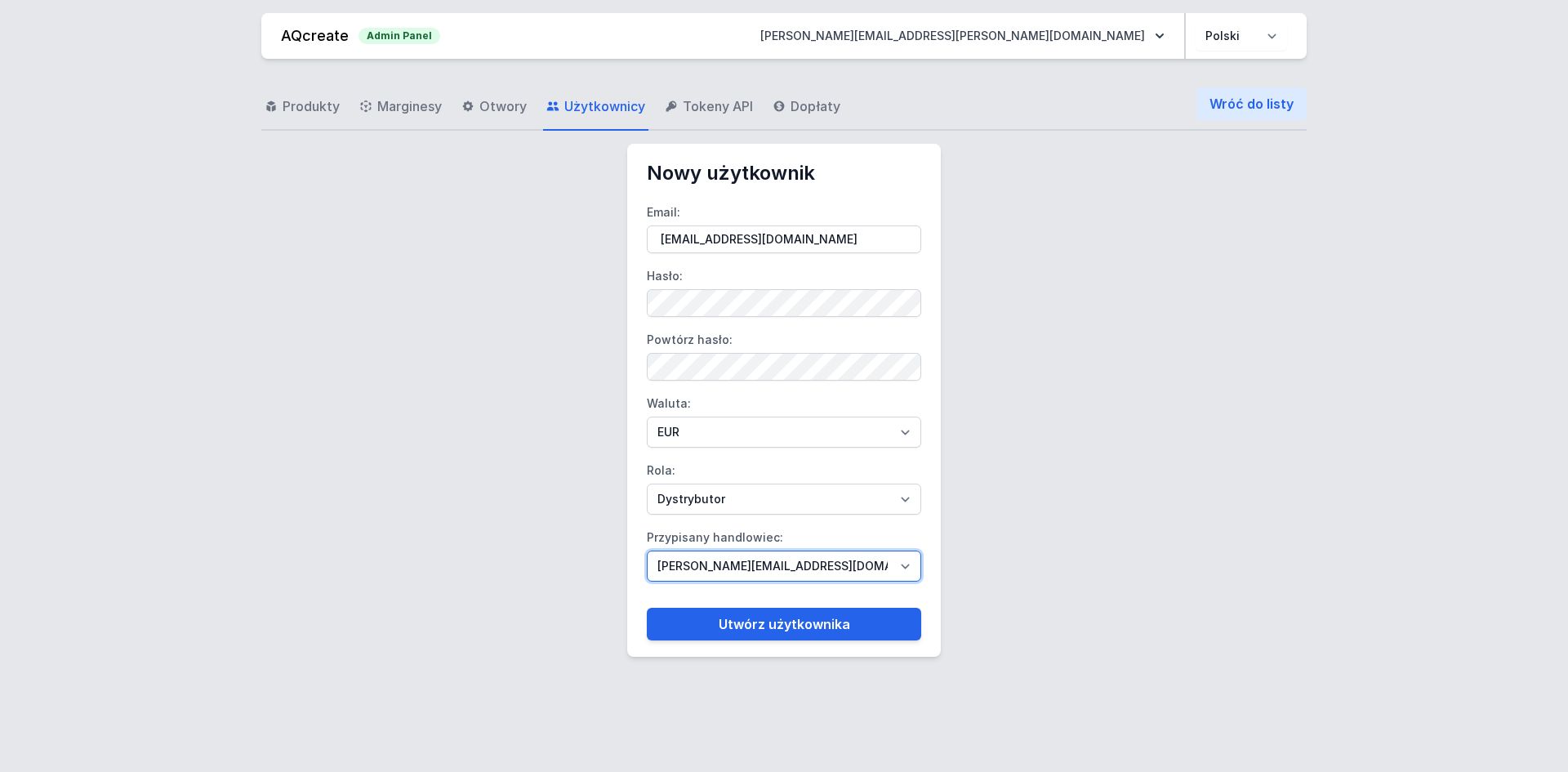
click at [716, 566] on select "[PERSON_NAME][EMAIL_ADDRESS][DOMAIN_NAME] [DOMAIN_NAME][EMAIL_ADDRESS][DOMAIN_N…" at bounding box center [784, 566] width 275 height 31
select select "95"
click at [647, 551] on select "[PERSON_NAME][EMAIL_ADDRESS][DOMAIN_NAME] [DOMAIN_NAME][EMAIL_ADDRESS][DOMAIN_N…" at bounding box center [784, 566] width 275 height 31
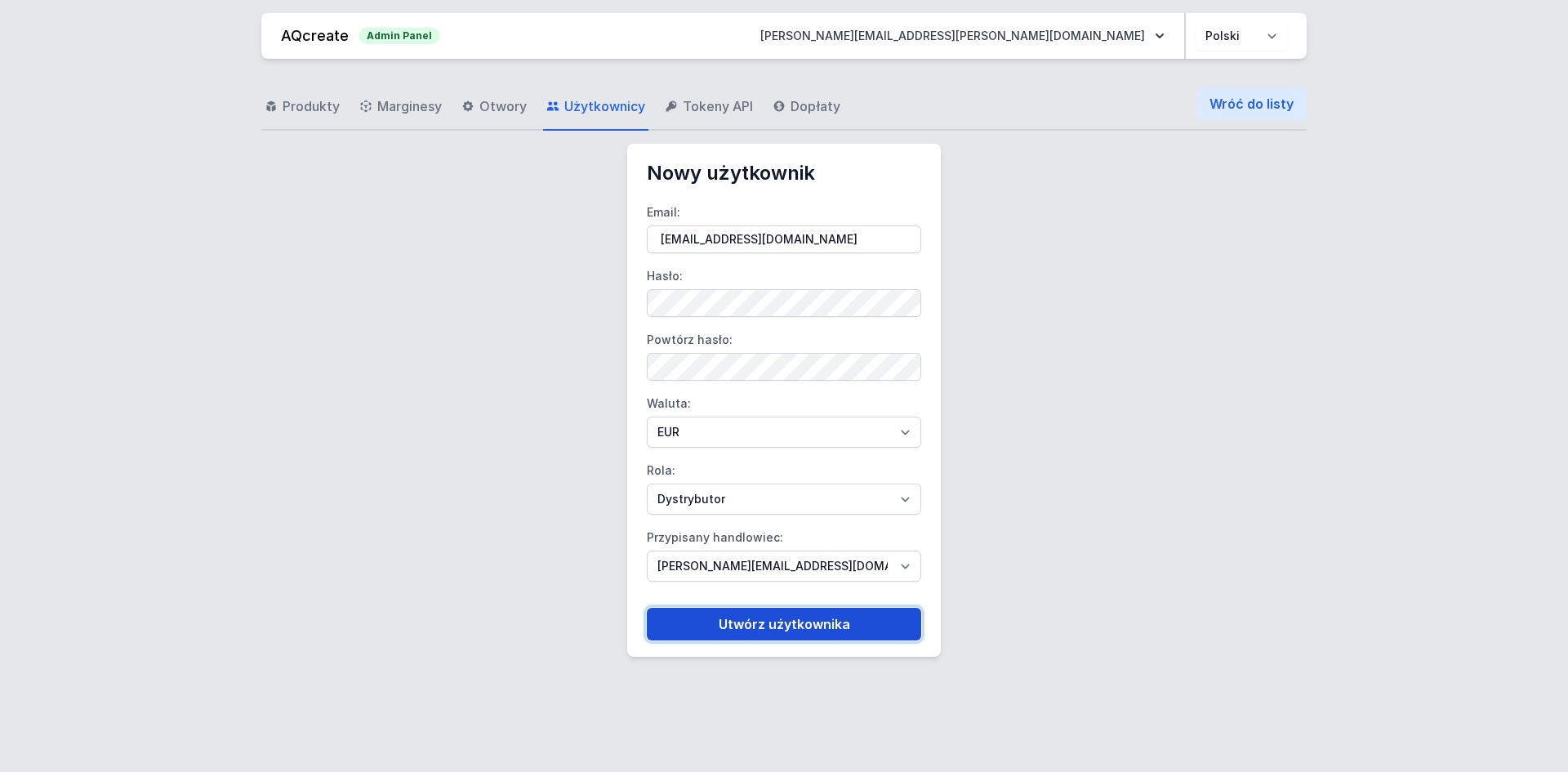
click at [765, 627] on button "Utwórz użytkownika" at bounding box center [784, 624] width 275 height 33
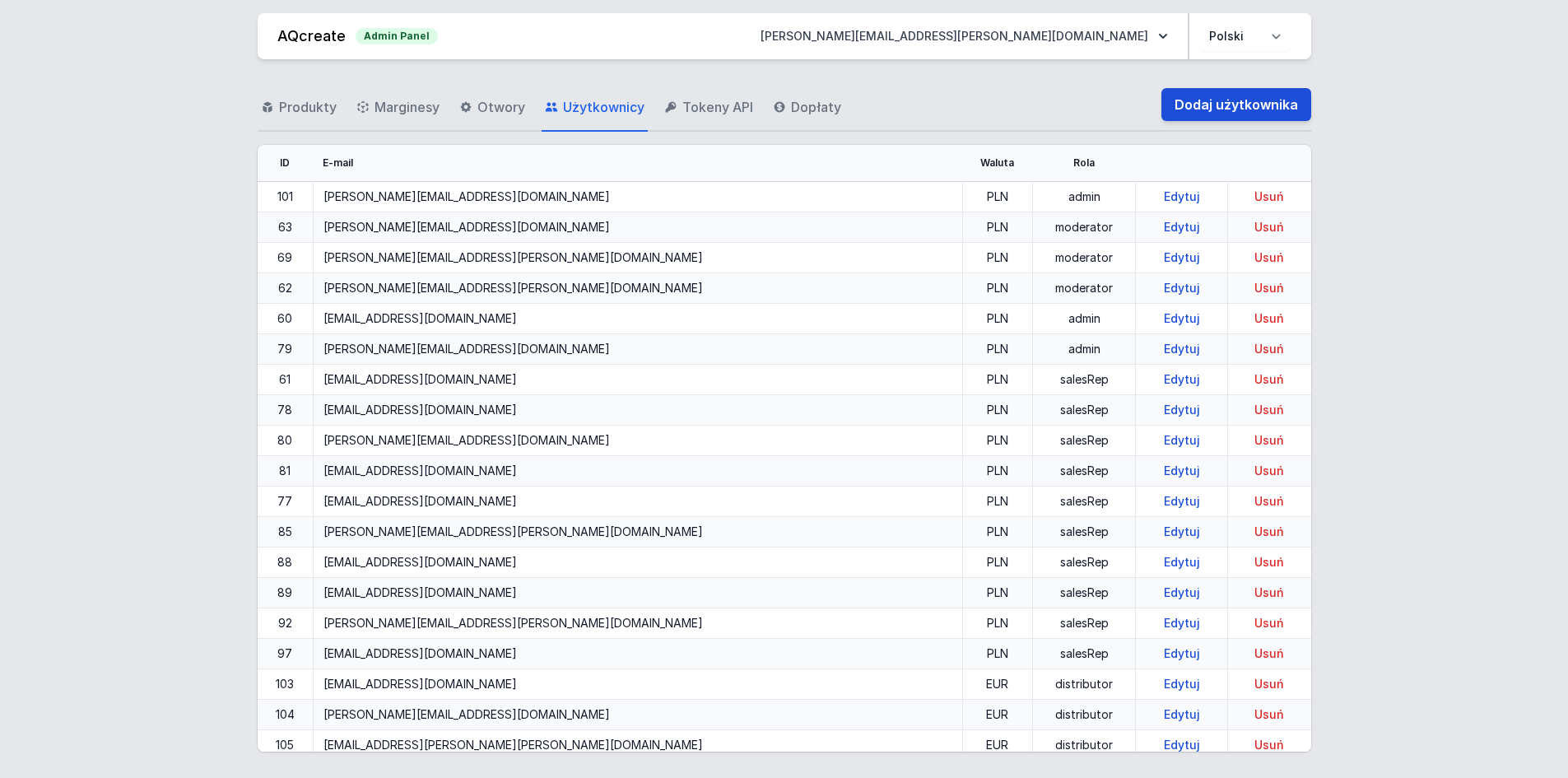
drag, startPoint x: 1160, startPoint y: 111, endPoint x: 1187, endPoint y: 109, distance: 27.1
click at [1164, 109] on div "Produkty Marginesy Otwory Użytkownicy Tokeny API Dopłaty Dodaj użytkownika" at bounding box center [784, 105] width 1053 height 53
click at [1190, 109] on link "Dodaj użytkownika" at bounding box center [1236, 105] width 149 height 33
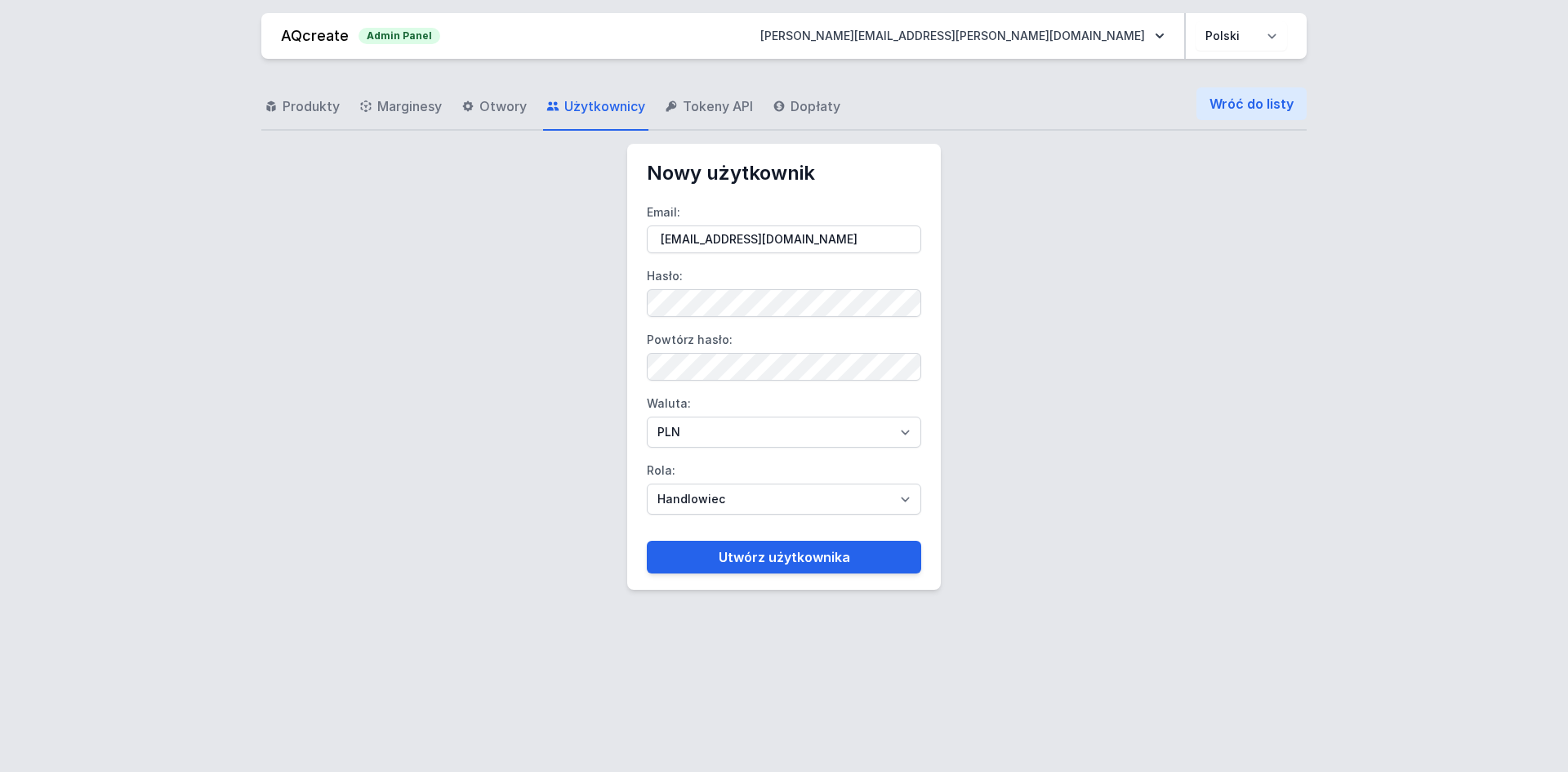
type input "[EMAIL_ADDRESS][DOMAIN_NAME]"
click at [668, 425] on select "PLN EUR" at bounding box center [784, 432] width 275 height 31
select select "2"
click at [647, 416] on select "PLN EUR" at bounding box center [784, 432] width 275 height 31
click at [695, 482] on label "Rola: Handlowiec Moderator Dystrybutor Administrator" at bounding box center [784, 485] width 275 height 58
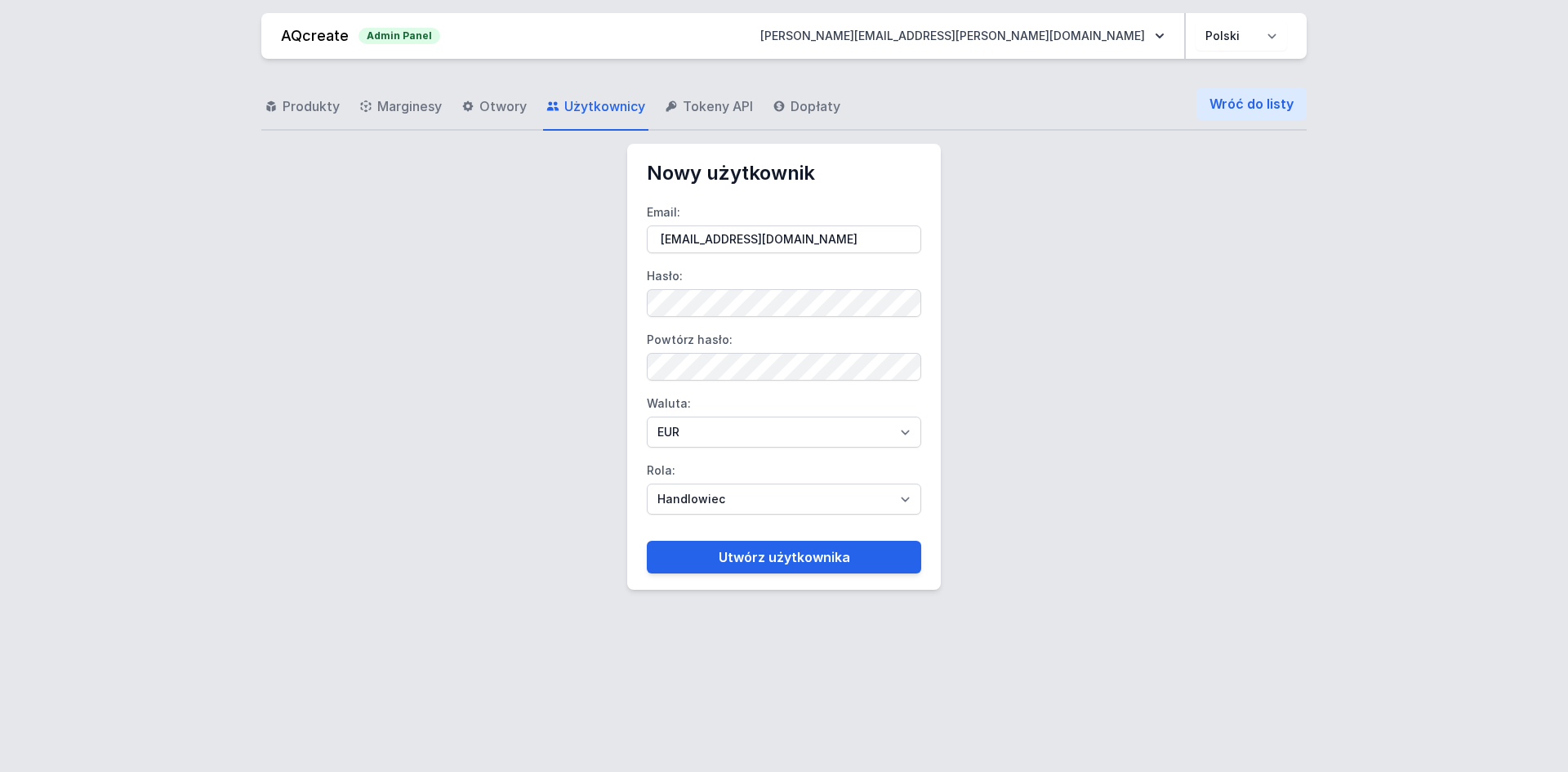
click at [695, 483] on select "Handlowiec Moderator Dystrybutor Administrator" at bounding box center [784, 499] width 275 height 31
click at [700, 497] on select "Handlowiec Moderator Dystrybutor Administrator" at bounding box center [784, 499] width 275 height 31
select select "distributor"
click at [647, 483] on select "Handlowiec Moderator Dystrybutor Administrator" at bounding box center [784, 499] width 275 height 31
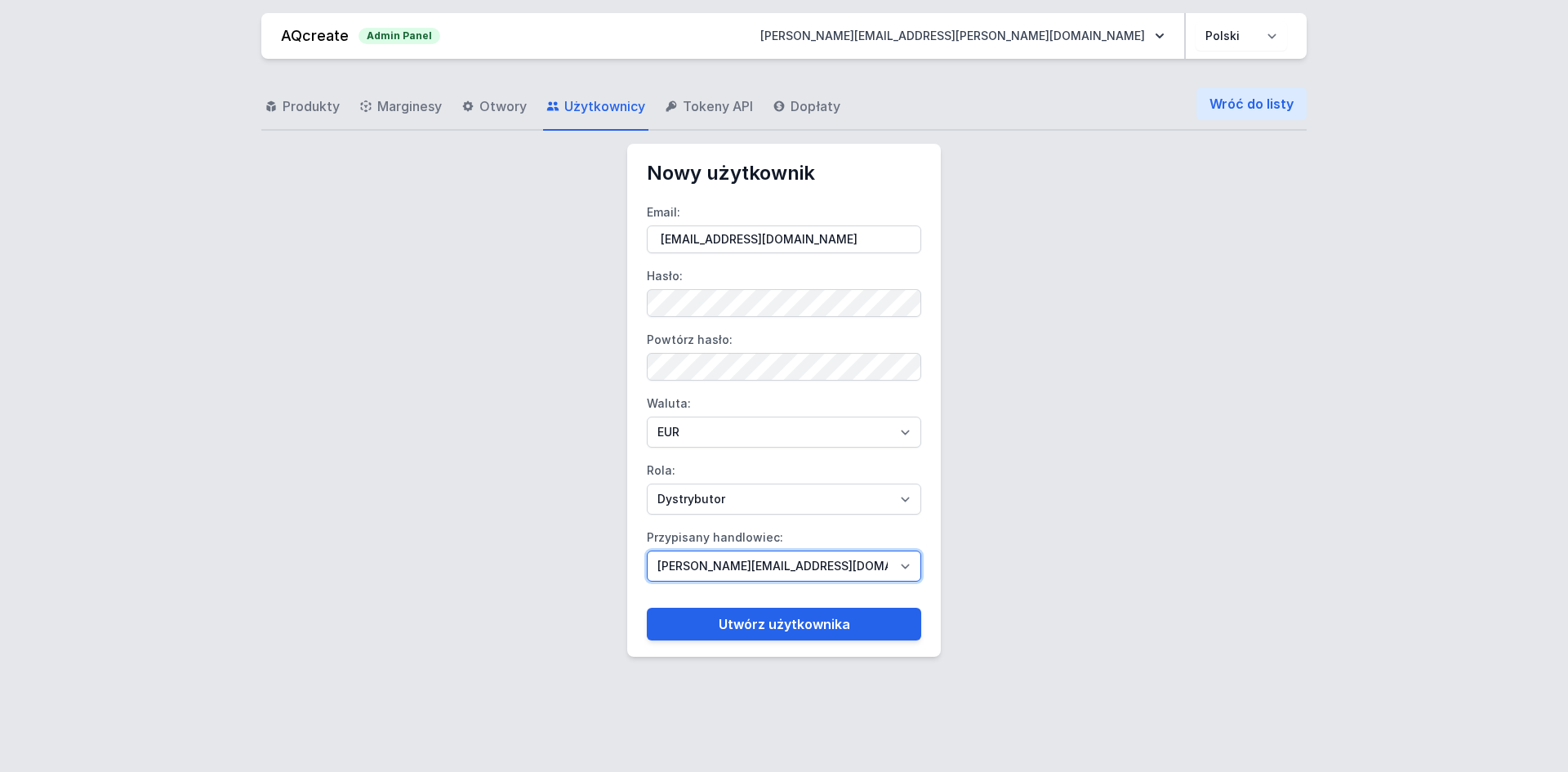
click at [706, 554] on select "[PERSON_NAME][EMAIL_ADDRESS][DOMAIN_NAME] [DOMAIN_NAME][EMAIL_ADDRESS][DOMAIN_N…" at bounding box center [784, 566] width 275 height 31
select select "95"
click at [647, 551] on select "[PERSON_NAME][EMAIL_ADDRESS][DOMAIN_NAME] [DOMAIN_NAME][EMAIL_ADDRESS][DOMAIN_N…" at bounding box center [784, 566] width 275 height 31
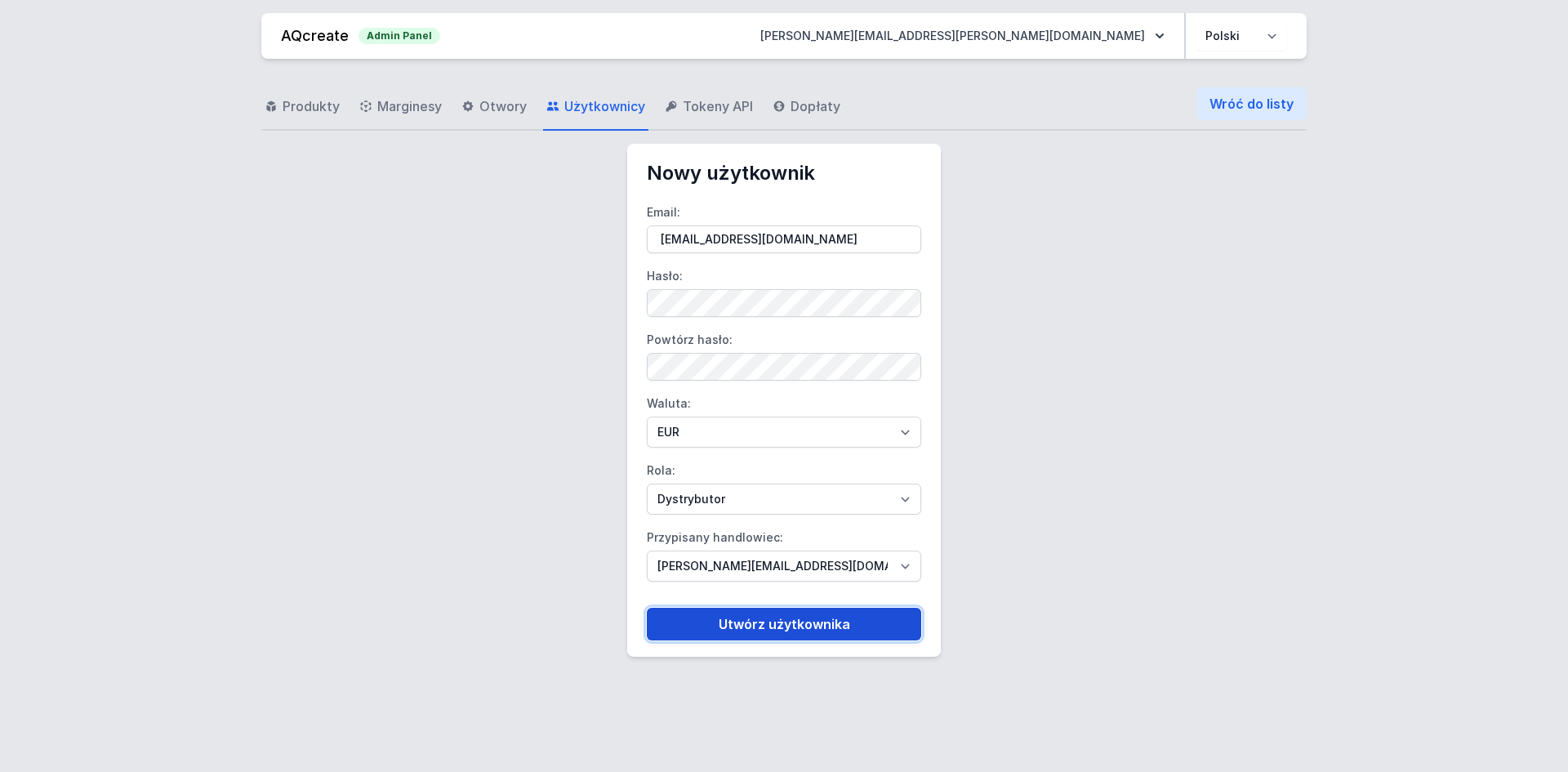
click at [772, 624] on button "Utwórz użytkownika" at bounding box center [784, 624] width 275 height 33
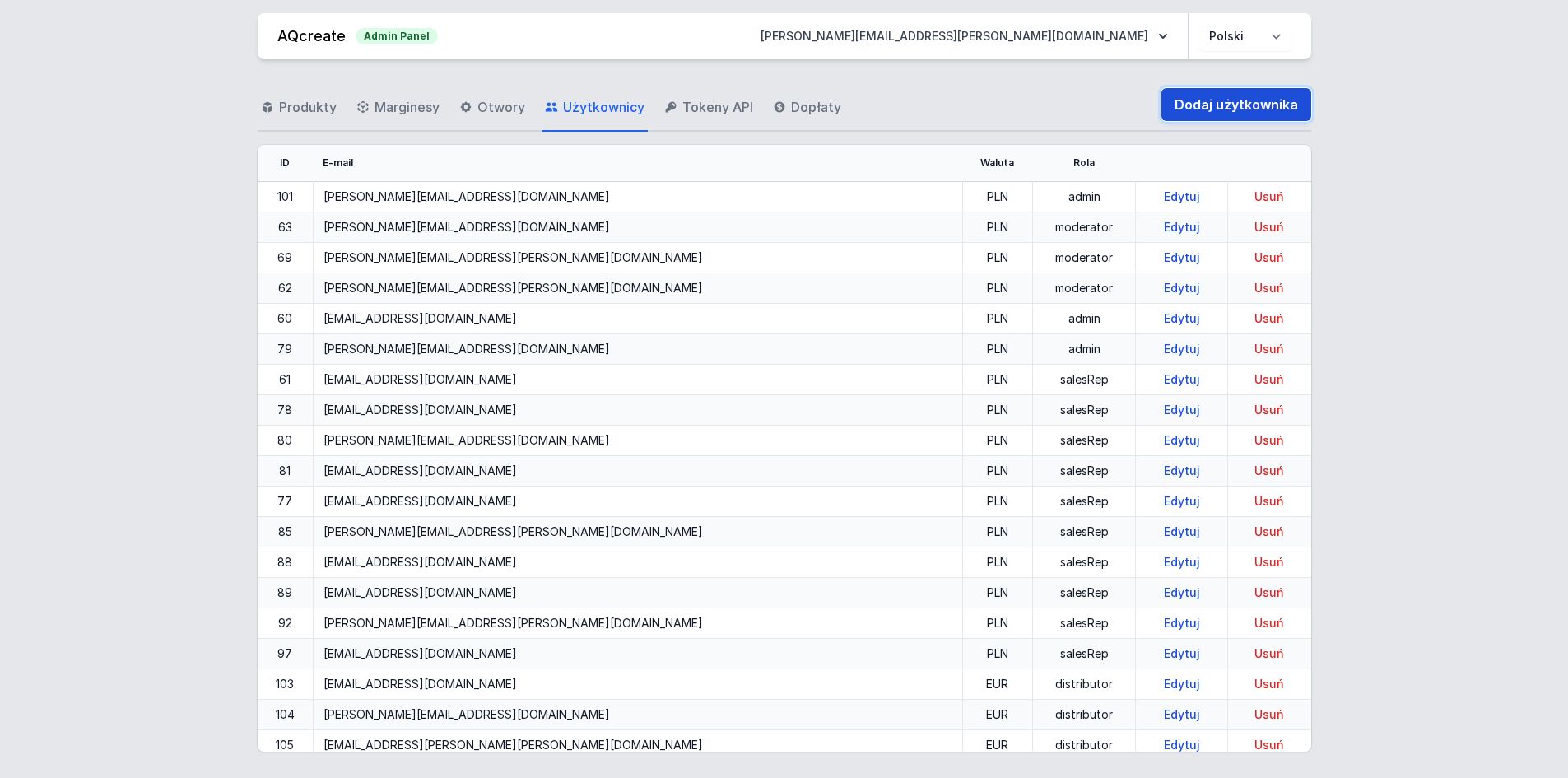
click at [1180, 97] on link "Dodaj użytkownika" at bounding box center [1236, 105] width 149 height 33
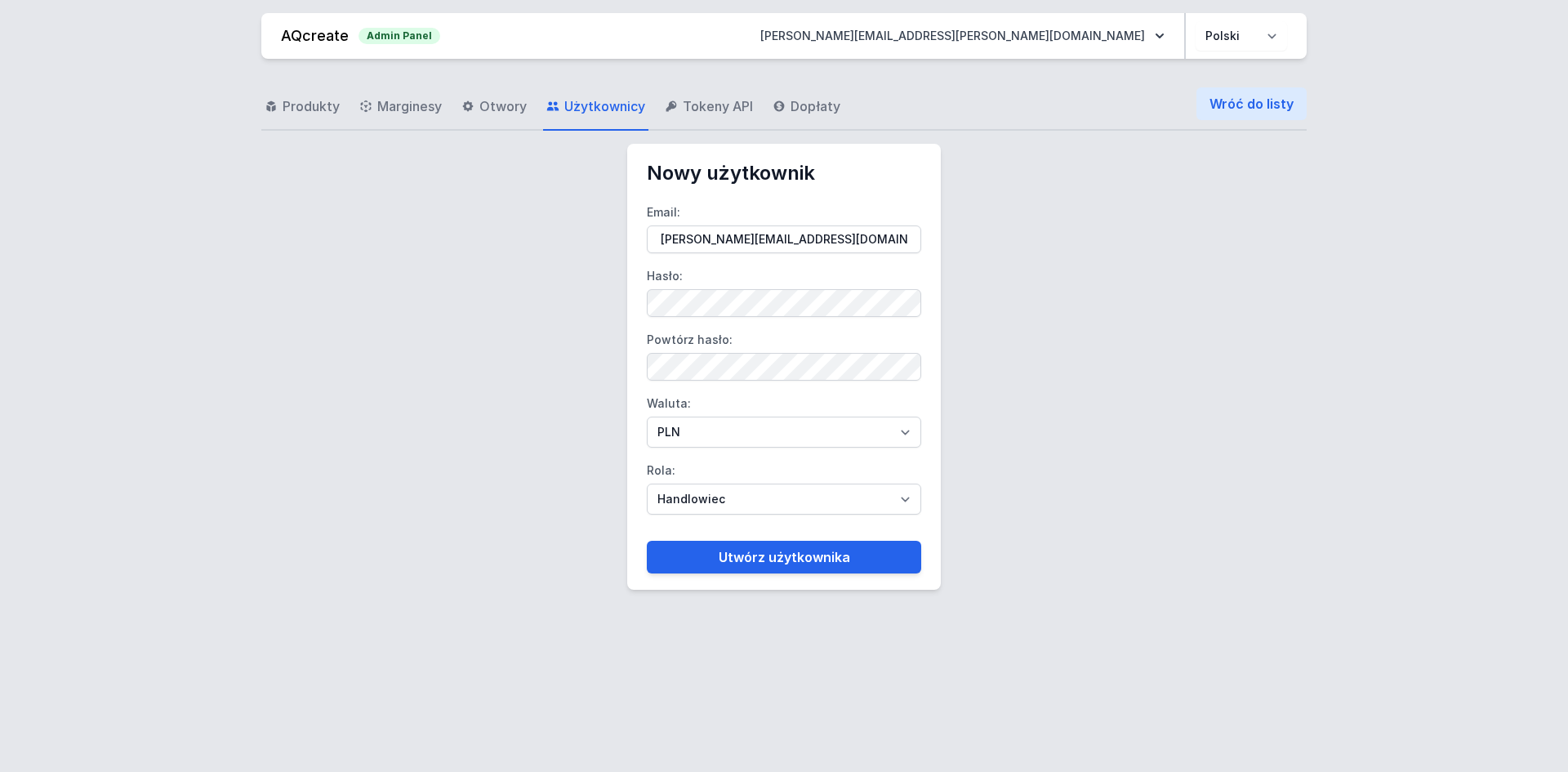
type input "[PERSON_NAME][EMAIL_ADDRESS][DOMAIN_NAME]"
click at [696, 431] on select "PLN EUR" at bounding box center [784, 432] width 275 height 31
select select "2"
click at [647, 416] on select "PLN EUR" at bounding box center [784, 432] width 275 height 31
click at [686, 491] on select "Handlowiec Moderator Dystrybutor Administrator" at bounding box center [784, 499] width 275 height 31
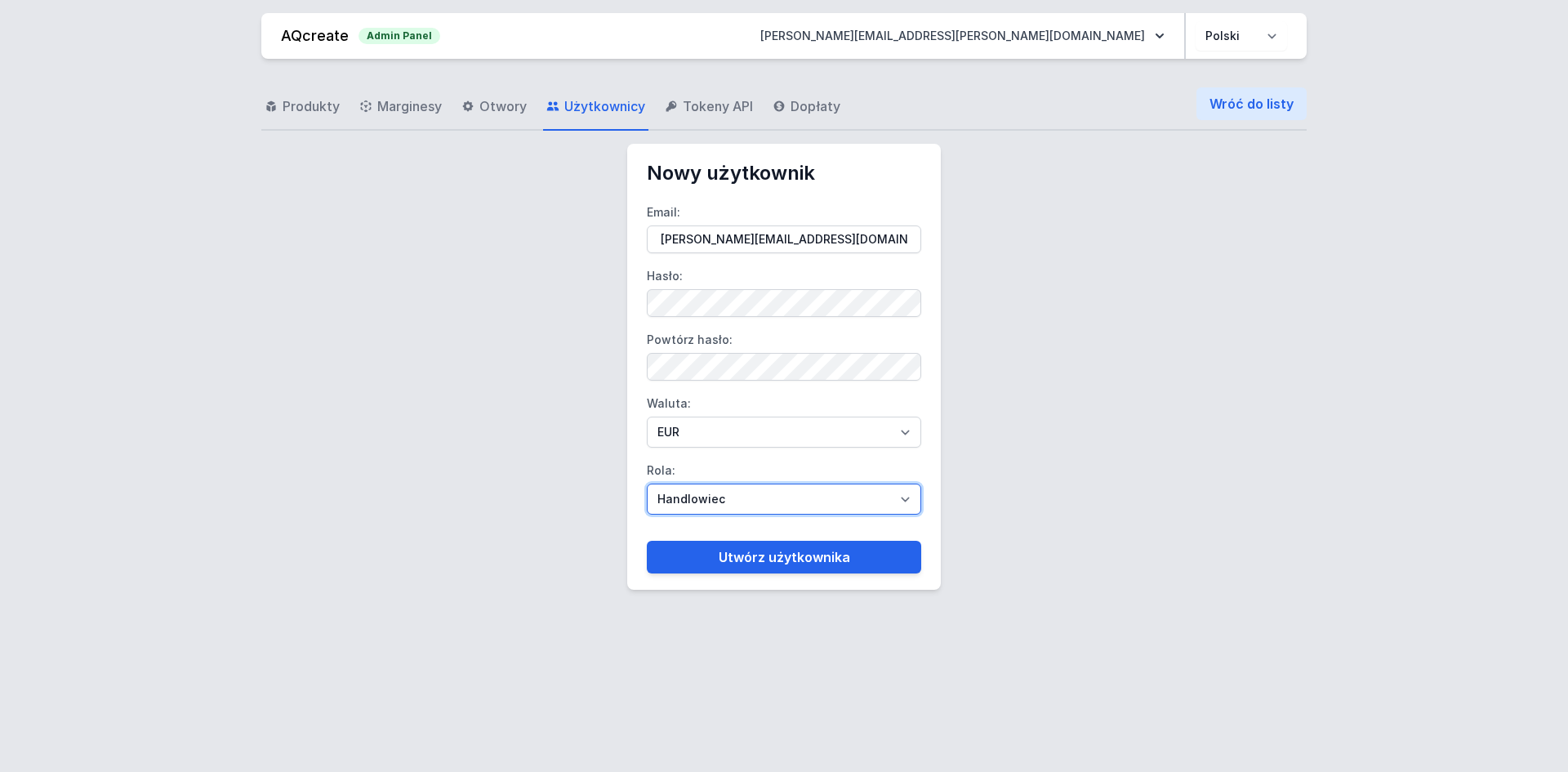
select select "distributor"
click at [647, 483] on select "Handlowiec Moderator Dystrybutor Administrator" at bounding box center [784, 499] width 275 height 31
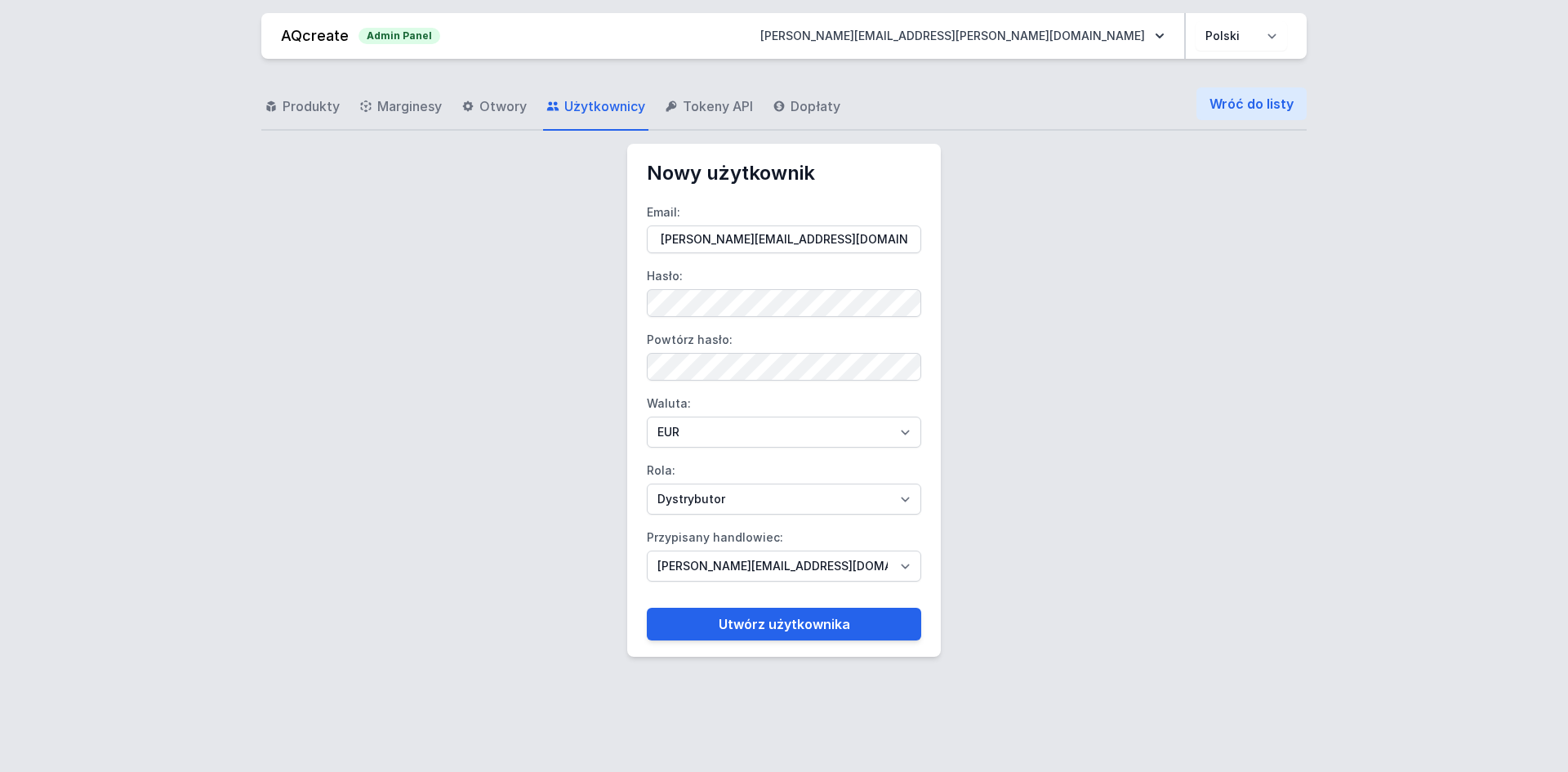
click at [708, 549] on label "Przypisany handlowiec: [PERSON_NAME][EMAIL_ADDRESS][DOMAIN_NAME] [DOMAIN_NAME][…" at bounding box center [784, 553] width 275 height 58
click at [708, 551] on select "[PERSON_NAME][EMAIL_ADDRESS][DOMAIN_NAME] [DOMAIN_NAME][EMAIL_ADDRESS][DOMAIN_N…" at bounding box center [784, 566] width 275 height 31
click at [725, 561] on select "[PERSON_NAME][EMAIL_ADDRESS][DOMAIN_NAME] [DOMAIN_NAME][EMAIL_ADDRESS][DOMAIN_N…" at bounding box center [784, 566] width 275 height 31
select select "95"
click at [647, 551] on select "[PERSON_NAME][EMAIL_ADDRESS][DOMAIN_NAME] [DOMAIN_NAME][EMAIL_ADDRESS][DOMAIN_N…" at bounding box center [784, 566] width 275 height 31
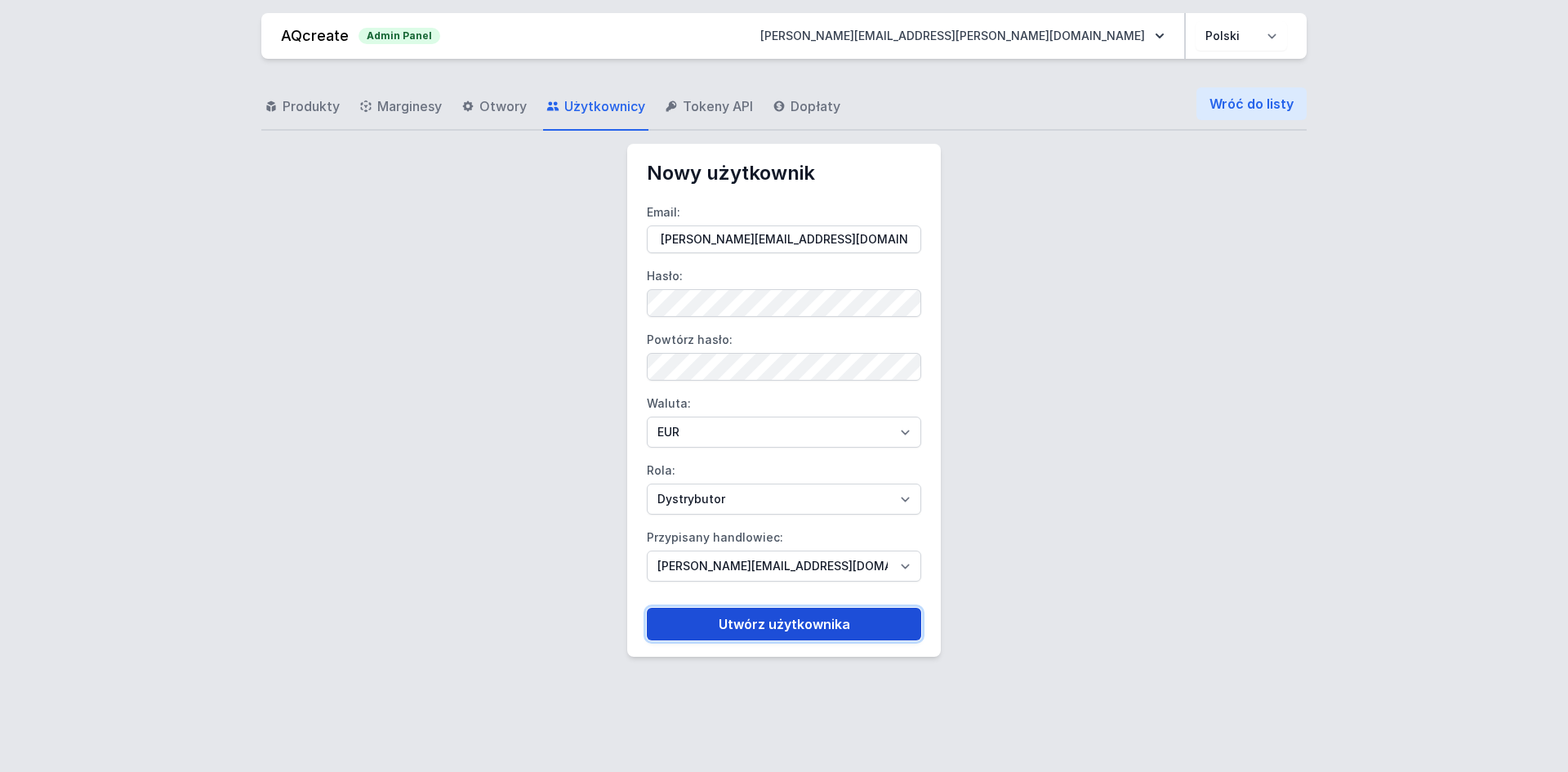
click at [758, 638] on button "Utwórz użytkownika" at bounding box center [784, 624] width 275 height 33
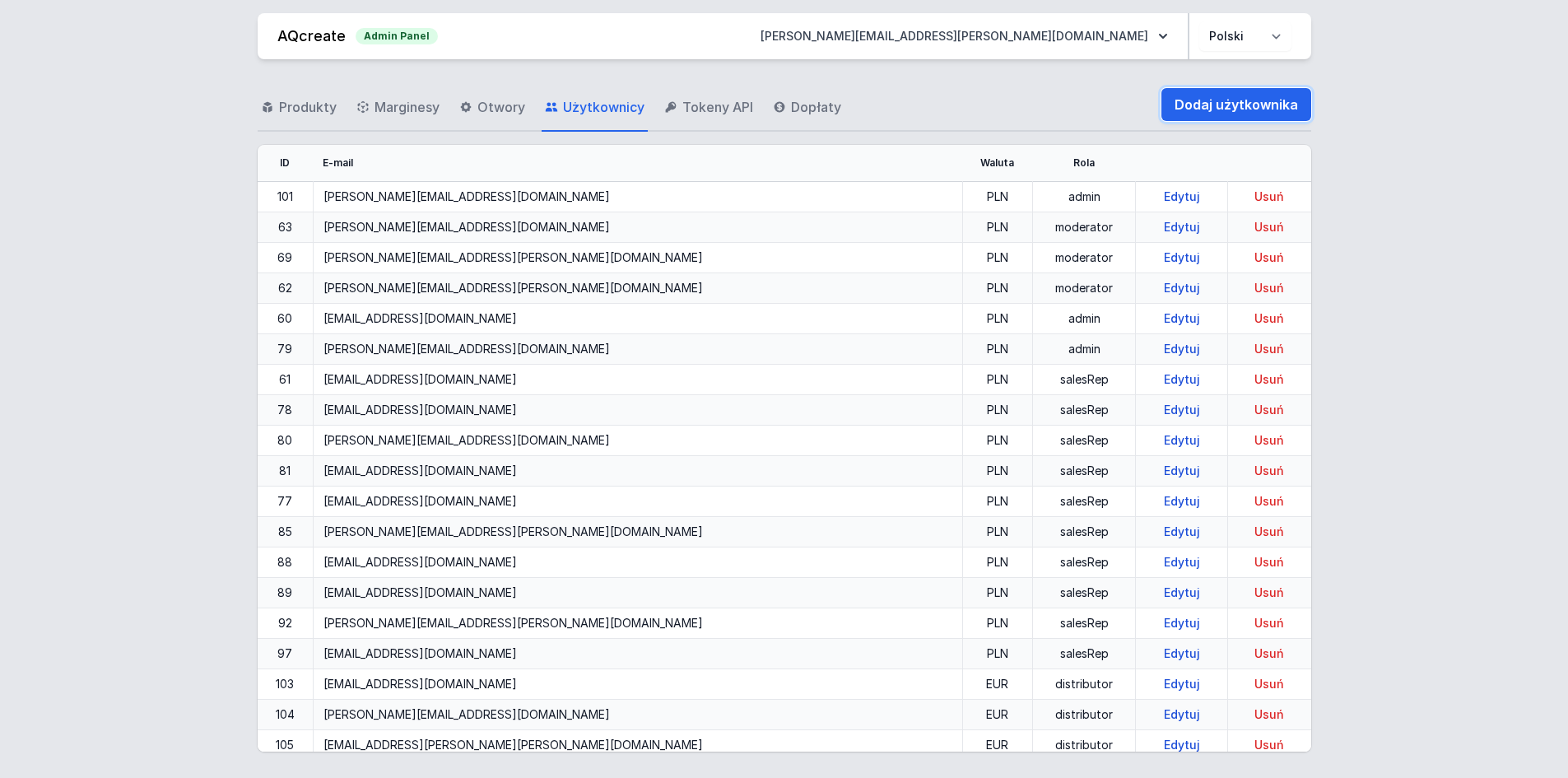
click at [1187, 108] on link "Dodaj użytkownika" at bounding box center [1236, 105] width 149 height 33
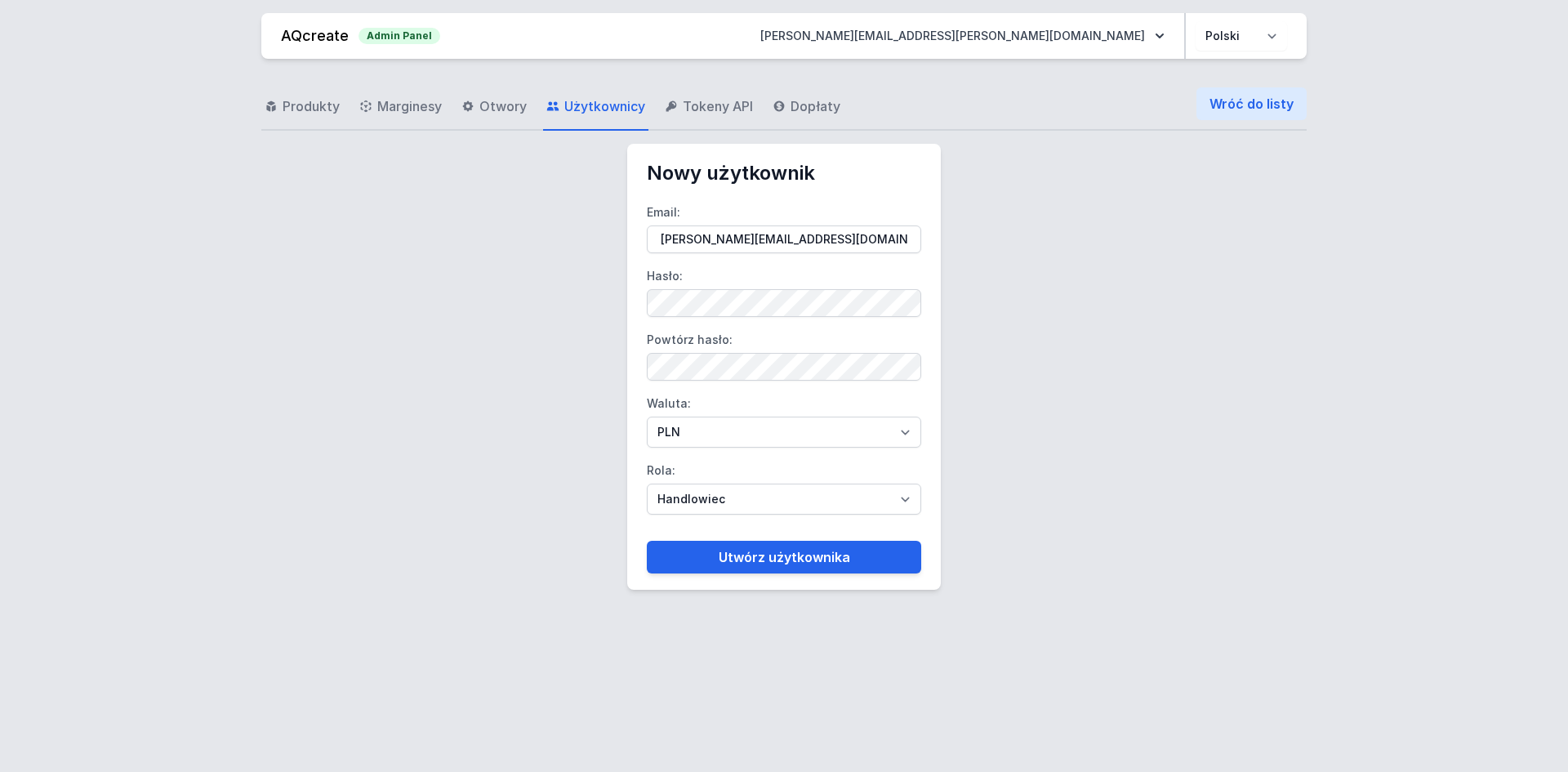
type input "[PERSON_NAME][EMAIL_ADDRESS][DOMAIN_NAME]"
click at [700, 351] on label "Powtórz hasło:" at bounding box center [784, 353] width 275 height 54
click at [687, 431] on select "PLN EUR" at bounding box center [784, 432] width 275 height 31
select select "2"
click at [647, 416] on select "PLN EUR" at bounding box center [784, 432] width 275 height 31
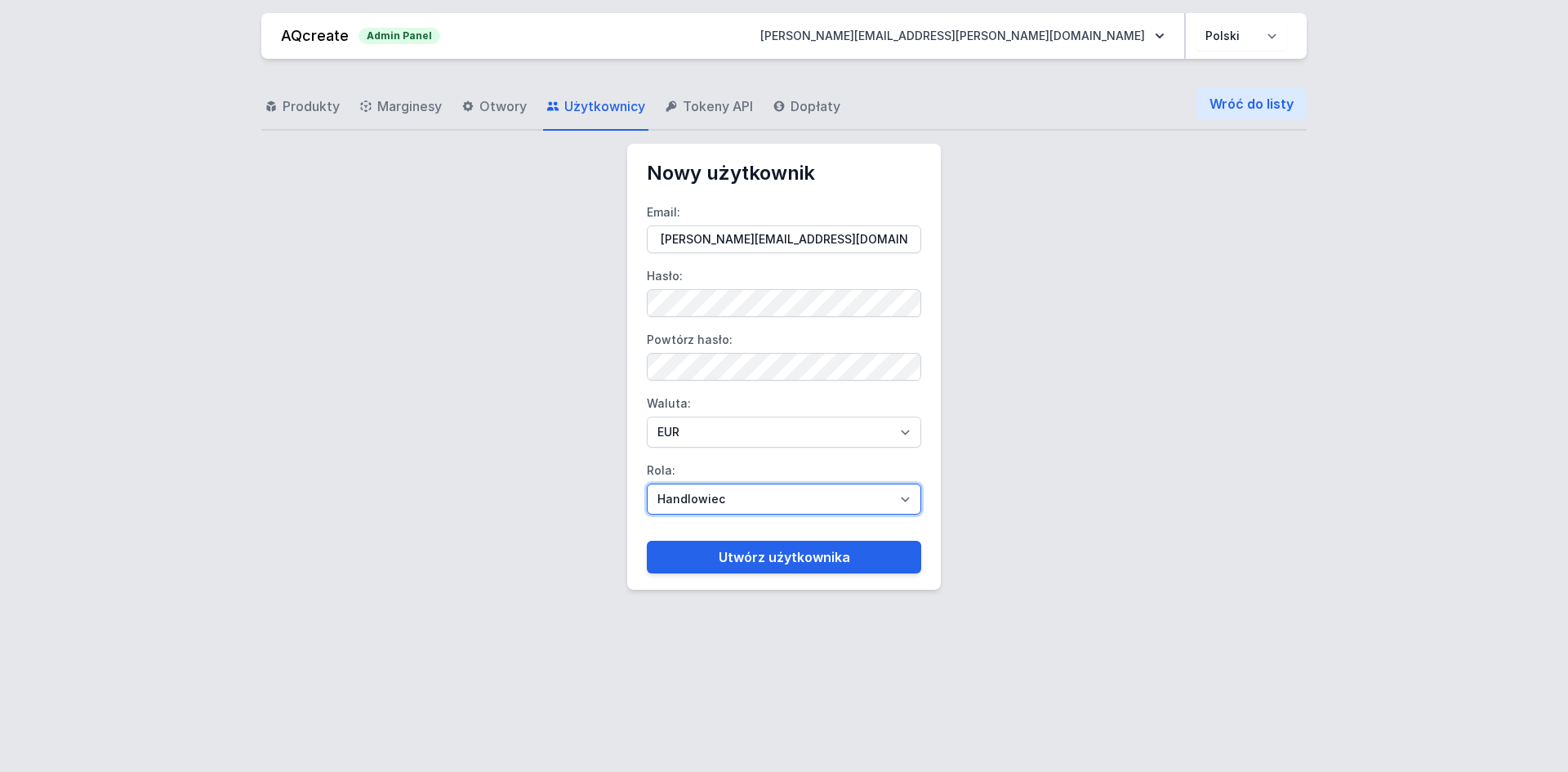
click at [695, 489] on select "Handlowiec Moderator Dystrybutor Administrator" at bounding box center [784, 499] width 275 height 31
select select "distributor"
click at [647, 483] on select "Handlowiec Moderator Dystrybutor Administrator" at bounding box center [784, 499] width 275 height 31
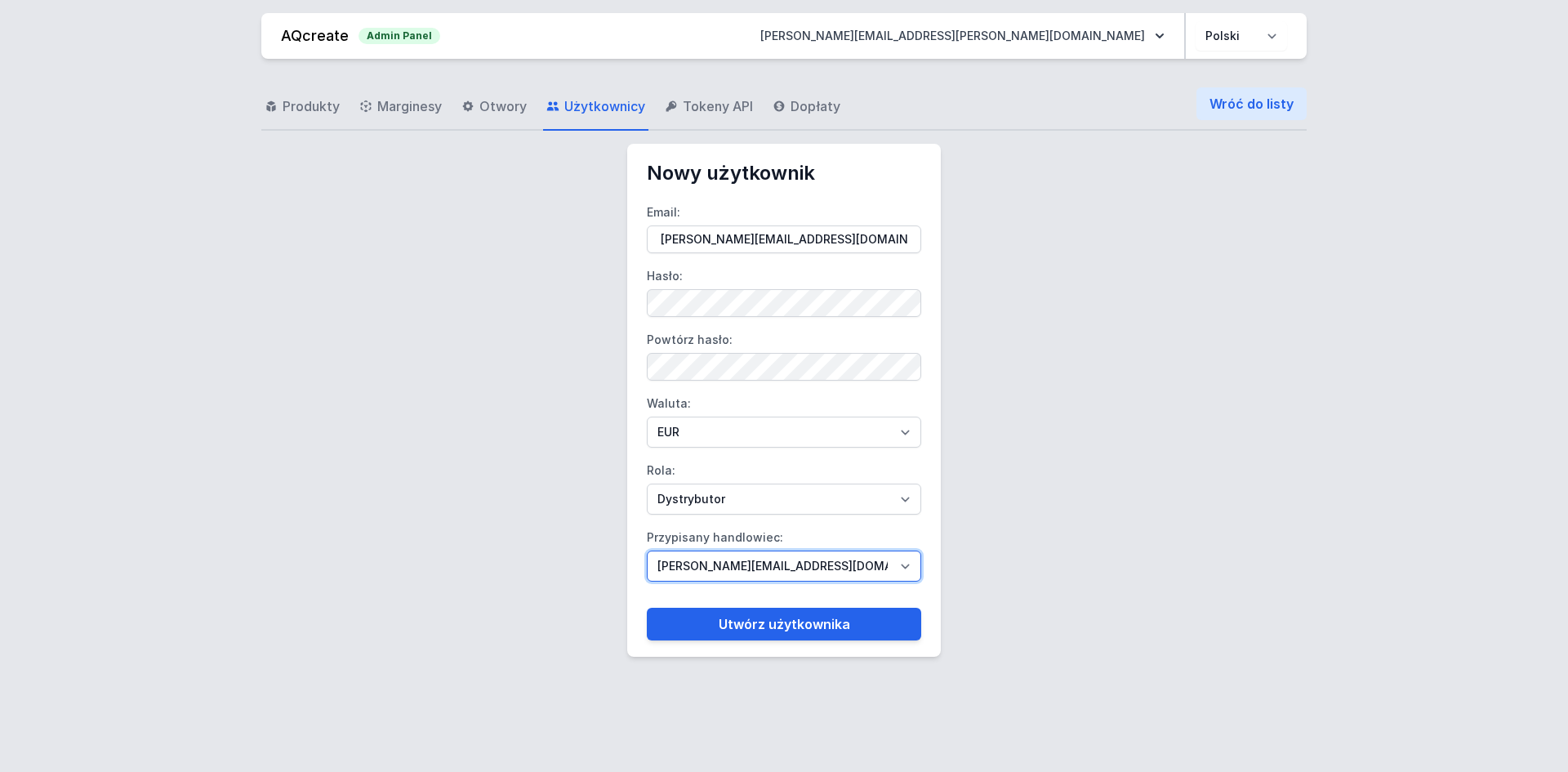
click at [708, 559] on select "[PERSON_NAME][EMAIL_ADDRESS][DOMAIN_NAME] [DOMAIN_NAME][EMAIL_ADDRESS][DOMAIN_N…" at bounding box center [784, 566] width 275 height 31
select select "95"
click at [647, 551] on select "[PERSON_NAME][EMAIL_ADDRESS][DOMAIN_NAME] [DOMAIN_NAME][EMAIL_ADDRESS][DOMAIN_N…" at bounding box center [784, 566] width 275 height 31
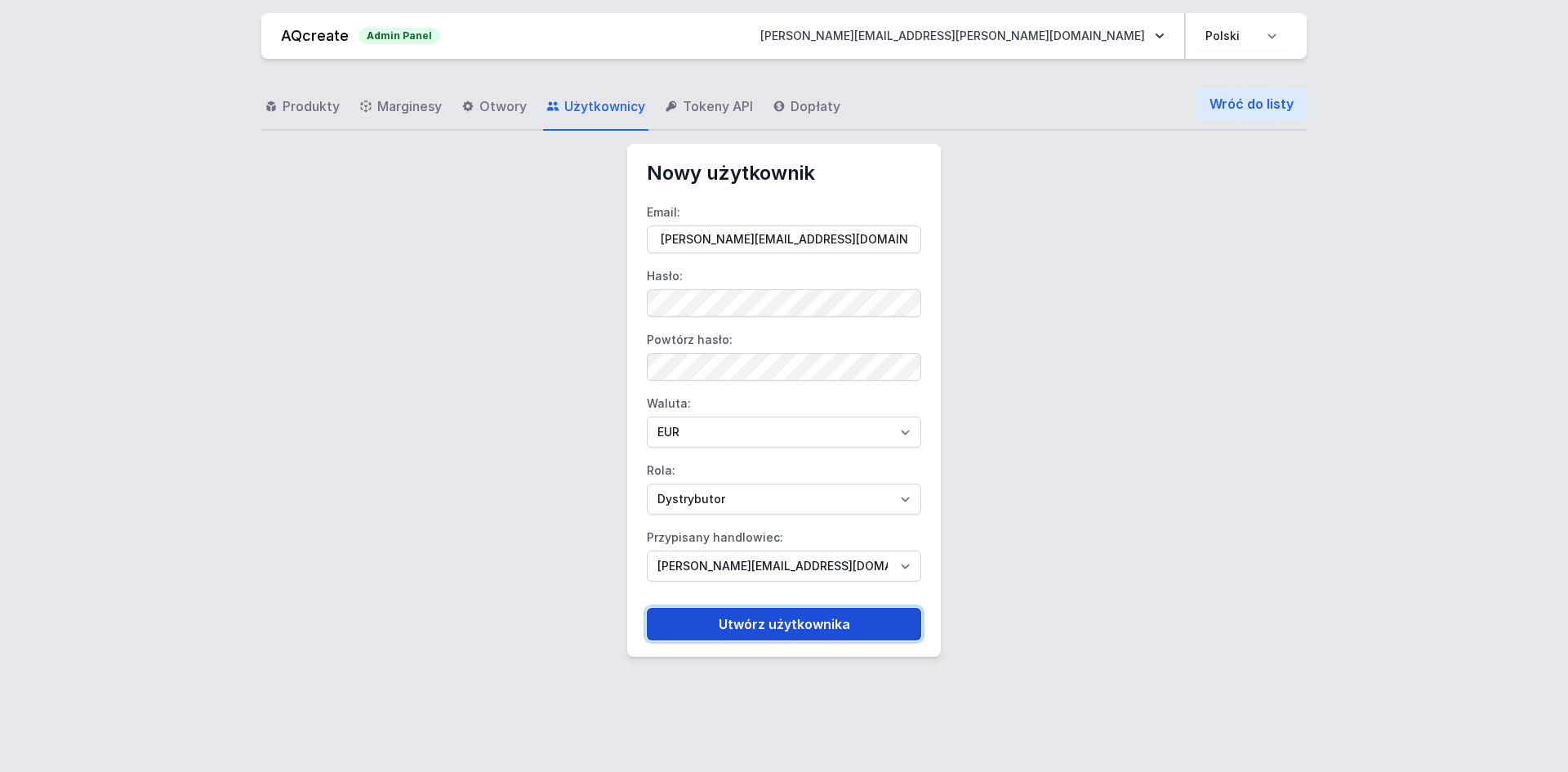
click at [738, 625] on button "Utwórz użytkownika" at bounding box center [784, 624] width 275 height 33
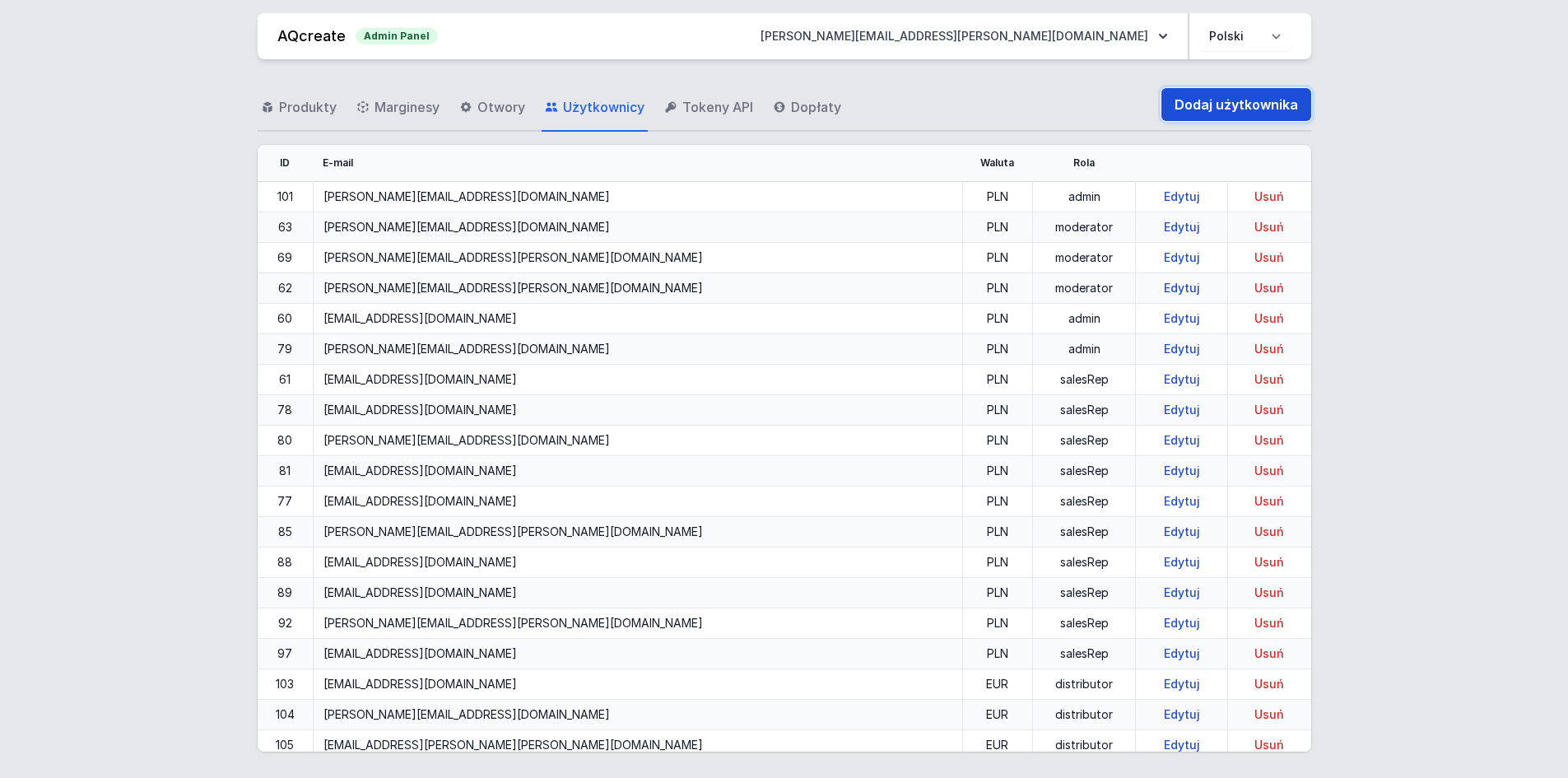
click at [1227, 114] on link "Dodaj użytkownika" at bounding box center [1236, 105] width 149 height 33
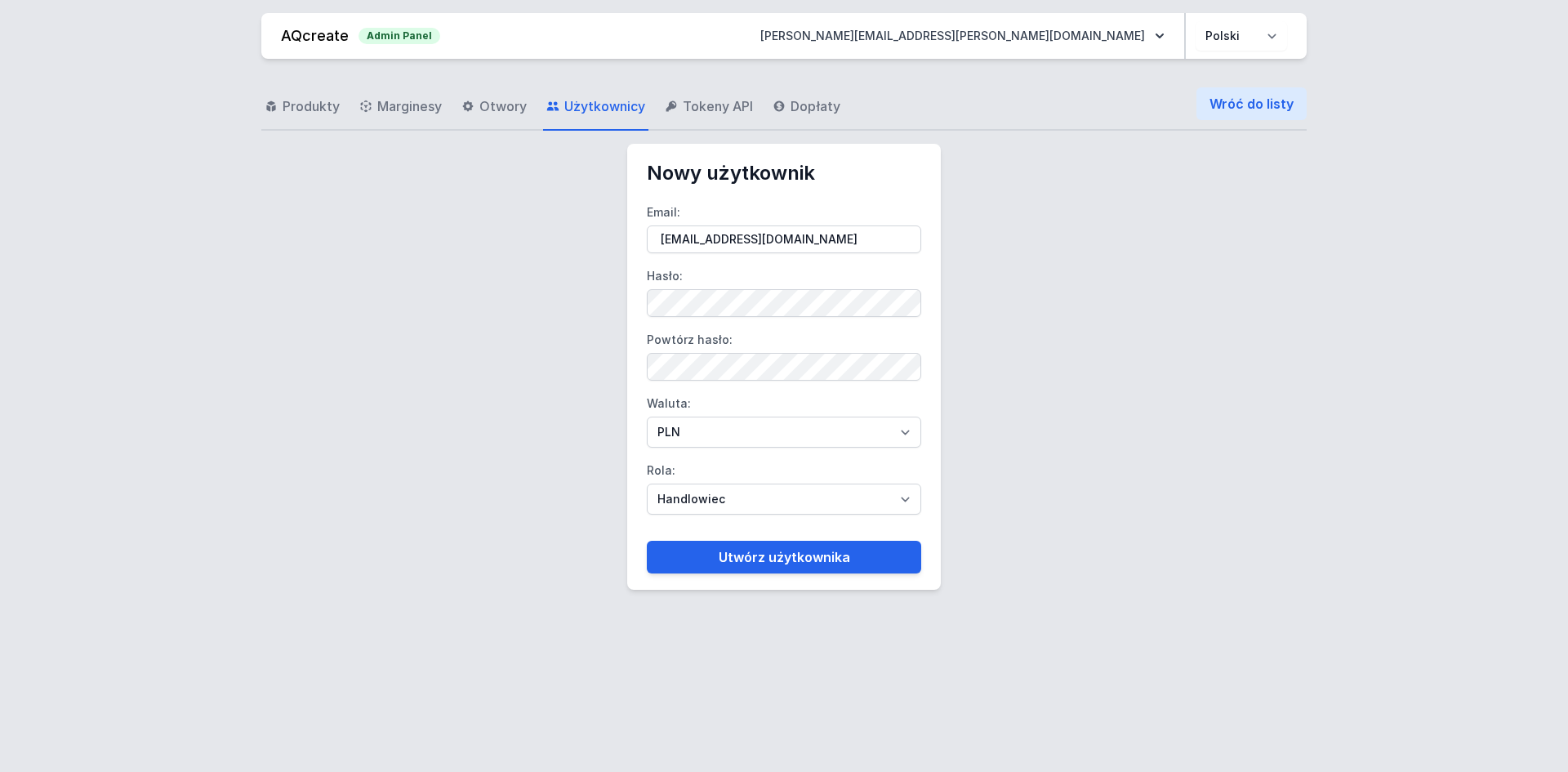
type input "[EMAIL_ADDRESS][DOMAIN_NAME]"
drag, startPoint x: 673, startPoint y: 436, endPoint x: 673, endPoint y: 445, distance: 9.0
click at [673, 436] on select "PLN EUR" at bounding box center [784, 432] width 275 height 31
select select "2"
click at [647, 416] on select "PLN EUR" at bounding box center [784, 432] width 275 height 31
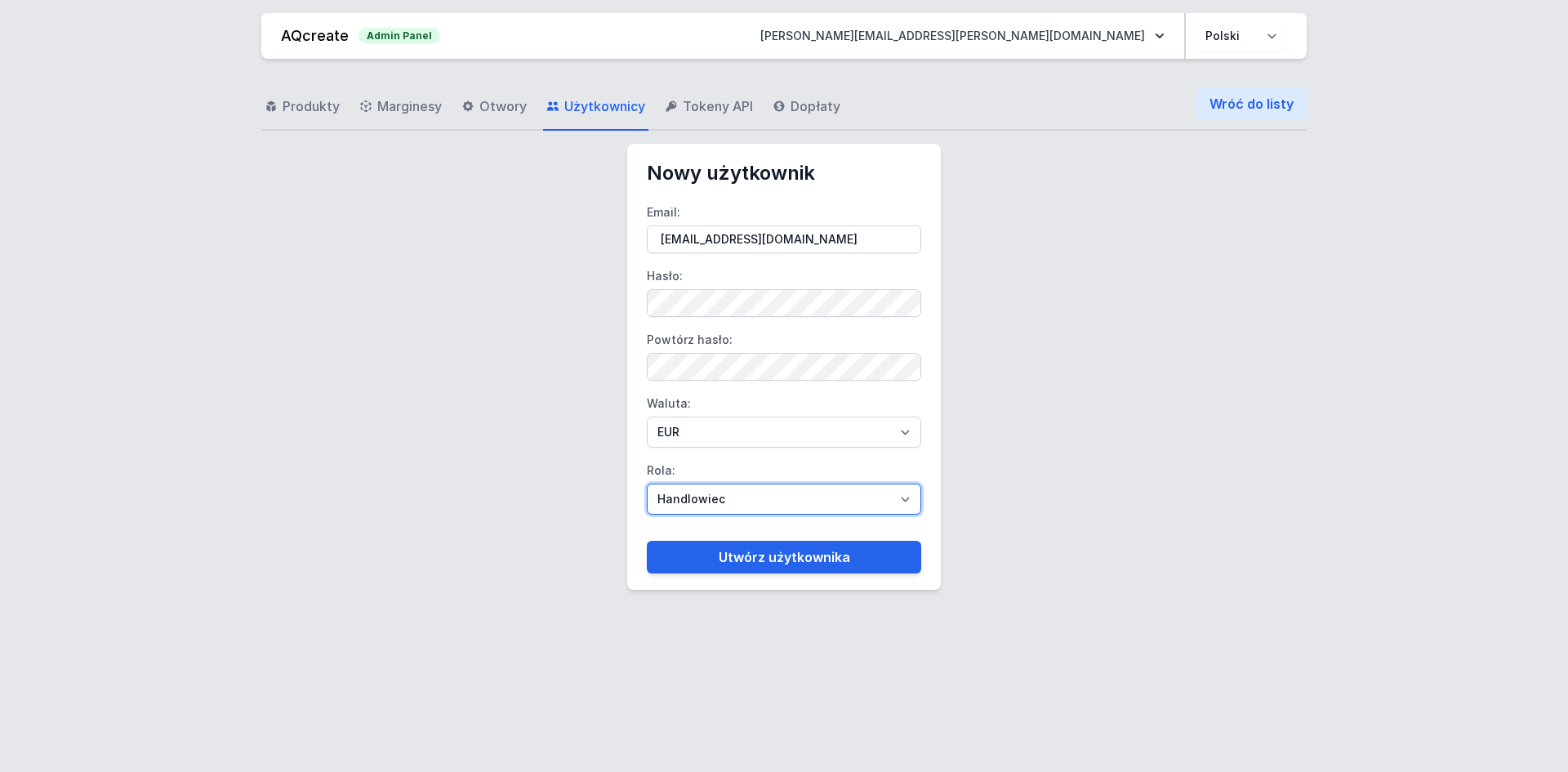
click at [687, 502] on select "Handlowiec Moderator Dystrybutor Administrator" at bounding box center [784, 499] width 275 height 31
select select "distributor"
click at [647, 483] on select "Handlowiec Moderator Dystrybutor Administrator" at bounding box center [784, 499] width 275 height 31
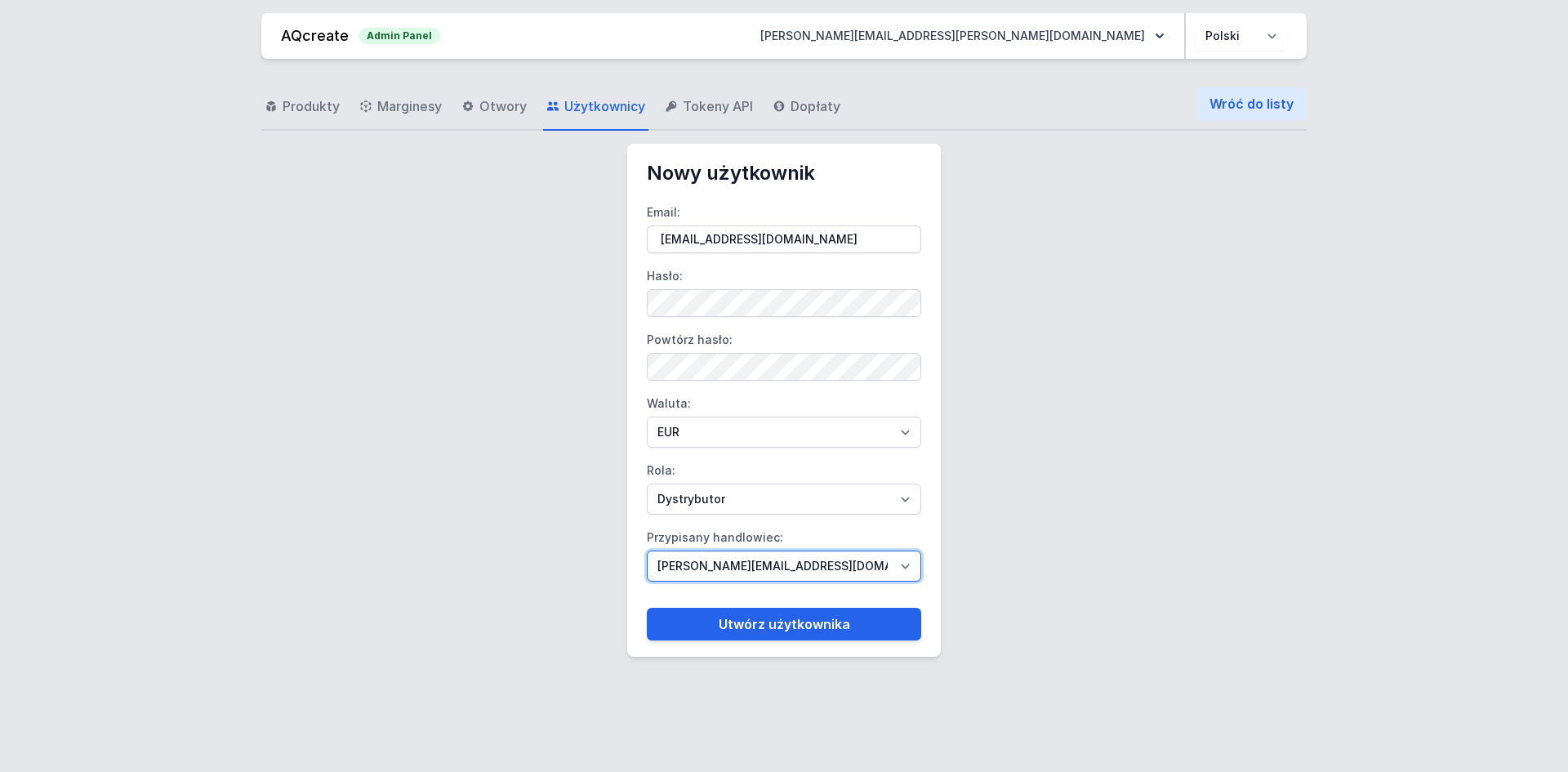
click at [732, 566] on select "[PERSON_NAME][EMAIL_ADDRESS][DOMAIN_NAME] [DOMAIN_NAME][EMAIL_ADDRESS][DOMAIN_N…" at bounding box center [784, 566] width 275 height 31
select select "95"
click at [647, 551] on select "[PERSON_NAME][EMAIL_ADDRESS][DOMAIN_NAME] [DOMAIN_NAME][EMAIL_ADDRESS][DOMAIN_N…" at bounding box center [784, 566] width 275 height 31
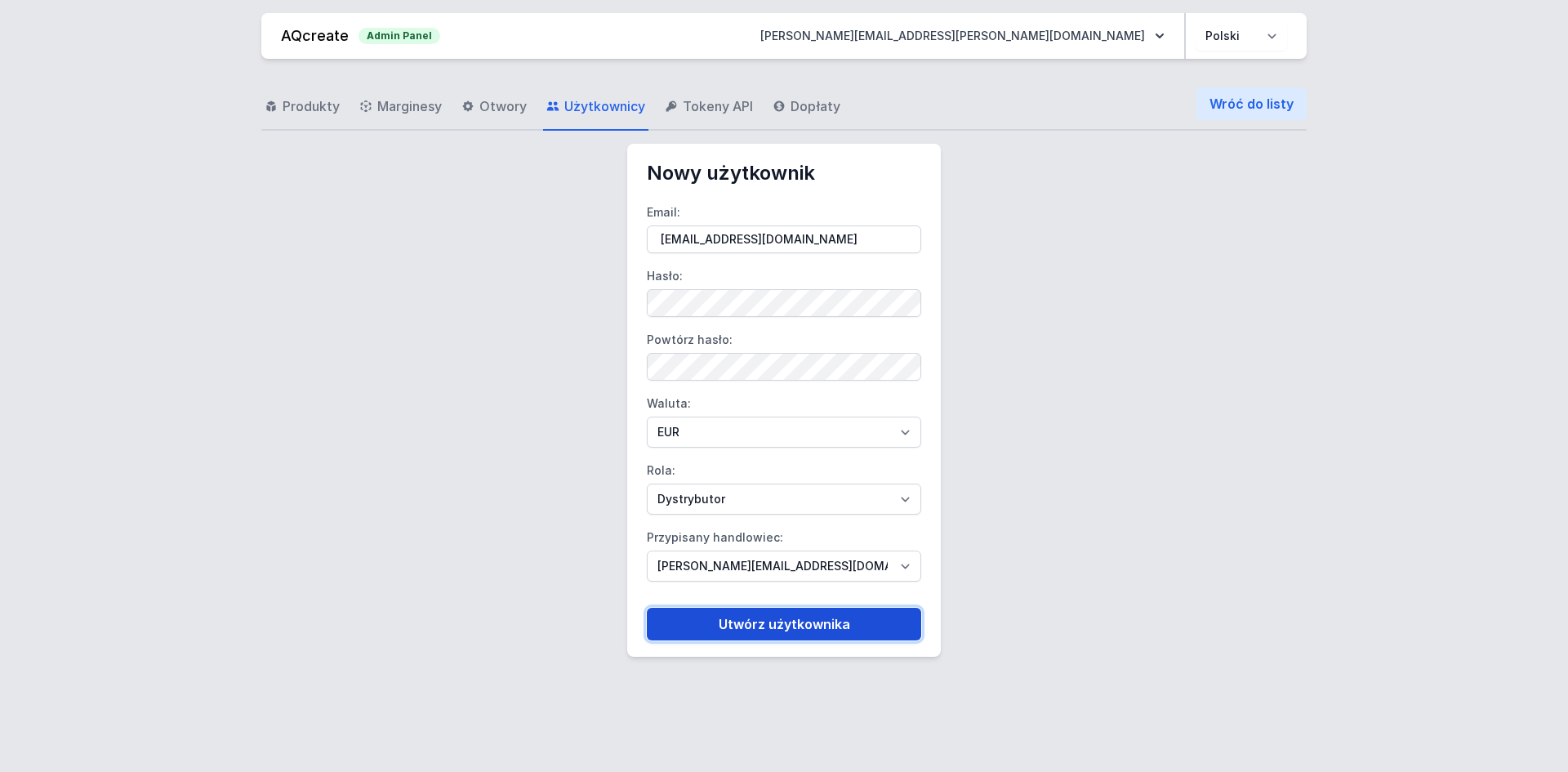
drag, startPoint x: 783, startPoint y: 623, endPoint x: 722, endPoint y: 617, distance: 61.3
click at [783, 624] on button "Utwórz użytkownika" at bounding box center [784, 624] width 275 height 33
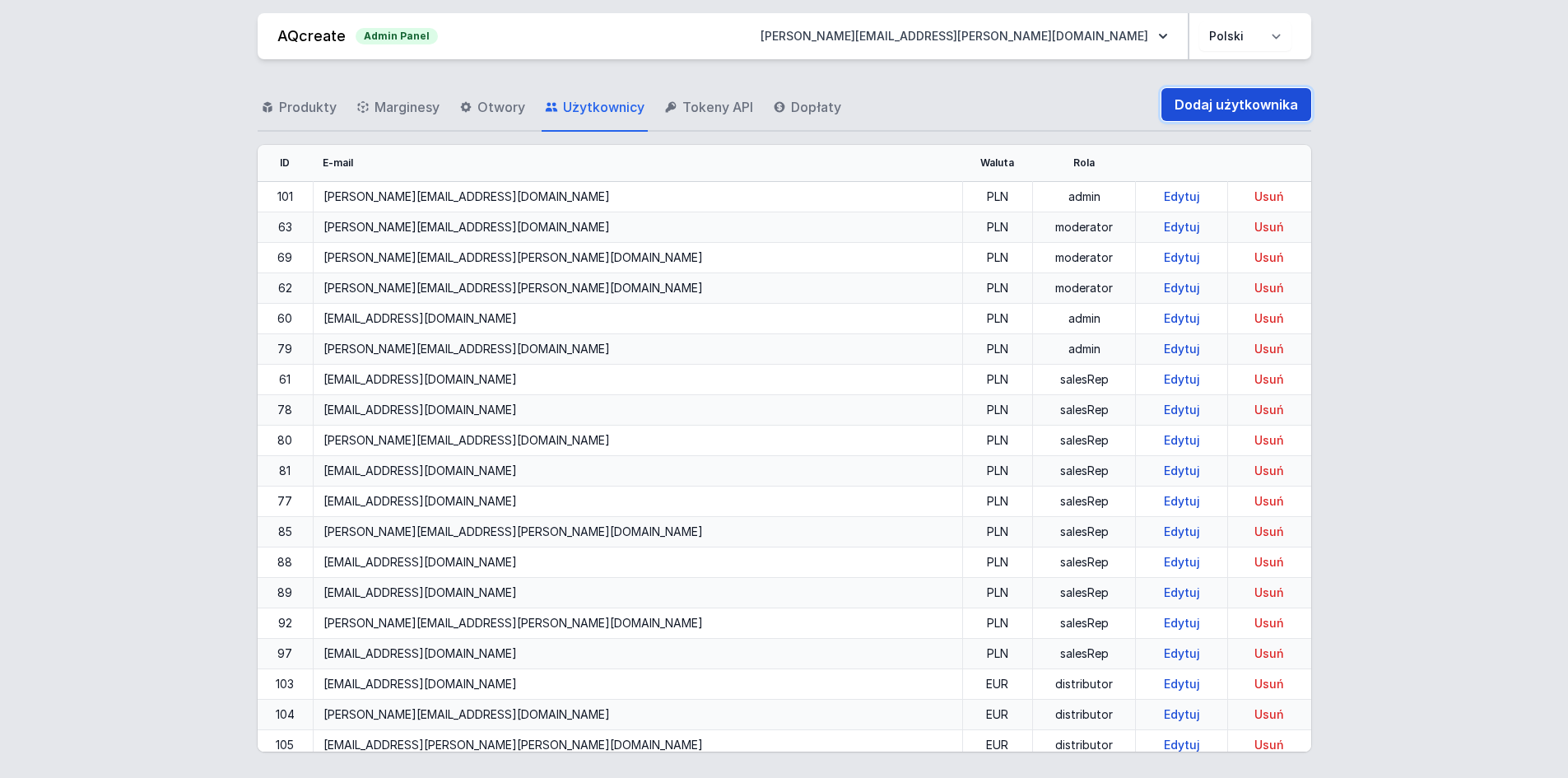
click at [1206, 113] on link "Dodaj użytkownika" at bounding box center [1236, 105] width 149 height 33
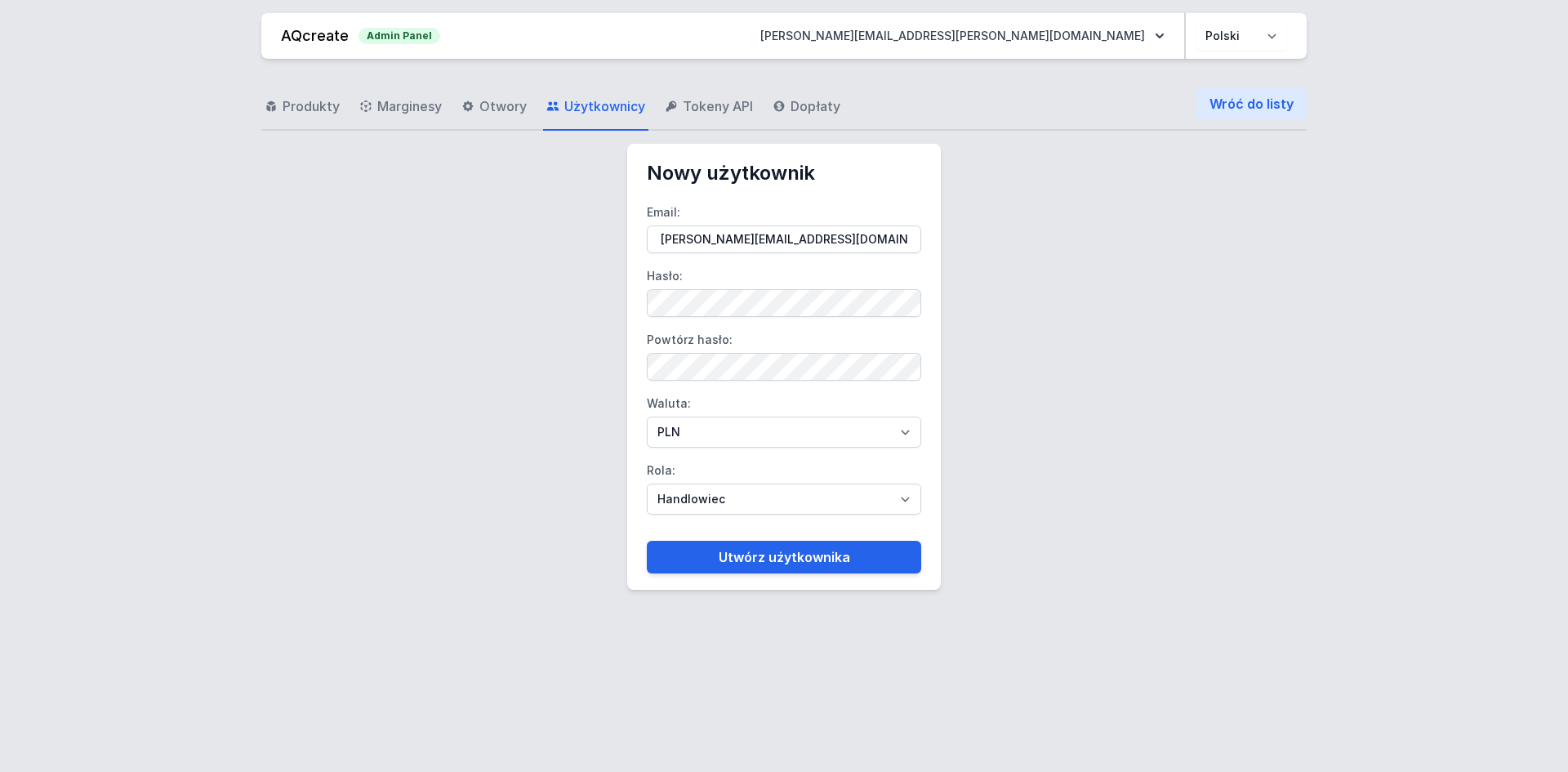
type input "[PERSON_NAME][EMAIL_ADDRESS][DOMAIN_NAME]"
click at [823, 318] on form "Email: [PERSON_NAME][EMAIL_ADDRESS][DOMAIN_NAME] Hasło: Powtórz hasło: Waluta: …" at bounding box center [784, 379] width 275 height 387
click at [679, 427] on select "PLN EUR" at bounding box center [784, 432] width 275 height 31
select select "2"
click at [647, 416] on select "PLN EUR" at bounding box center [784, 432] width 275 height 31
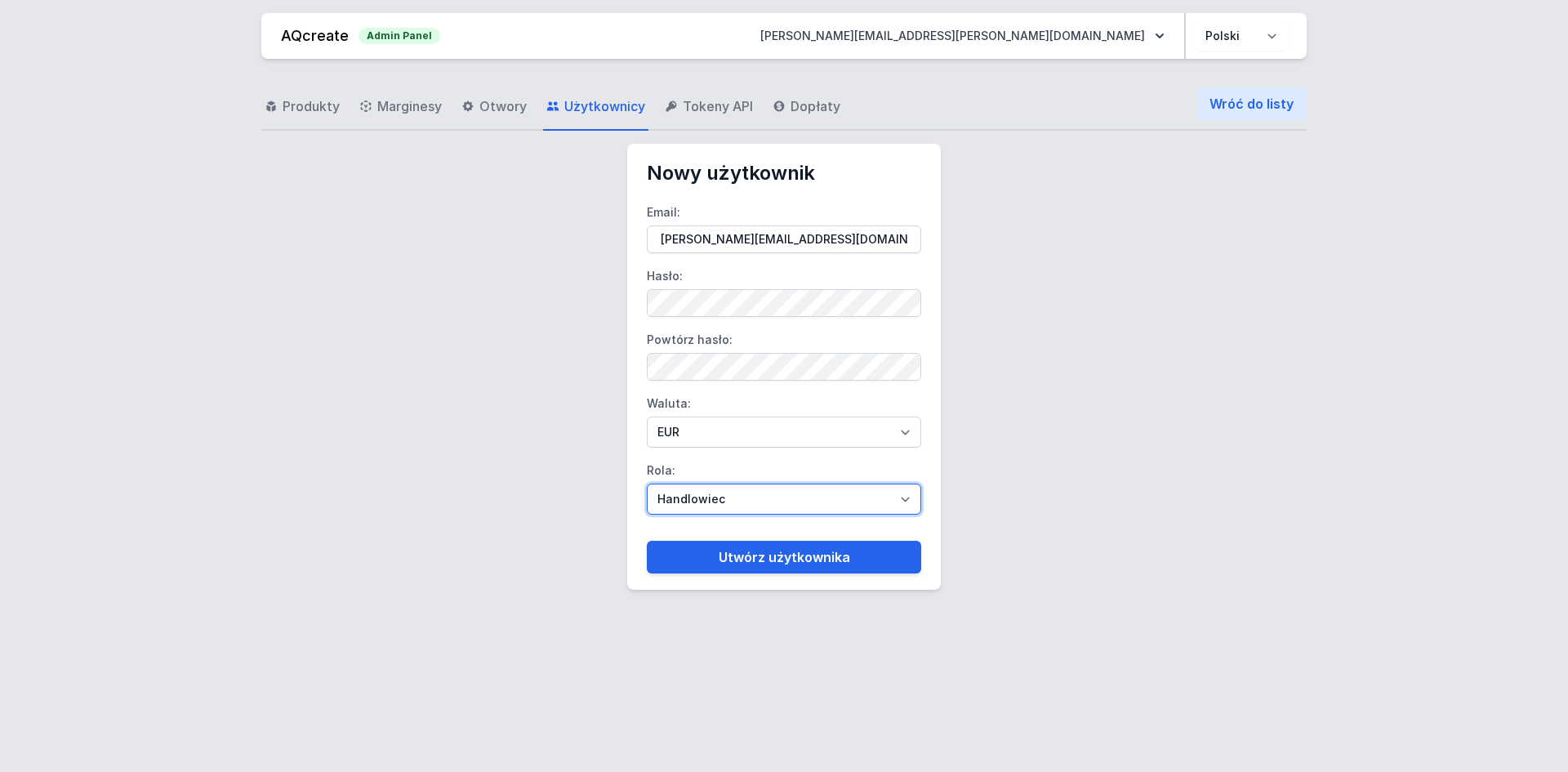
click at [689, 491] on select "Handlowiec Moderator Dystrybutor Administrator" at bounding box center [784, 499] width 275 height 31
select select "distributor"
click at [647, 483] on select "Handlowiec Moderator Dystrybutor Administrator" at bounding box center [784, 499] width 275 height 31
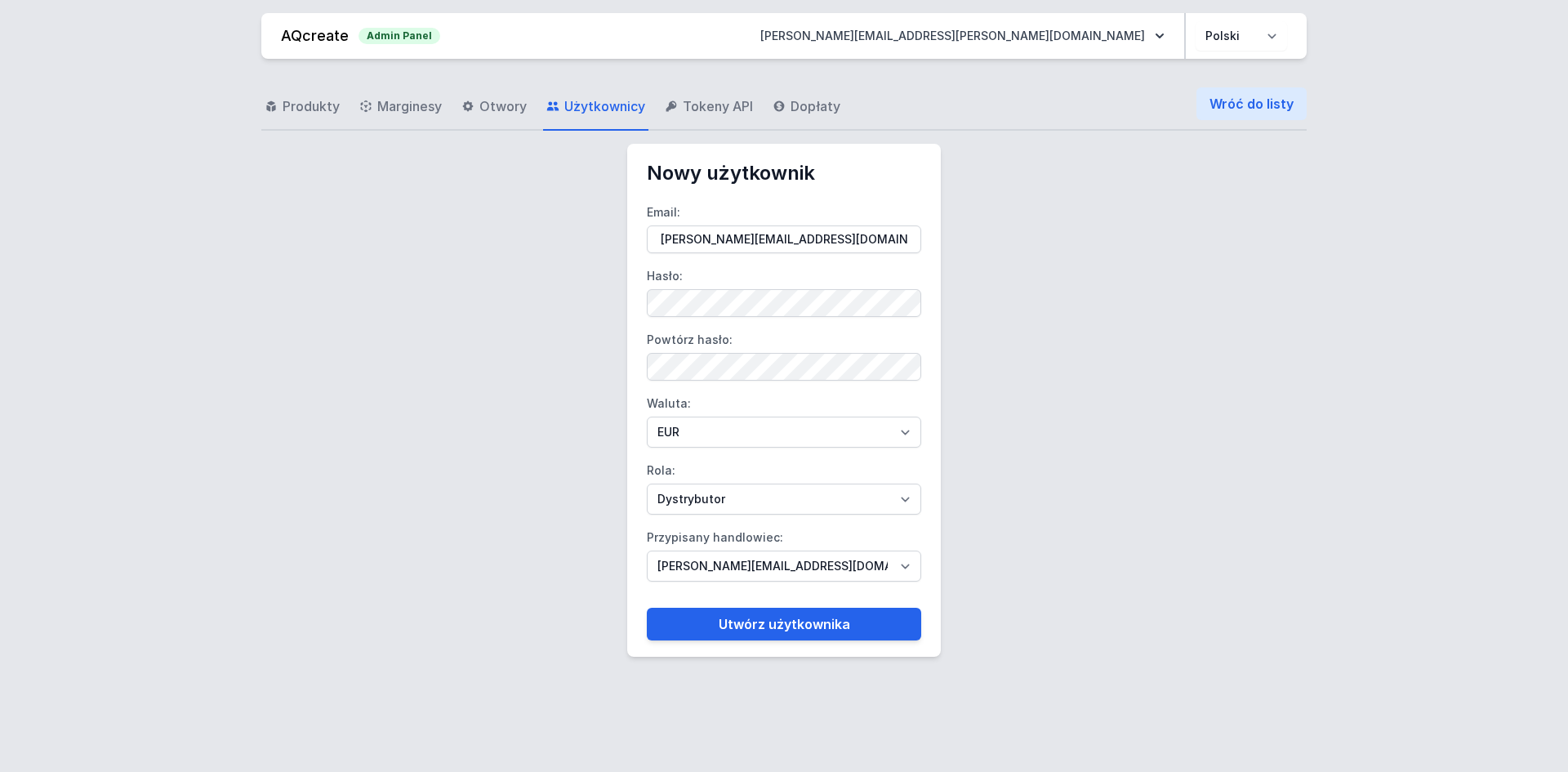
click at [706, 549] on label "Przypisany handlowiec: [PERSON_NAME][EMAIL_ADDRESS][DOMAIN_NAME] [DOMAIN_NAME][…" at bounding box center [784, 553] width 275 height 58
click at [706, 551] on select "[PERSON_NAME][EMAIL_ADDRESS][DOMAIN_NAME] [DOMAIN_NAME][EMAIL_ADDRESS][DOMAIN_N…" at bounding box center [784, 566] width 275 height 31
click at [701, 566] on select "[PERSON_NAME][EMAIL_ADDRESS][DOMAIN_NAME] [DOMAIN_NAME][EMAIL_ADDRESS][DOMAIN_N…" at bounding box center [784, 566] width 275 height 31
select select "95"
click at [647, 551] on select "[PERSON_NAME][EMAIL_ADDRESS][DOMAIN_NAME] [DOMAIN_NAME][EMAIL_ADDRESS][DOMAIN_N…" at bounding box center [784, 566] width 275 height 31
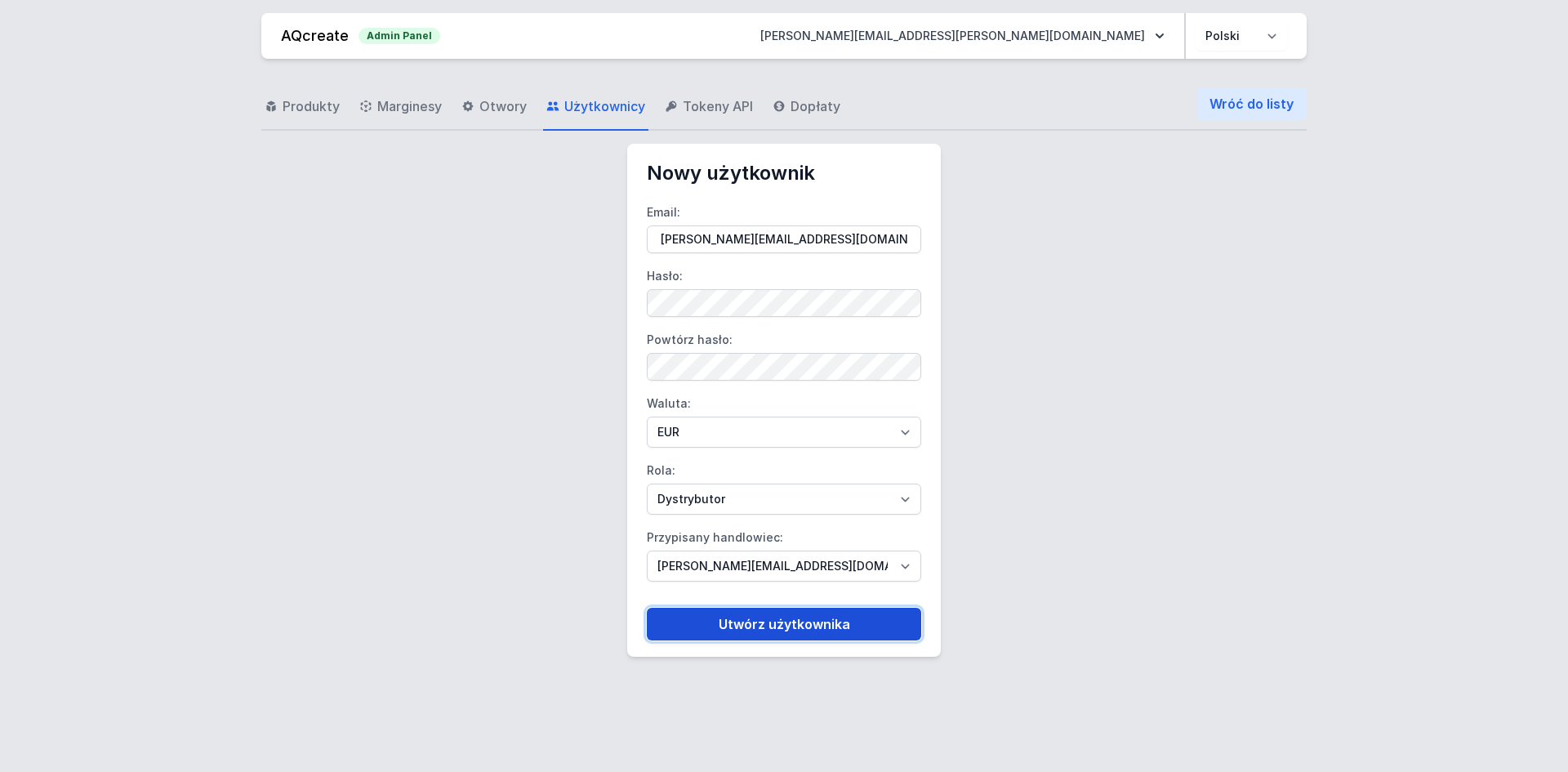
drag, startPoint x: 747, startPoint y: 615, endPoint x: 138, endPoint y: 525, distance: 615.6
click at [747, 616] on button "Utwórz użytkownika" at bounding box center [784, 624] width 275 height 33
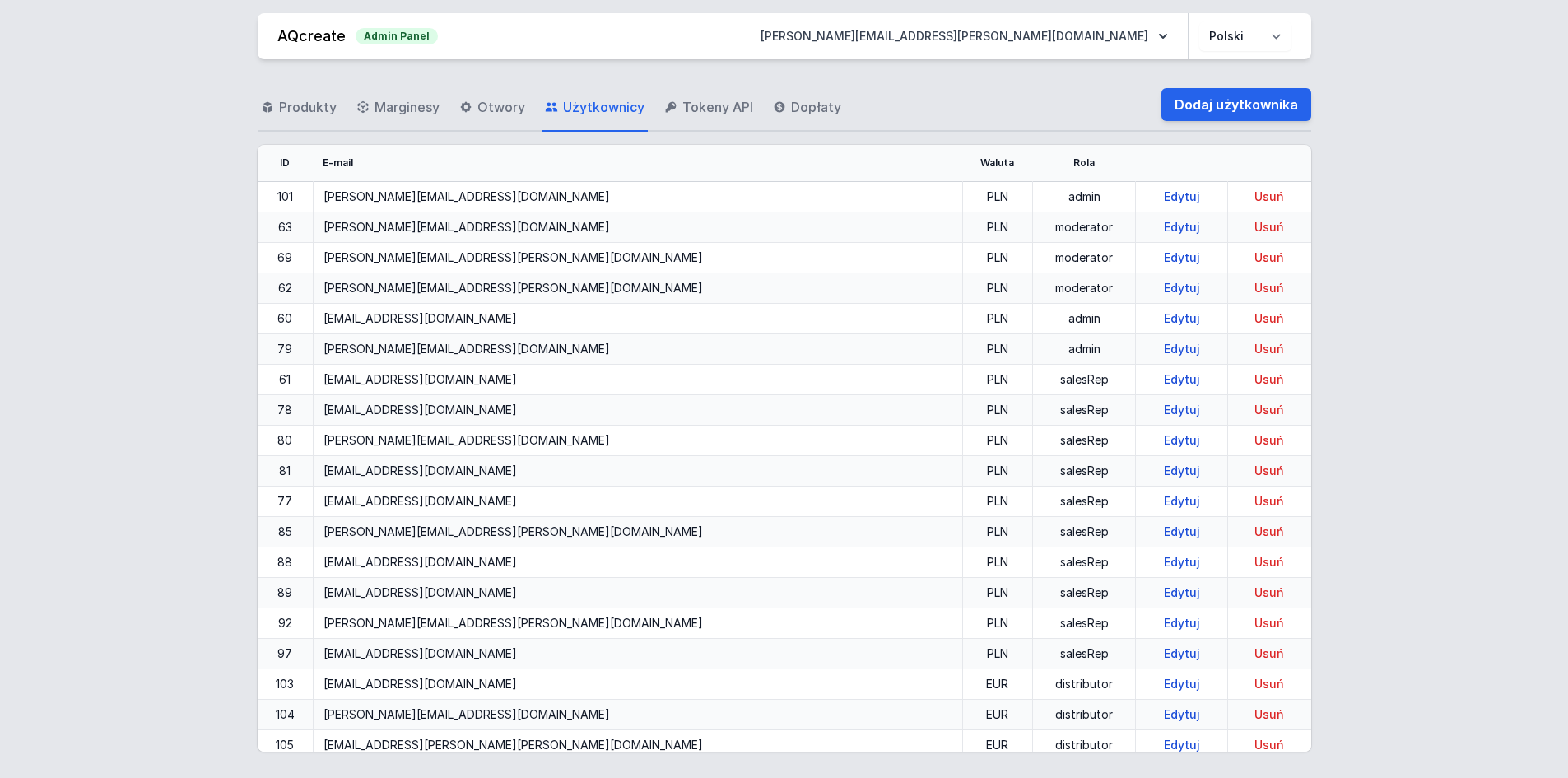
click at [1436, 304] on div "Produkty Marginesy Otwory Użytkownicy Tokeny API Dopłaty Dodaj użytkownika ID E…" at bounding box center [784, 415] width 1529 height 712
click at [1382, 309] on div "Produkty Marginesy Otwory Użytkownicy Tokeny API Dopłaty Dodaj użytkownika ID E…" at bounding box center [784, 415] width 1529 height 712
click at [1473, 470] on div "Produkty Marginesy Otwory Użytkownicy Tokeny API Dopłaty Dodaj użytkownika ID E…" at bounding box center [784, 415] width 1529 height 712
